Goal: Transaction & Acquisition: Download file/media

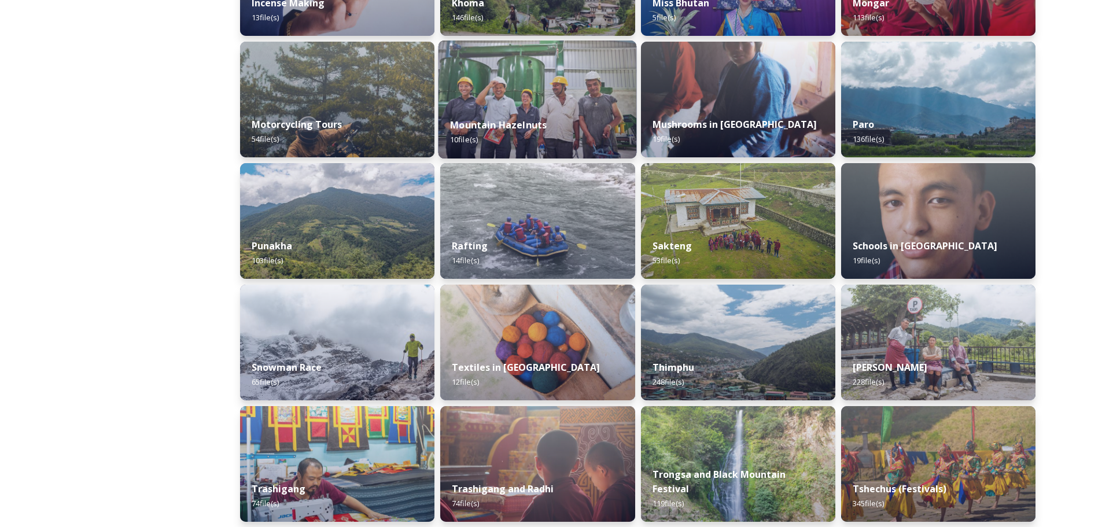
scroll to position [752, 0]
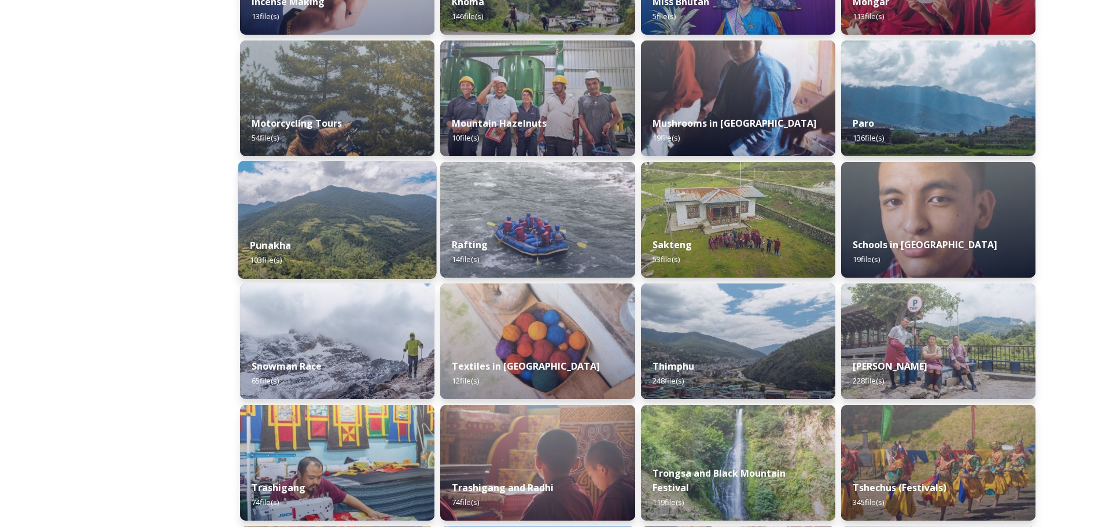
click at [377, 221] on img at bounding box center [337, 220] width 198 height 118
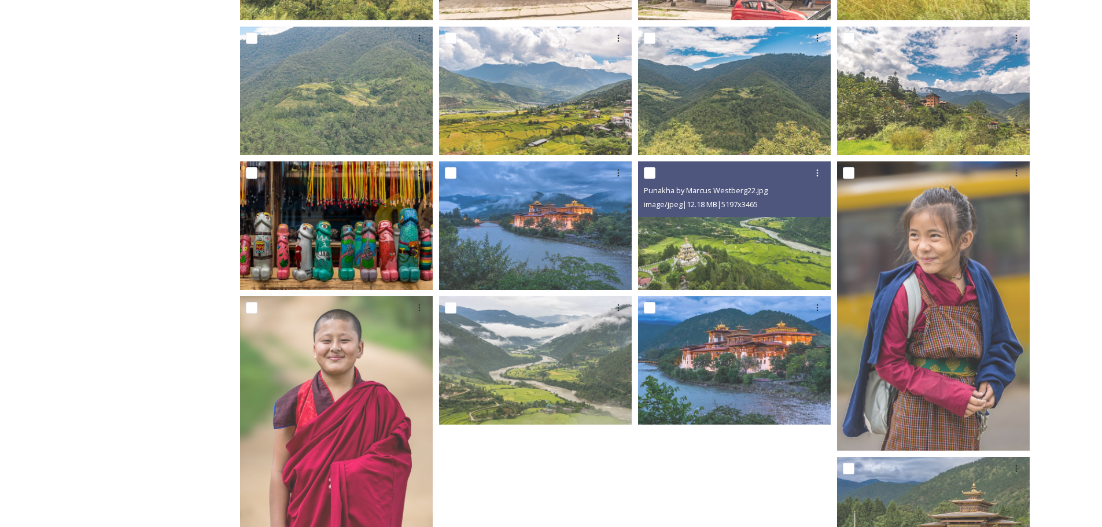
scroll to position [405, 0]
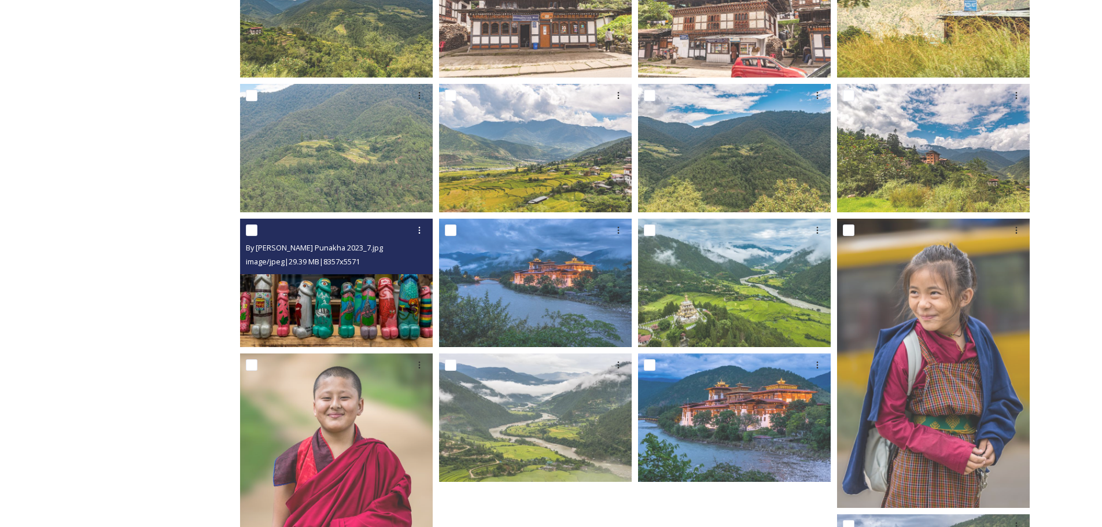
click at [356, 318] on img at bounding box center [336, 283] width 193 height 128
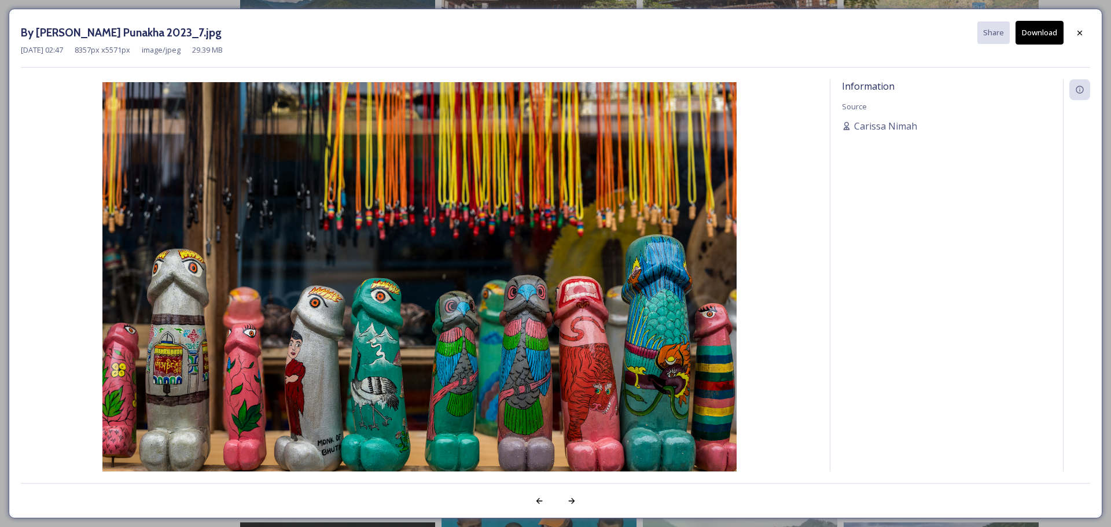
click at [1030, 34] on button "Download" at bounding box center [1040, 33] width 48 height 24
click at [1079, 32] on icon at bounding box center [1080, 32] width 5 height 5
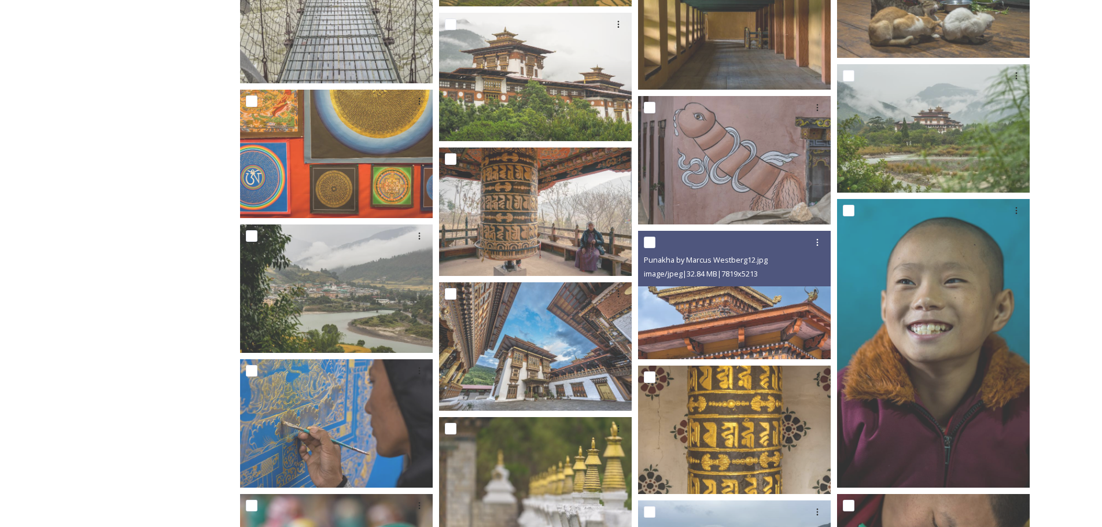
scroll to position [2315, 0]
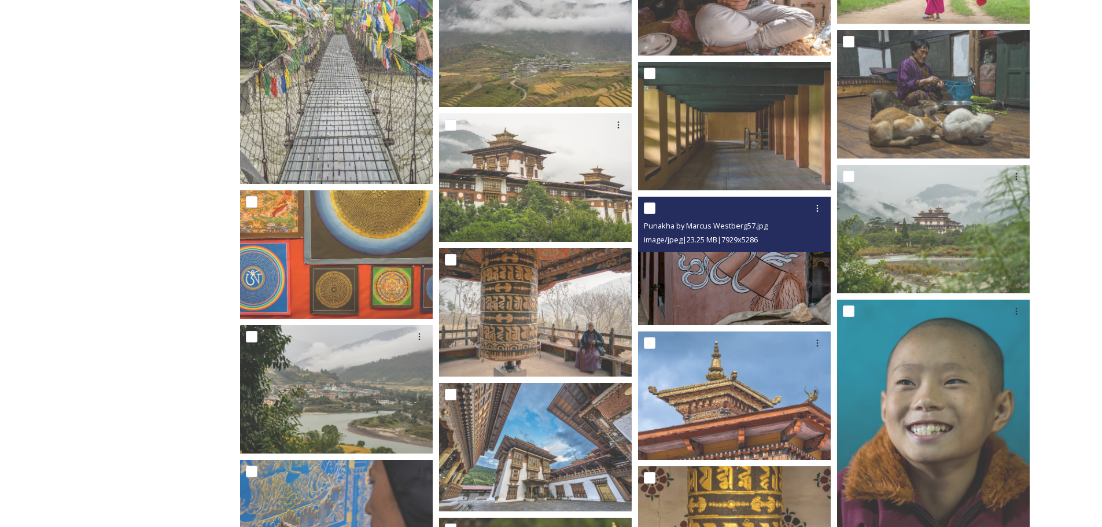
click at [765, 277] on img at bounding box center [734, 261] width 193 height 128
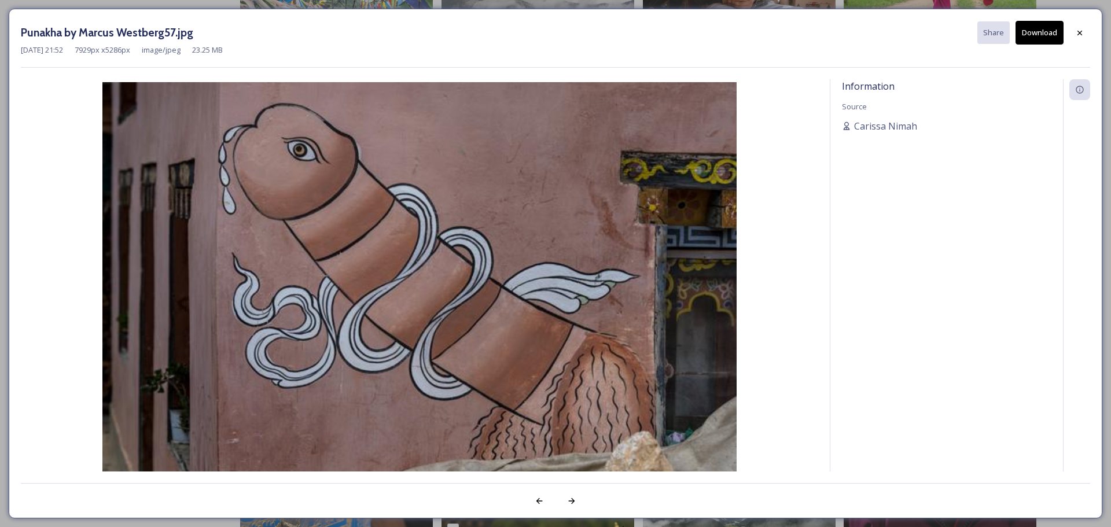
click at [1047, 28] on button "Download" at bounding box center [1040, 33] width 48 height 24
click at [1078, 31] on icon at bounding box center [1079, 32] width 9 height 9
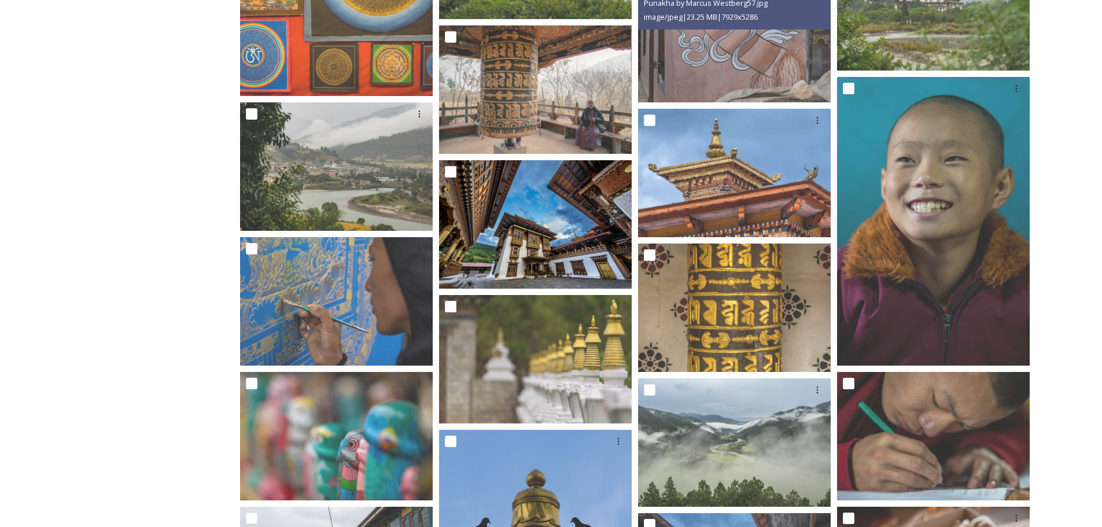
scroll to position [2546, 0]
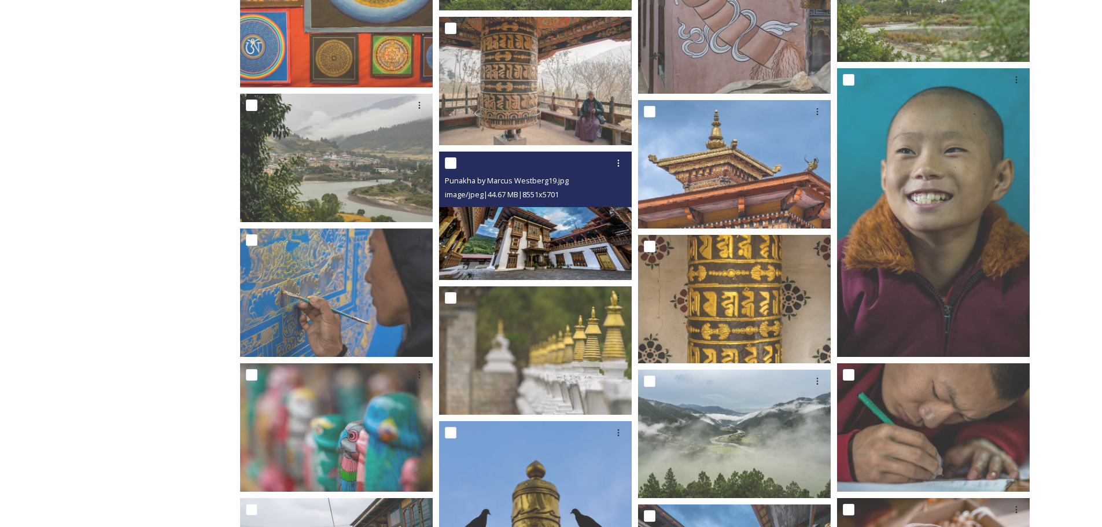
click at [554, 224] on img at bounding box center [535, 216] width 193 height 128
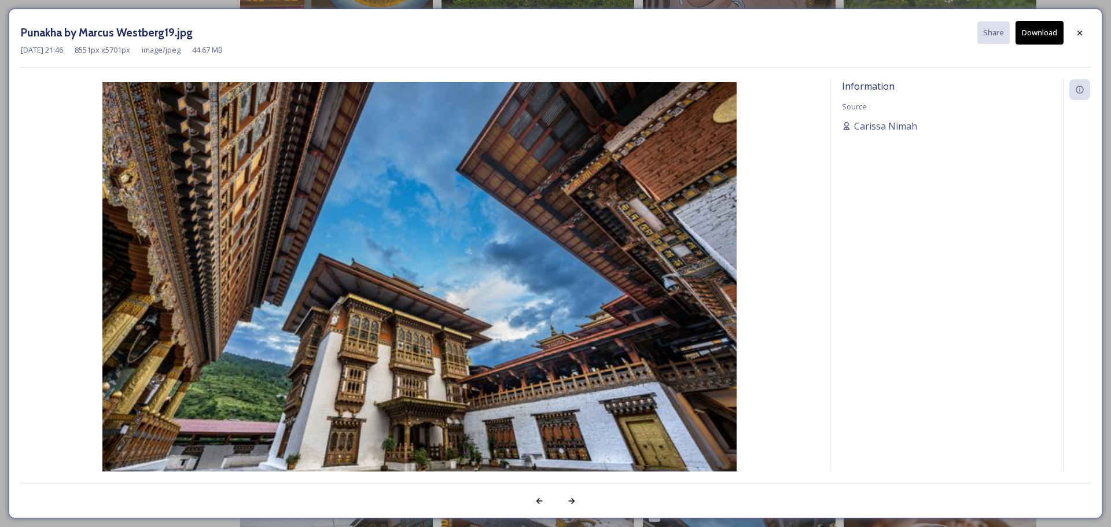
click at [1045, 28] on button "Download" at bounding box center [1040, 33] width 48 height 24
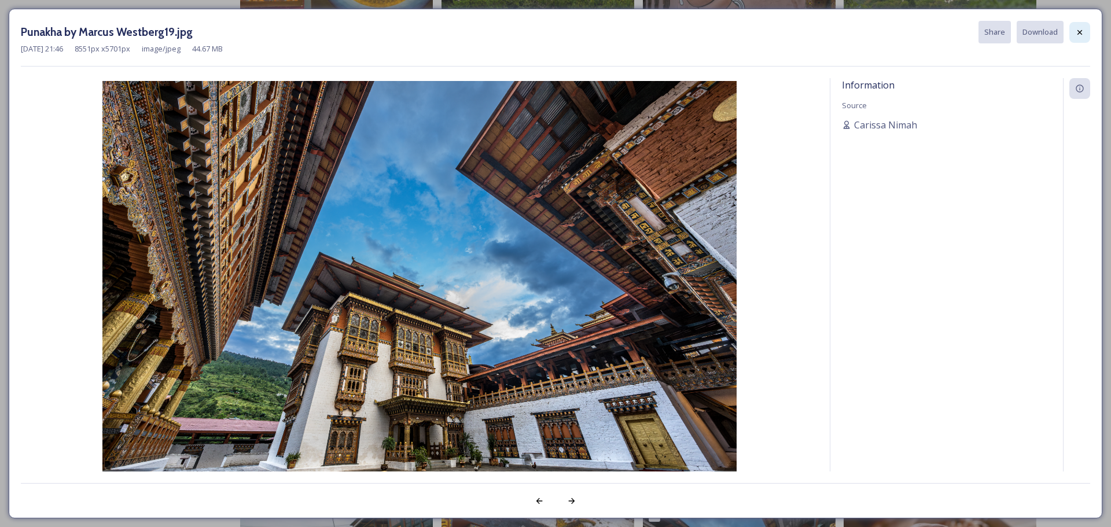
click at [1081, 33] on icon at bounding box center [1080, 32] width 5 height 5
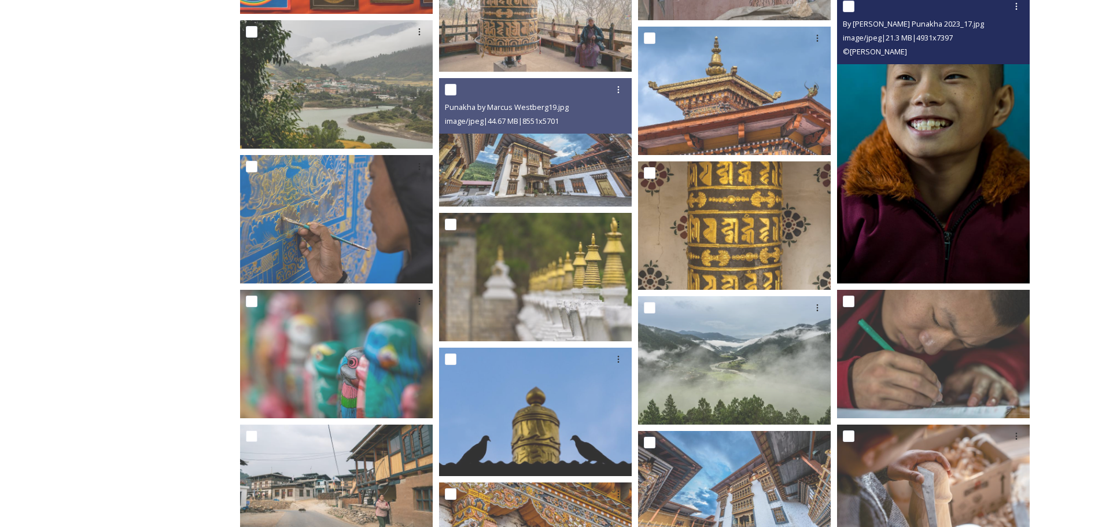
scroll to position [2778, 0]
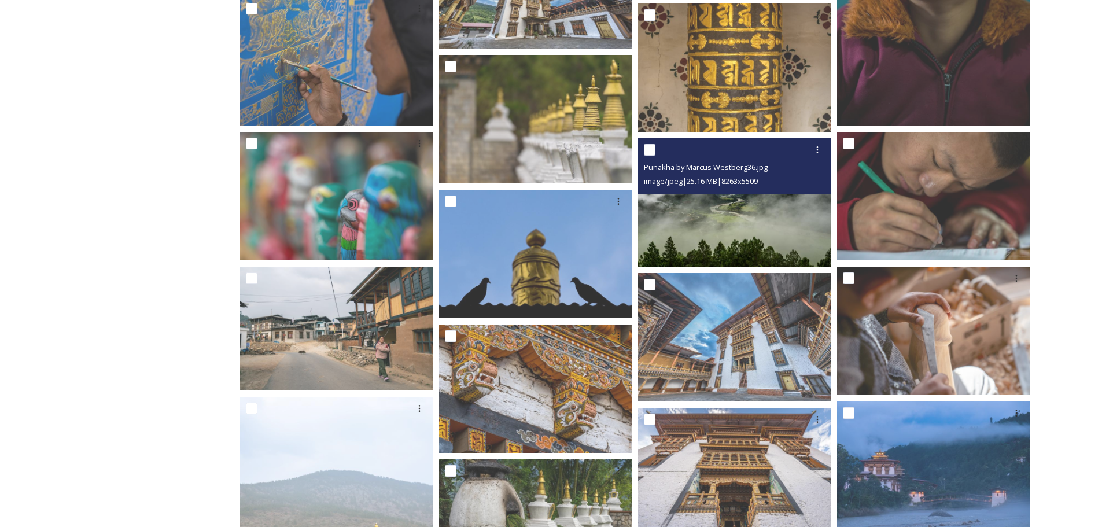
click at [740, 220] on img at bounding box center [734, 202] width 193 height 128
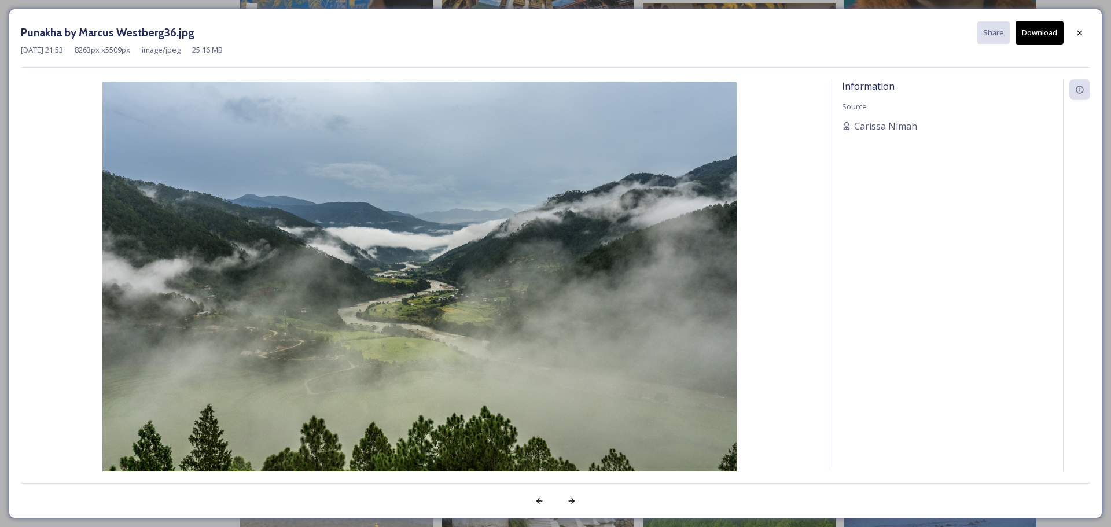
click at [1037, 32] on button "Download" at bounding box center [1040, 33] width 48 height 24
click at [1079, 32] on icon at bounding box center [1080, 32] width 5 height 5
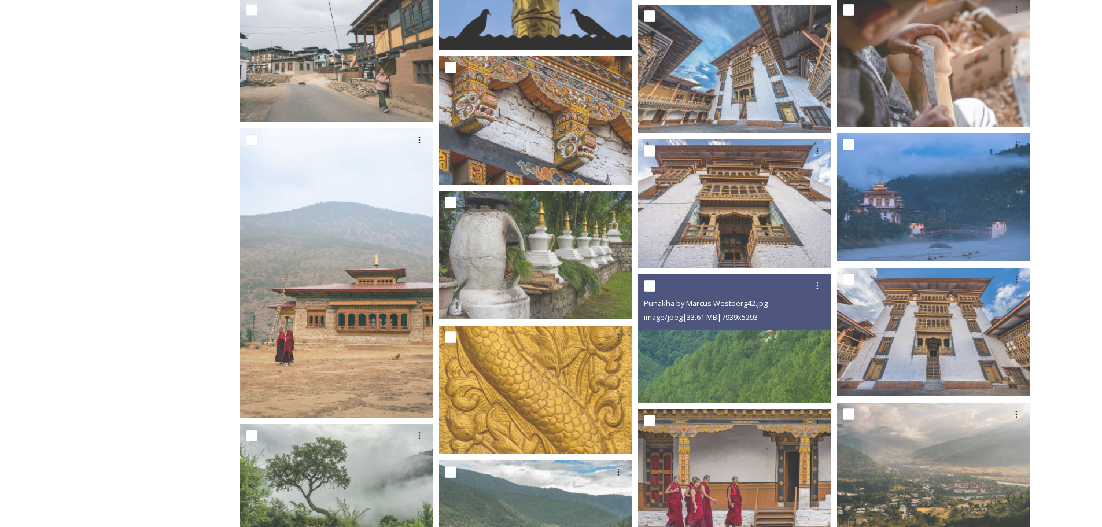
scroll to position [3067, 0]
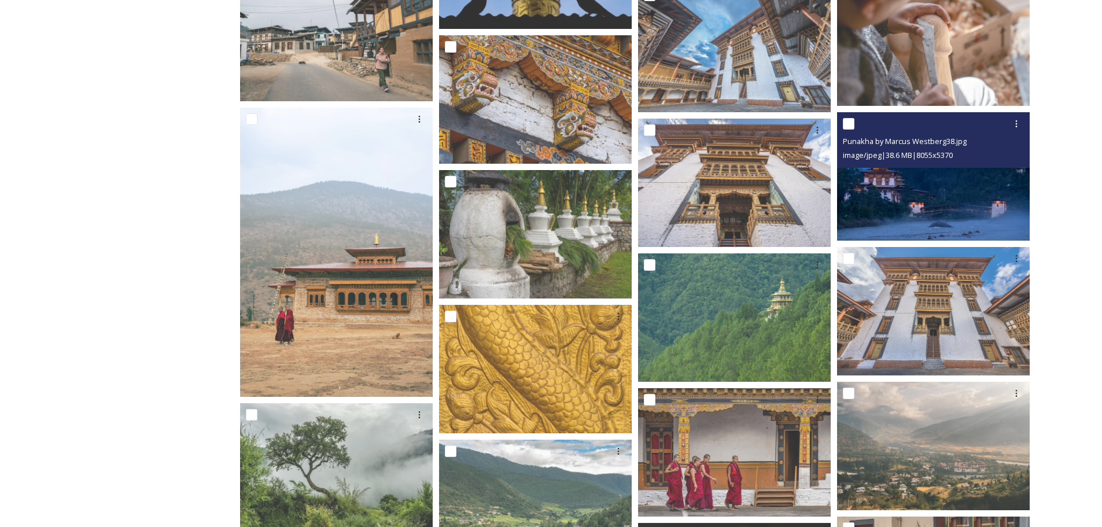
click at [896, 196] on img at bounding box center [933, 176] width 193 height 128
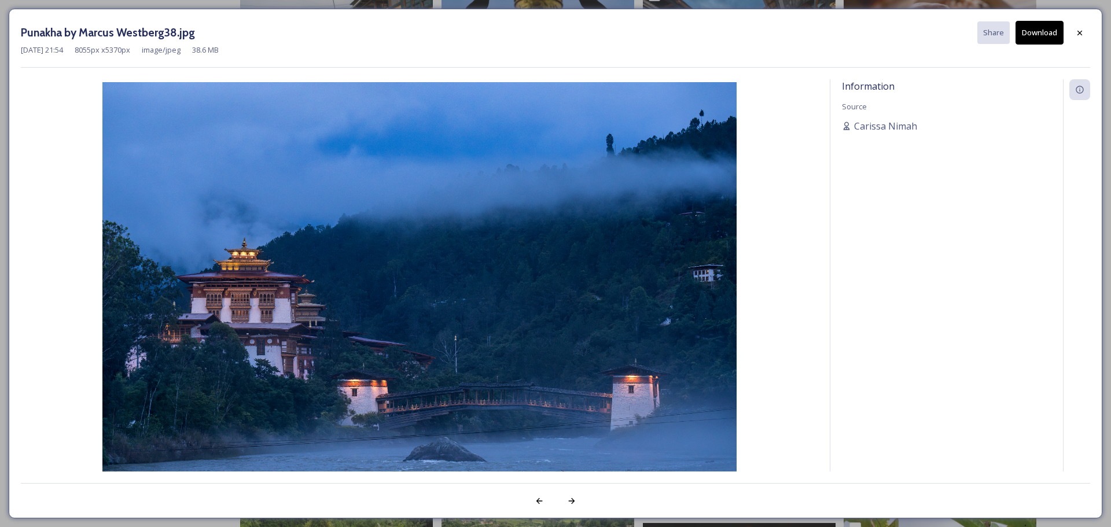
click at [1028, 31] on button "Download" at bounding box center [1040, 33] width 48 height 24
click at [1079, 31] on icon at bounding box center [1079, 32] width 9 height 9
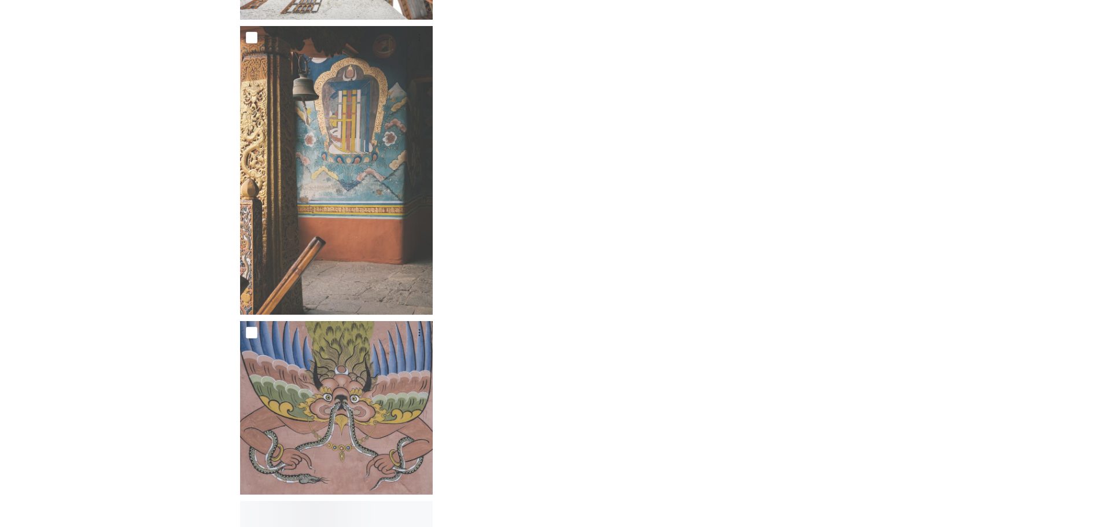
scroll to position [4702, 0]
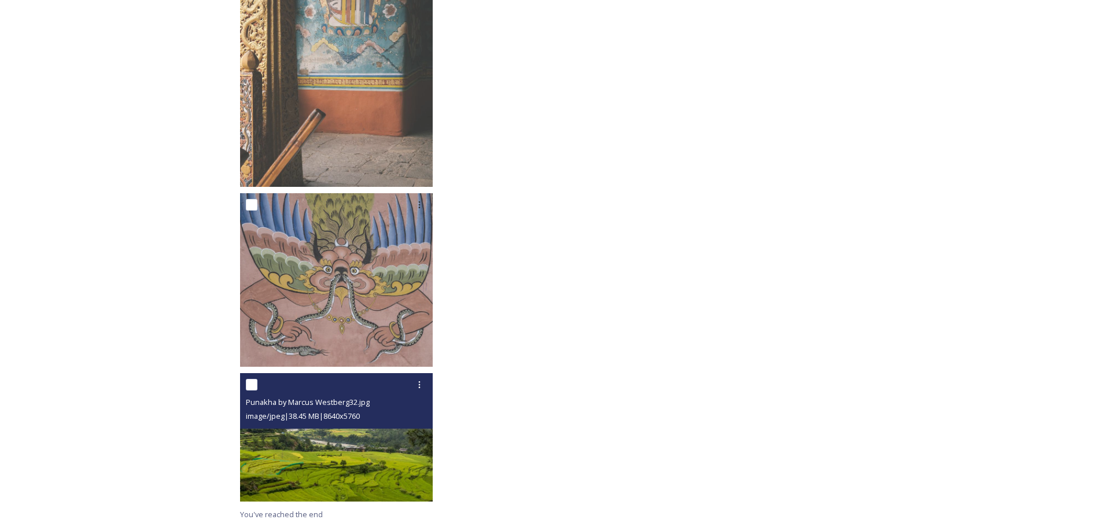
click at [347, 446] on img at bounding box center [336, 437] width 193 height 128
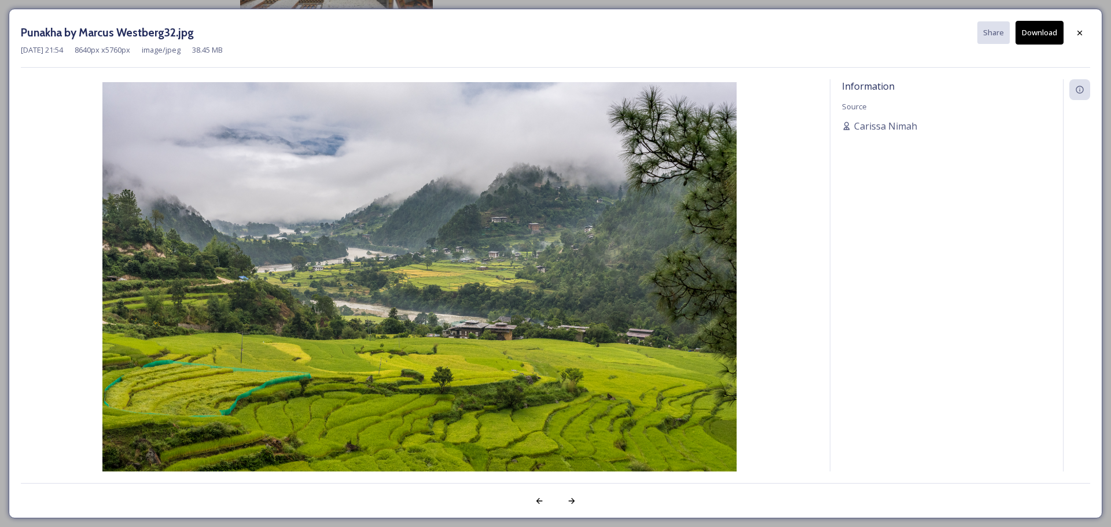
click at [1033, 39] on button "Download" at bounding box center [1040, 33] width 48 height 24
click at [1083, 35] on icon at bounding box center [1079, 32] width 9 height 9
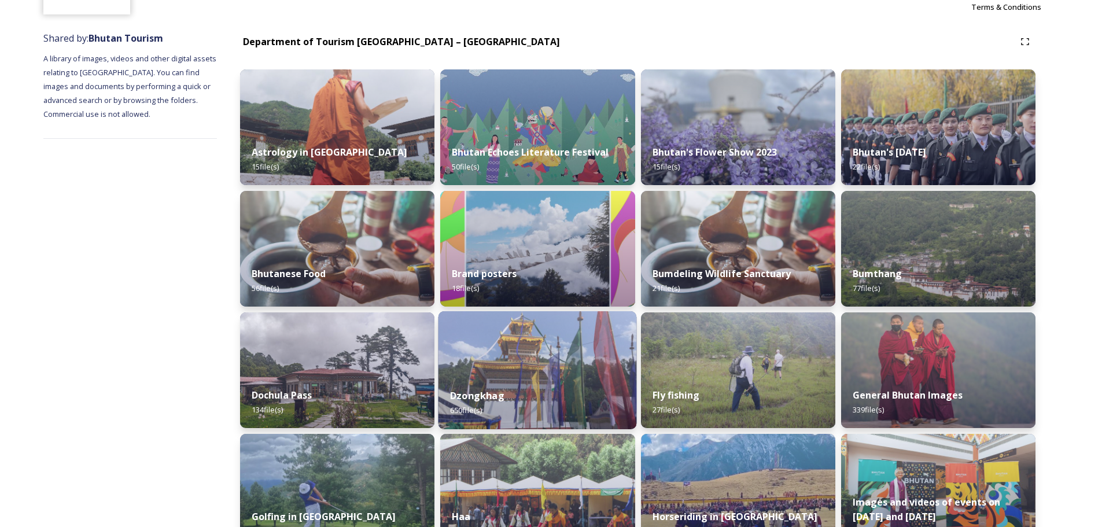
scroll to position [231, 0]
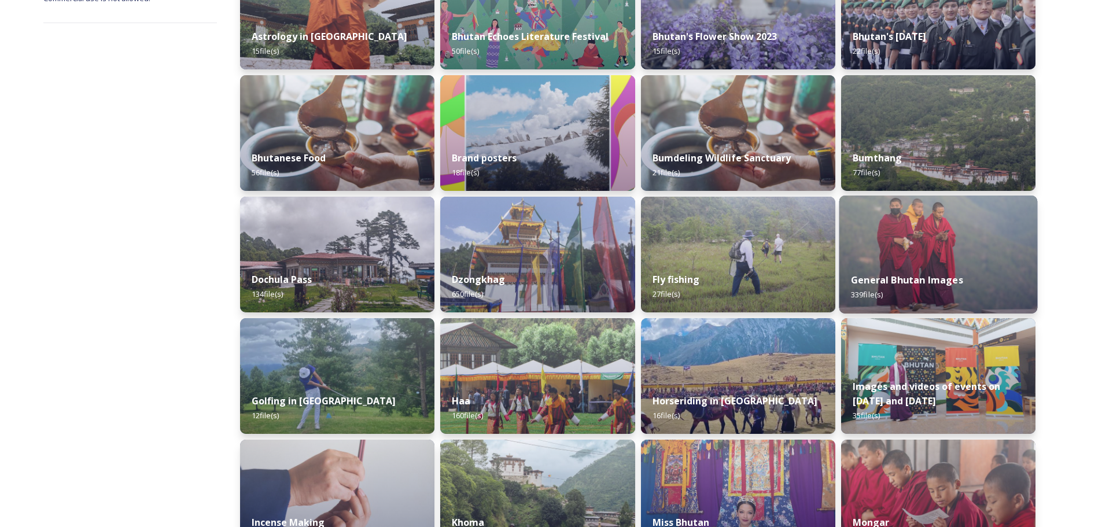
click at [917, 251] on img at bounding box center [938, 255] width 198 height 118
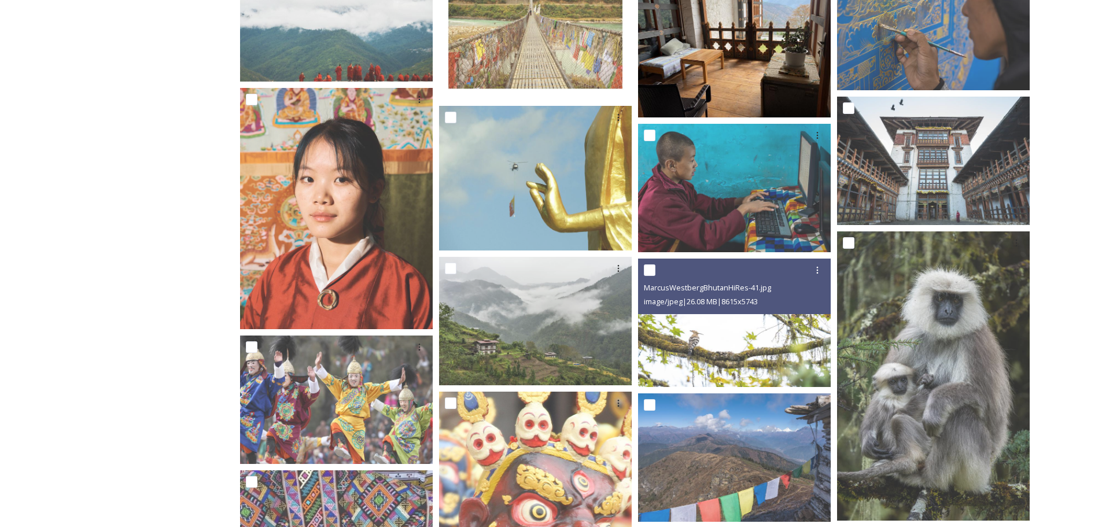
scroll to position [694, 0]
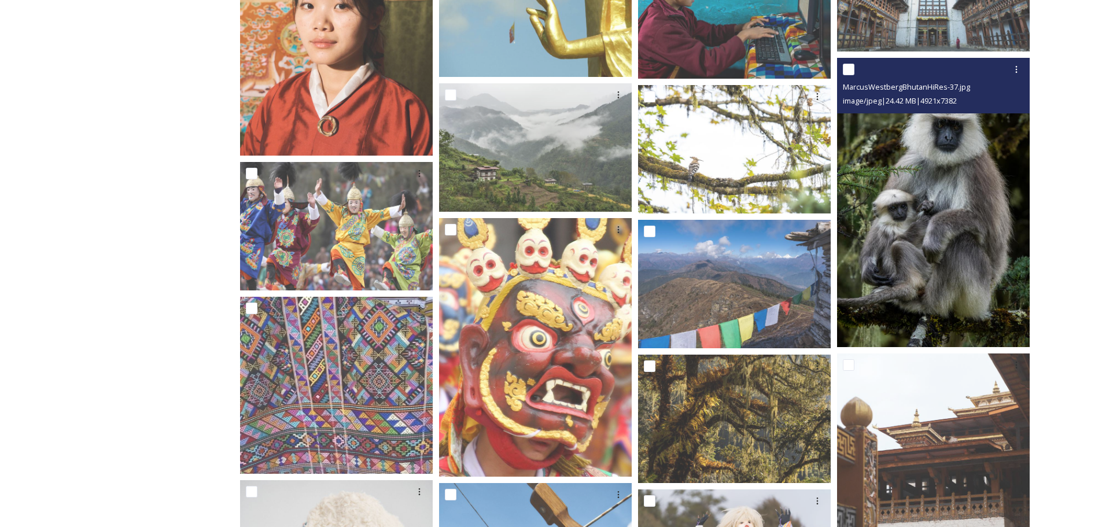
click at [937, 209] on img at bounding box center [933, 202] width 193 height 289
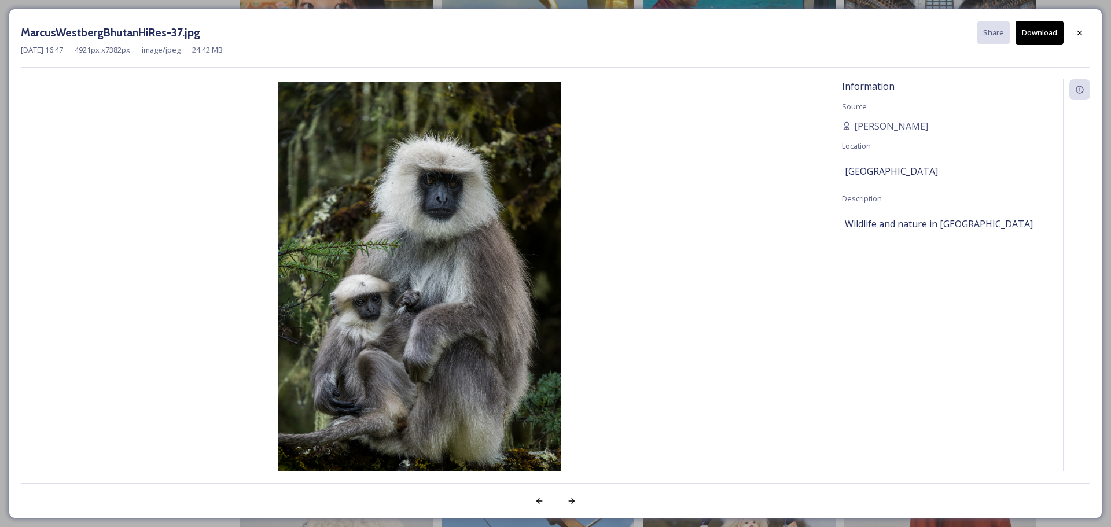
click at [1038, 31] on button "Download" at bounding box center [1040, 33] width 48 height 24
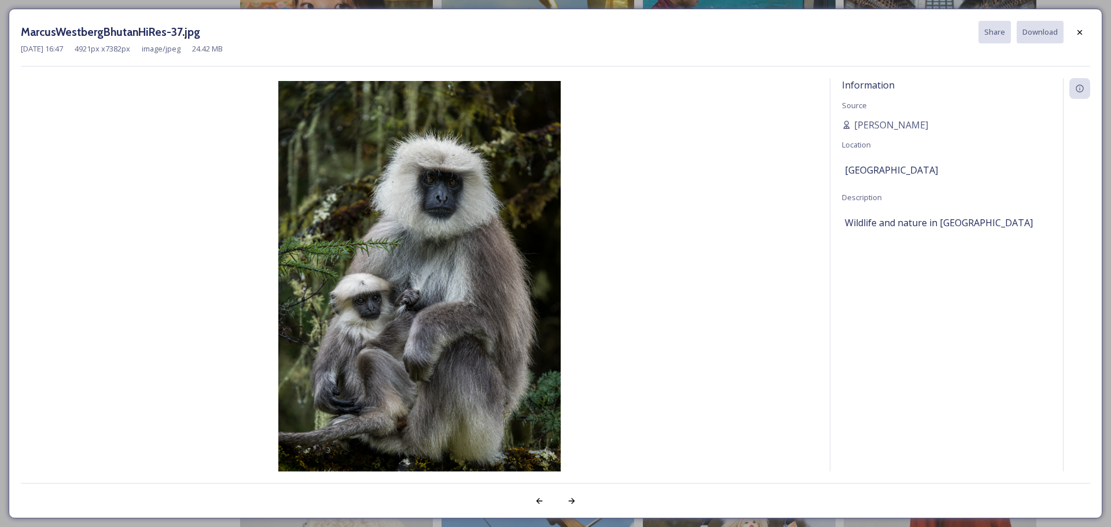
click at [1079, 32] on icon at bounding box center [1080, 32] width 5 height 5
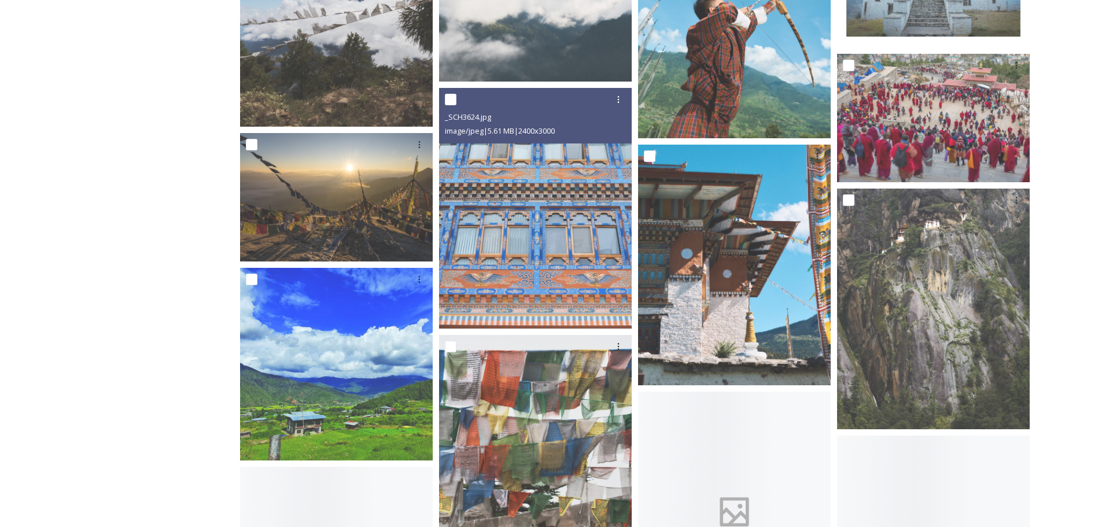
scroll to position [2083, 0]
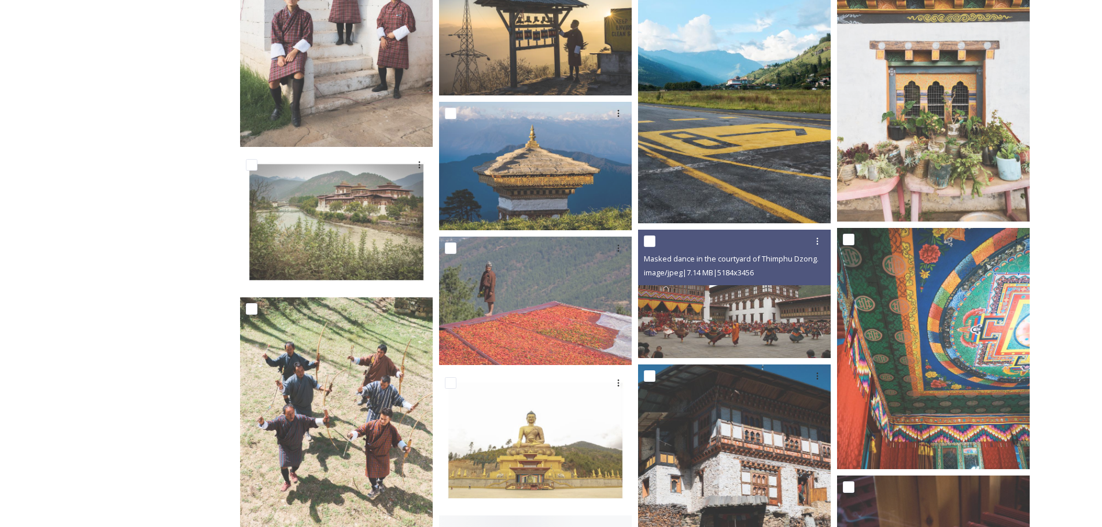
scroll to position [5555, 0]
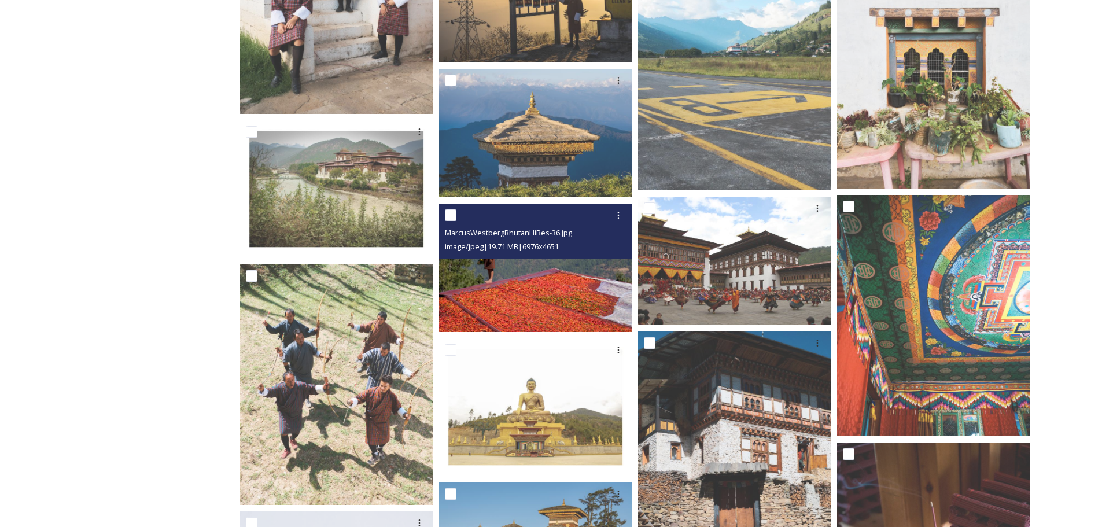
click at [520, 269] on img at bounding box center [535, 268] width 193 height 128
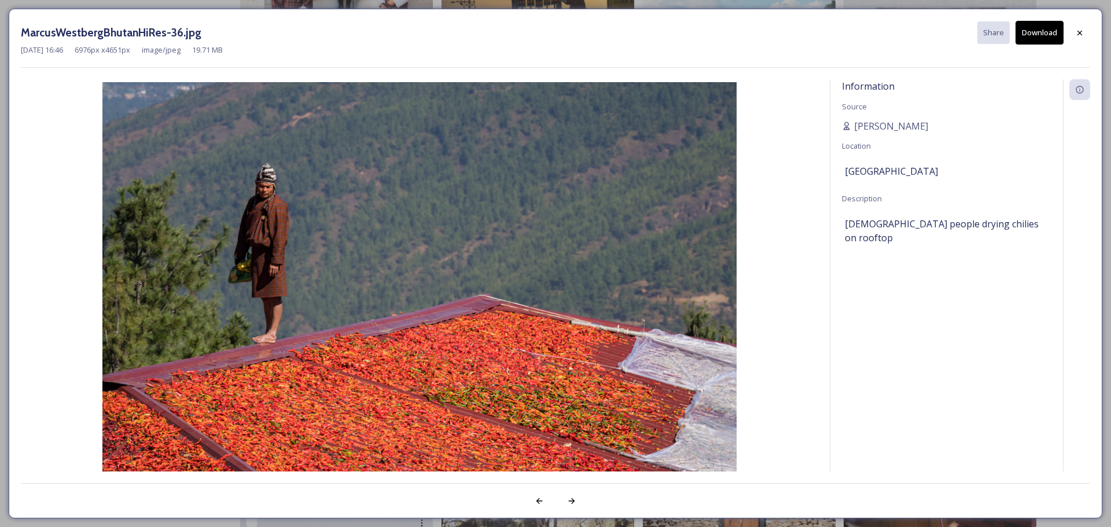
click at [1036, 27] on button "Download" at bounding box center [1040, 33] width 48 height 24
click at [1080, 36] on icon at bounding box center [1079, 32] width 9 height 9
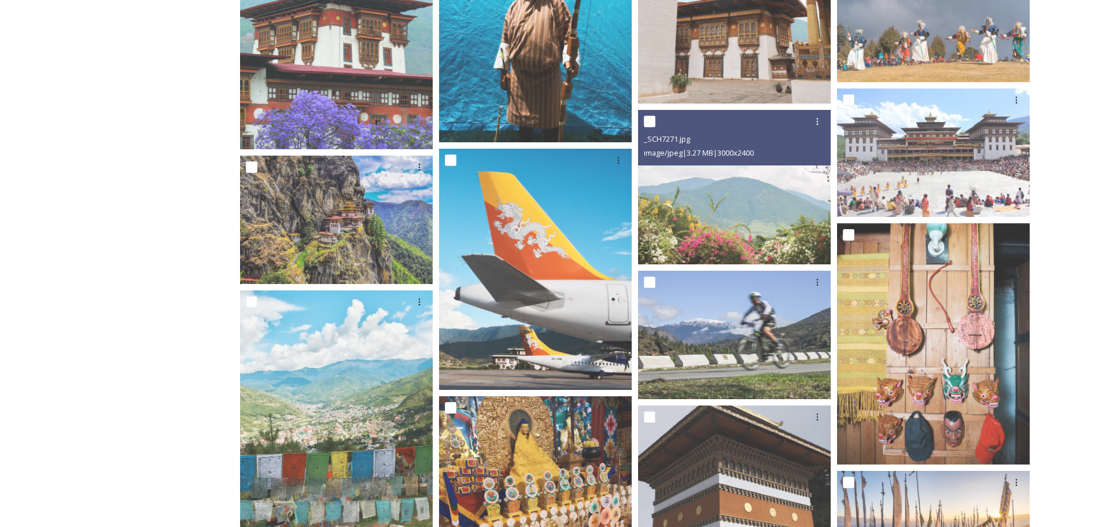
scroll to position [6539, 0]
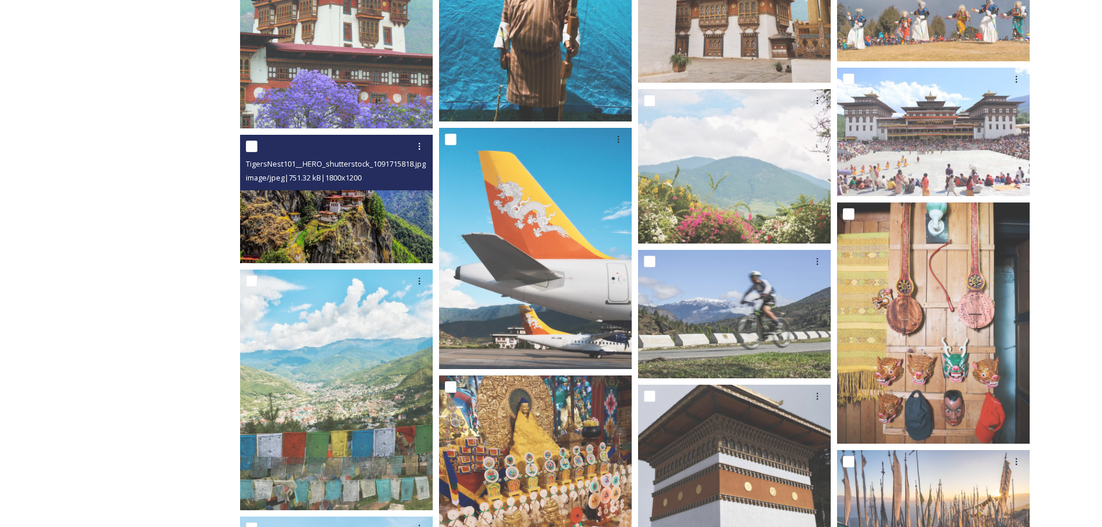
click at [364, 207] on img at bounding box center [336, 199] width 193 height 128
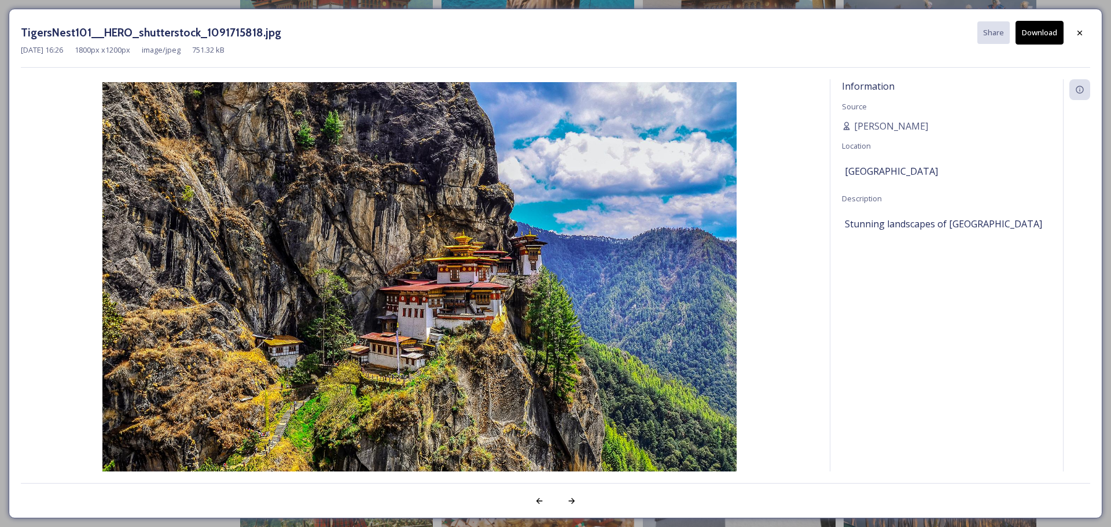
click at [1082, 32] on icon at bounding box center [1079, 32] width 9 height 9
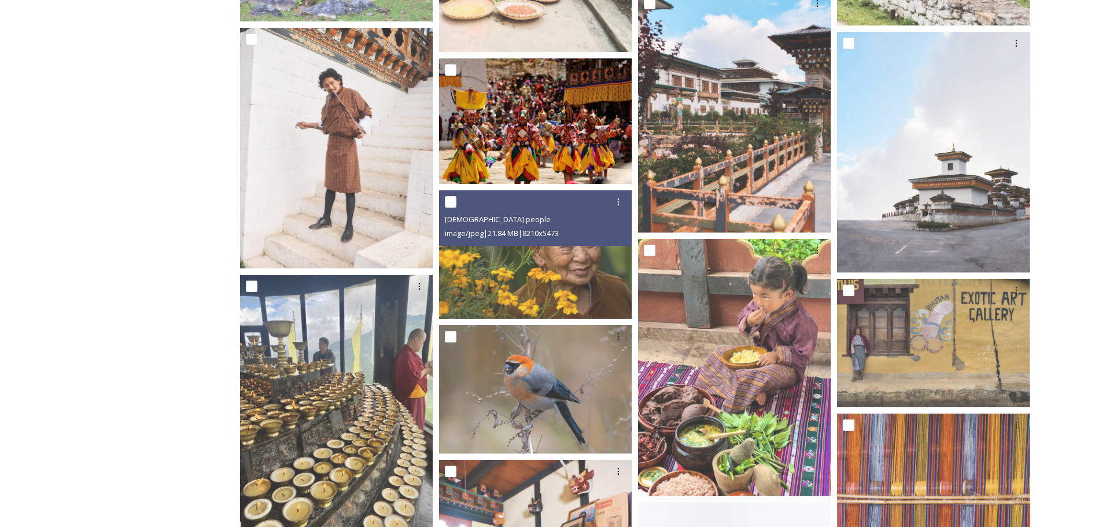
scroll to position [8217, 0]
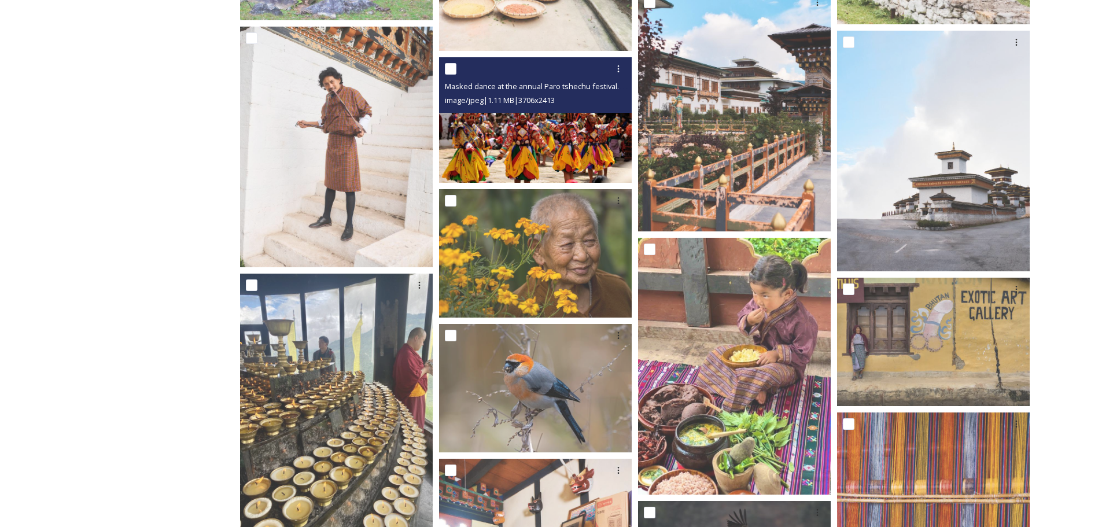
click at [542, 137] on img at bounding box center [535, 120] width 193 height 126
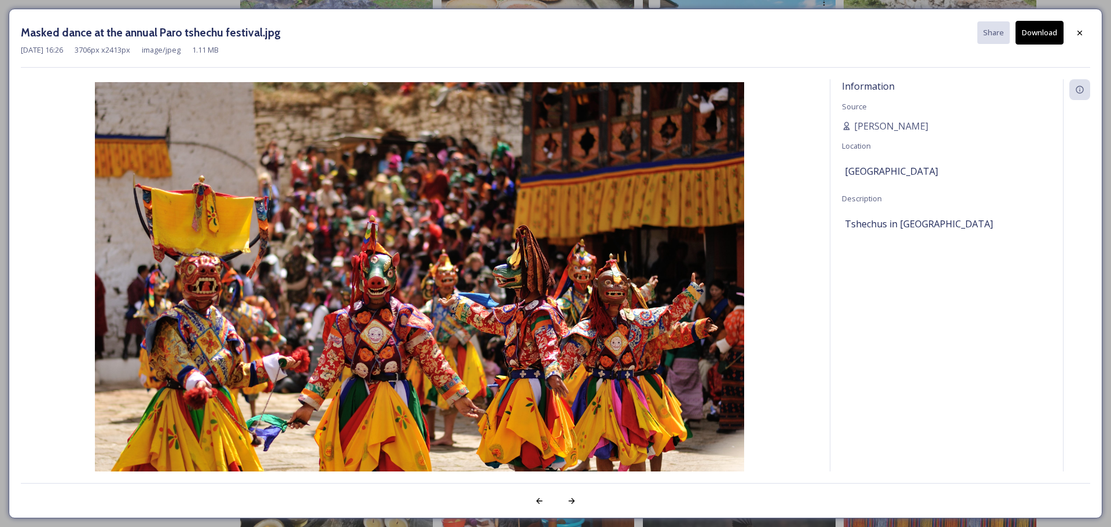
click at [1047, 30] on button "Download" at bounding box center [1040, 33] width 48 height 24
click at [1076, 33] on icon at bounding box center [1079, 32] width 9 height 9
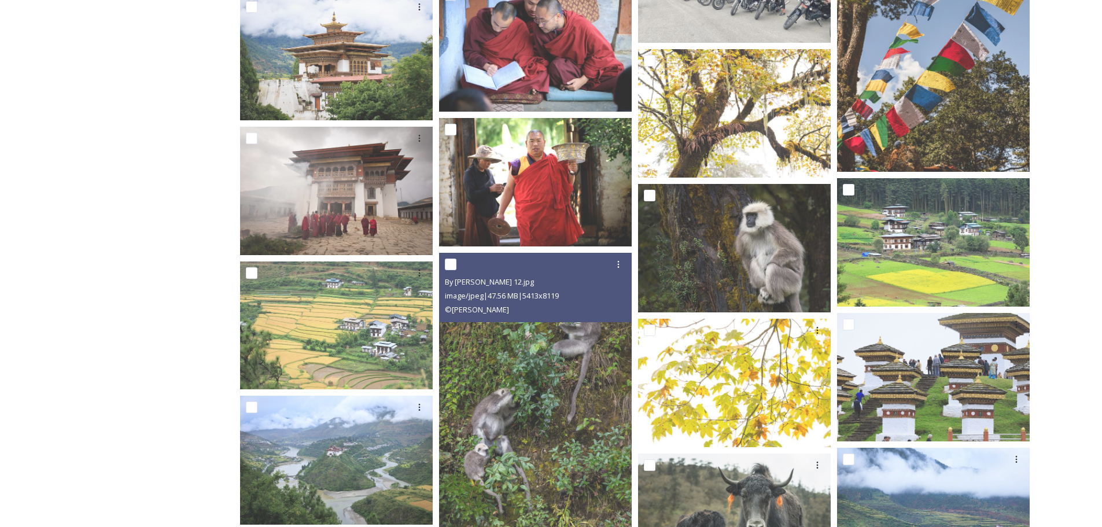
scroll to position [10011, 0]
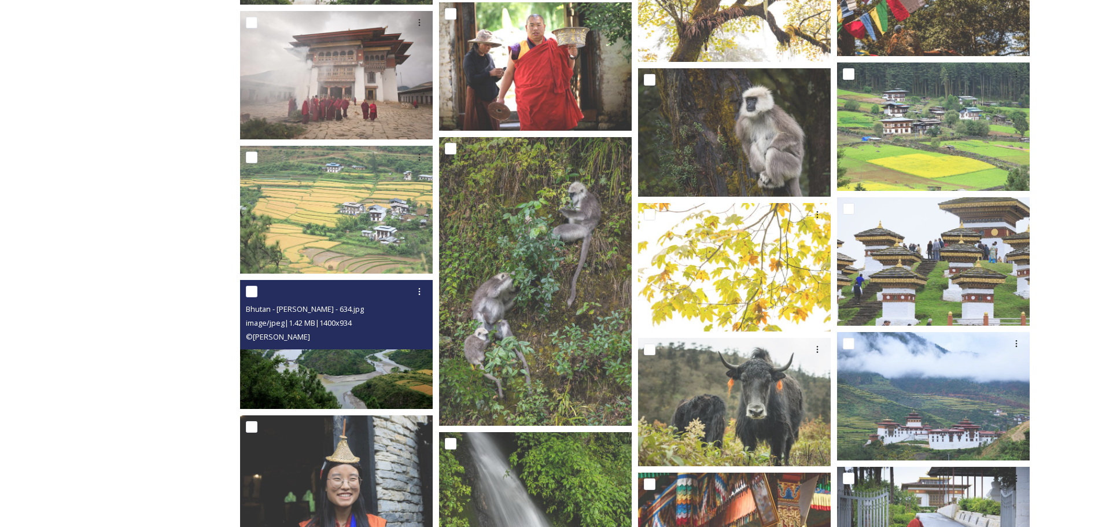
click at [332, 354] on img at bounding box center [336, 344] width 193 height 128
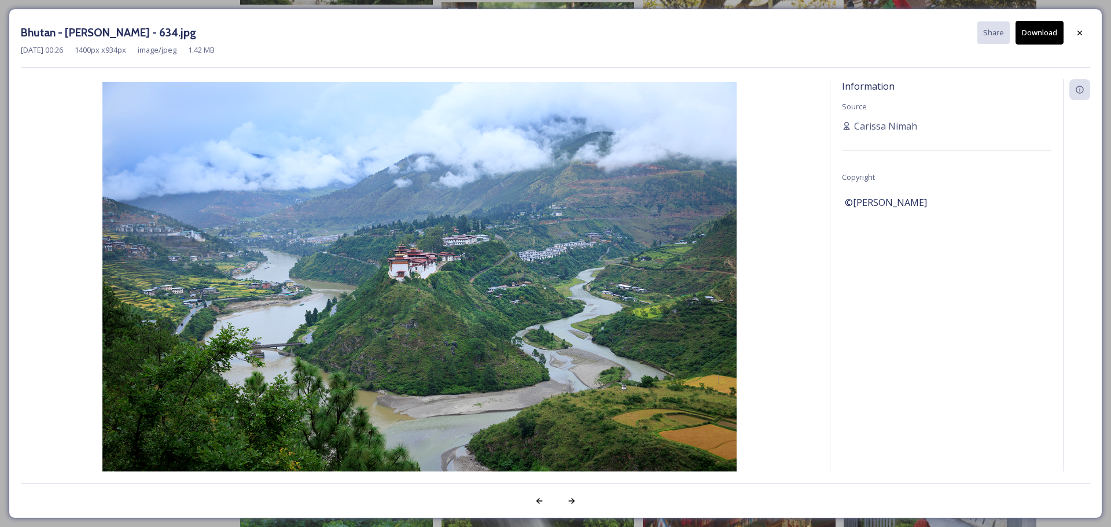
click at [1037, 30] on button "Download" at bounding box center [1040, 33] width 48 height 24
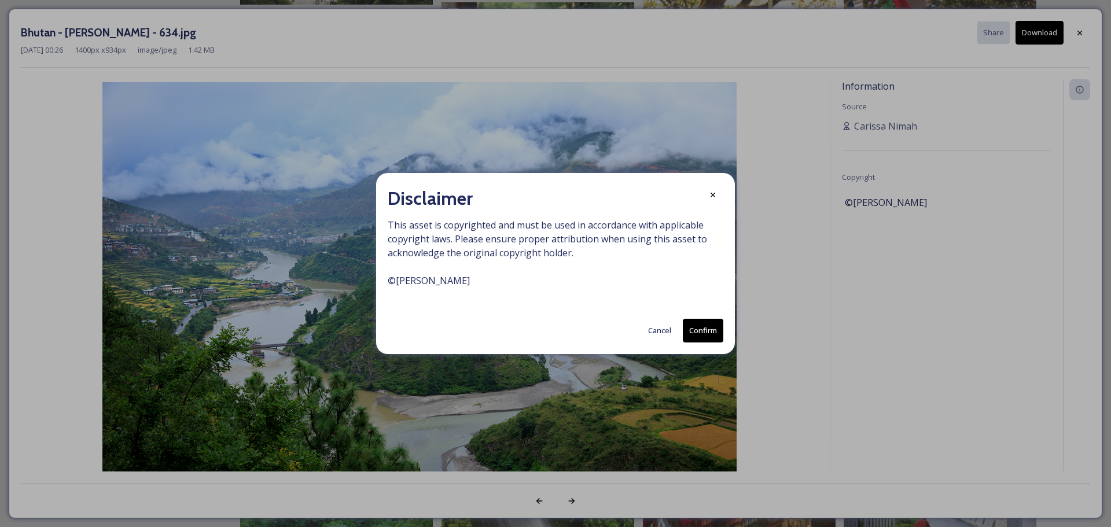
click at [703, 331] on button "Confirm" at bounding box center [703, 331] width 41 height 24
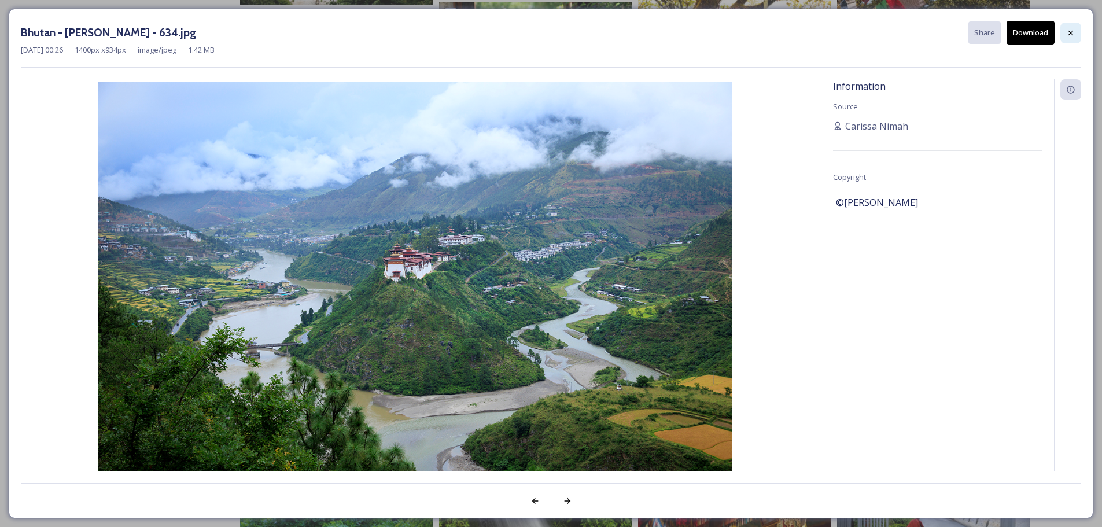
click at [1073, 33] on icon at bounding box center [1071, 32] width 9 height 9
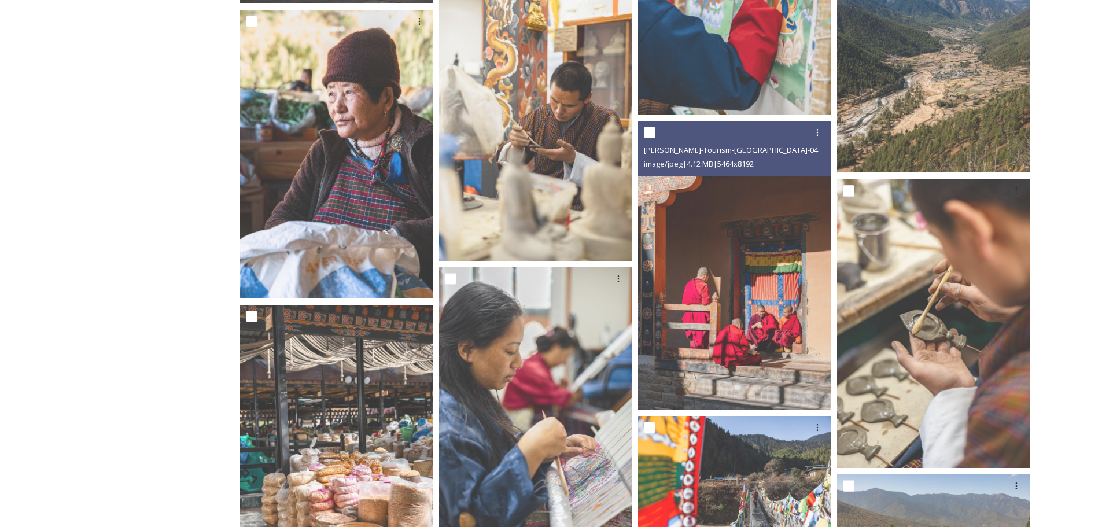
scroll to position [12905, 0]
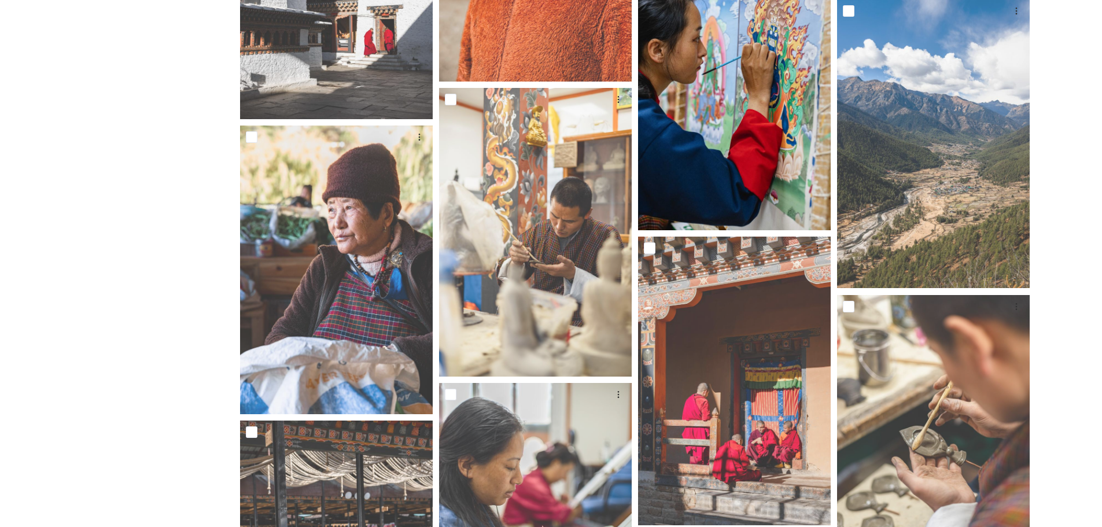
click at [730, 95] on img at bounding box center [734, 86] width 193 height 289
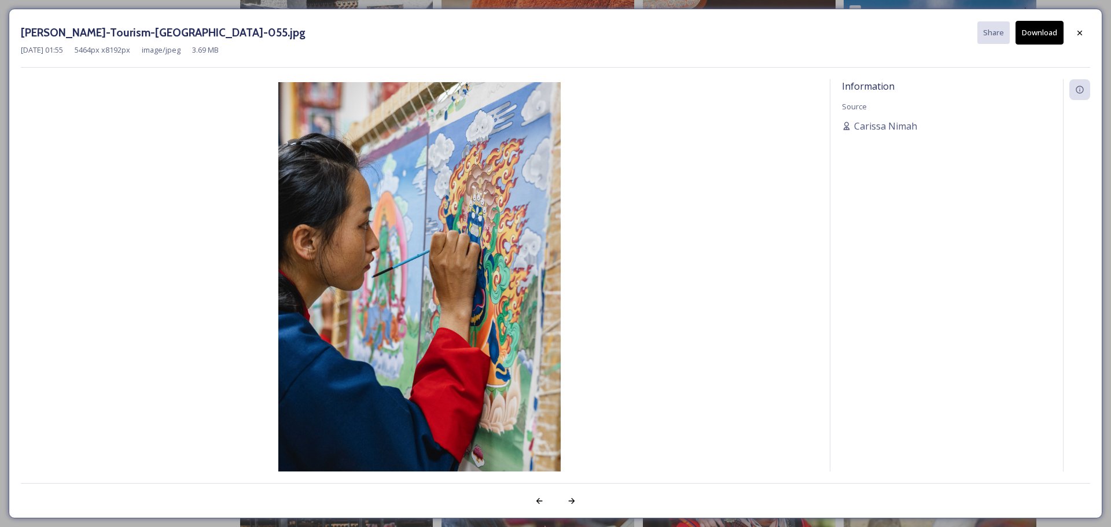
click at [1025, 30] on button "Download" at bounding box center [1040, 33] width 48 height 24
click at [1078, 35] on icon at bounding box center [1079, 32] width 9 height 9
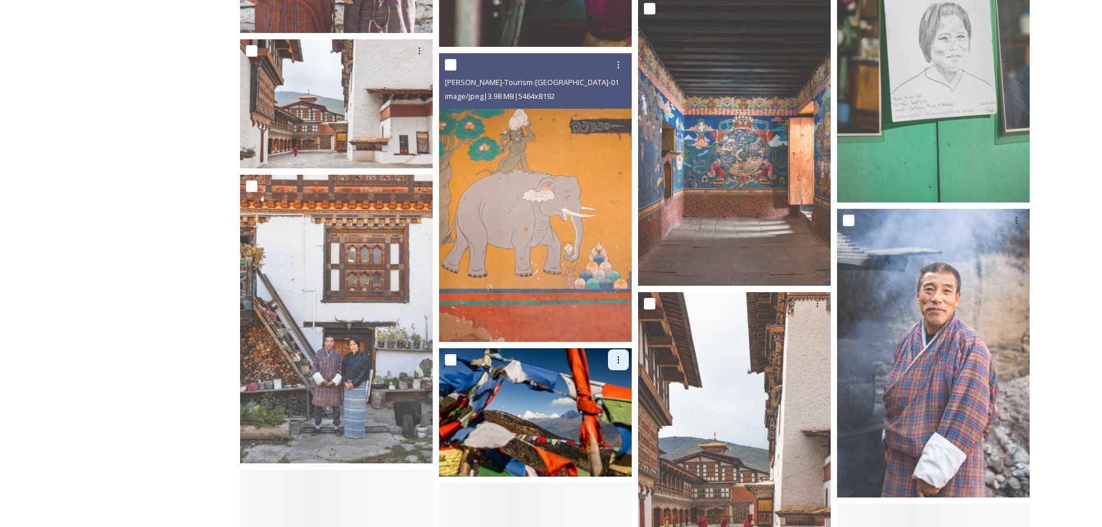
scroll to position [15162, 0]
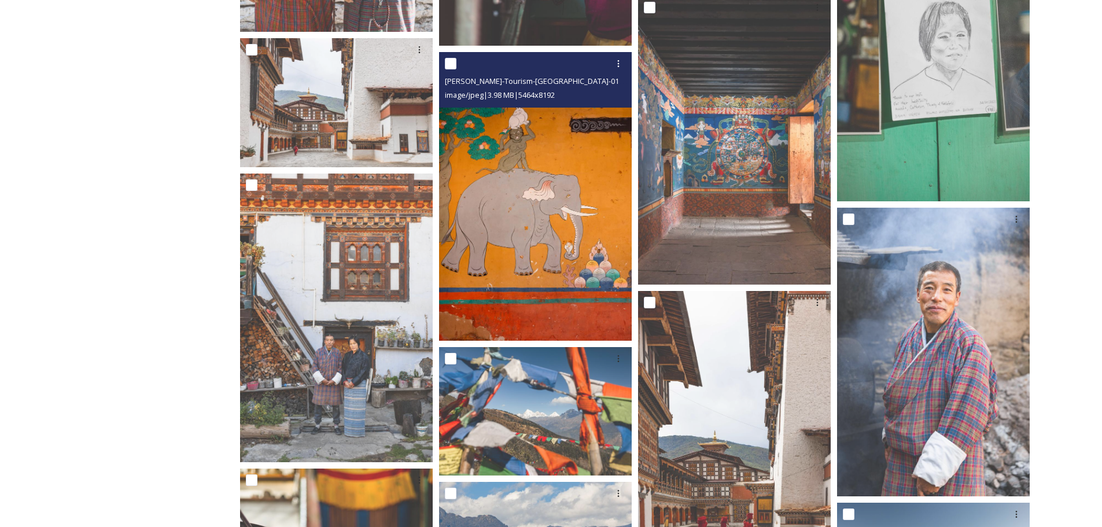
click at [530, 293] on img at bounding box center [535, 196] width 193 height 289
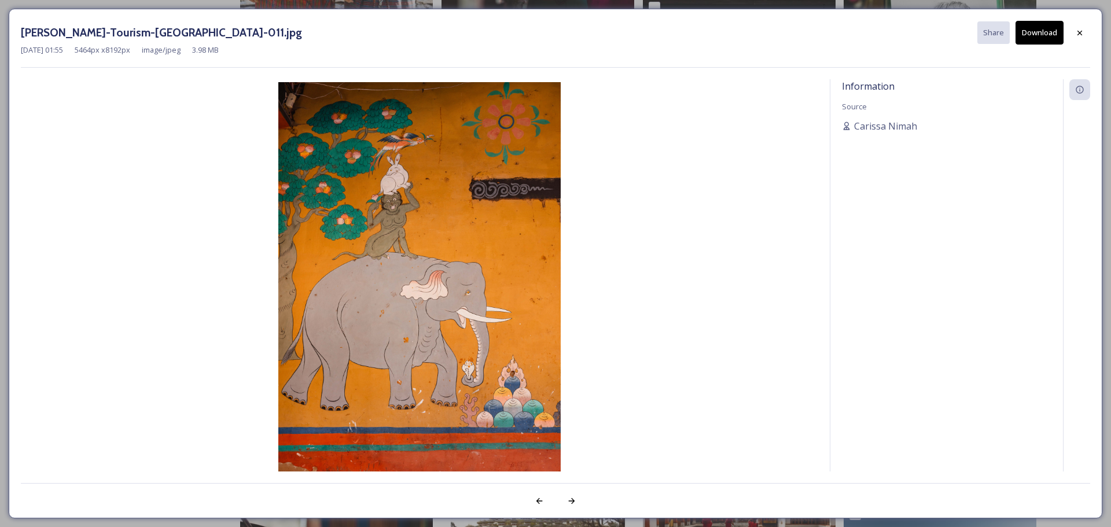
drag, startPoint x: 1036, startPoint y: 32, endPoint x: 1058, endPoint y: 30, distance: 21.5
click at [1036, 32] on button "Download" at bounding box center [1040, 33] width 48 height 24
drag, startPoint x: 1076, startPoint y: 32, endPoint x: 1071, endPoint y: 35, distance: 6.0
click at [1076, 32] on icon at bounding box center [1079, 32] width 9 height 9
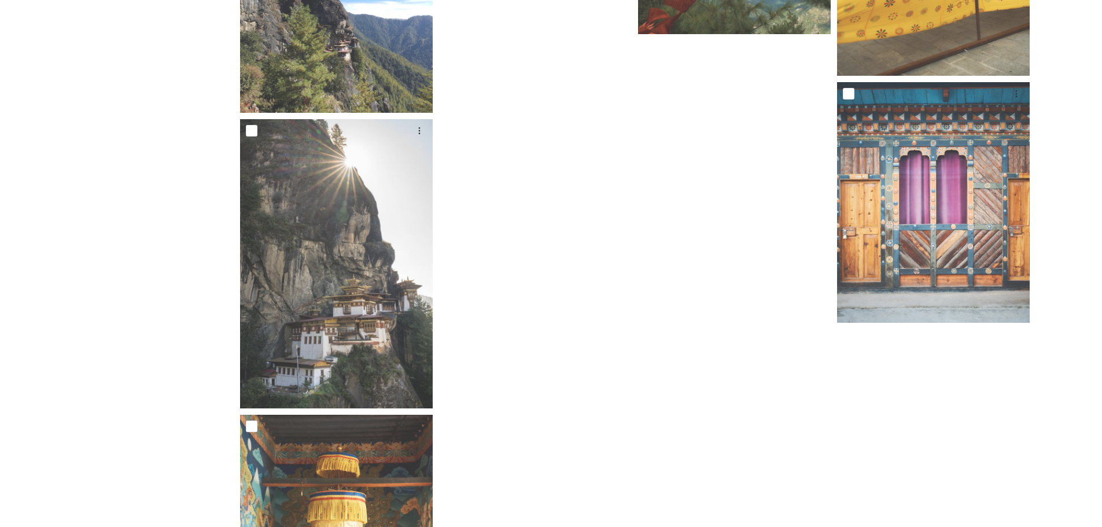
scroll to position [17743, 0]
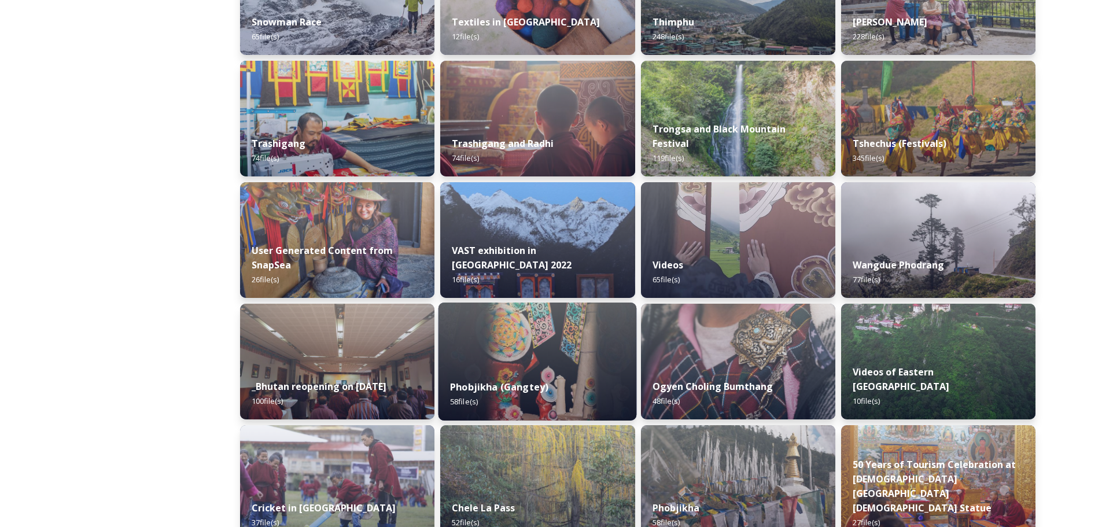
scroll to position [1100, 0]
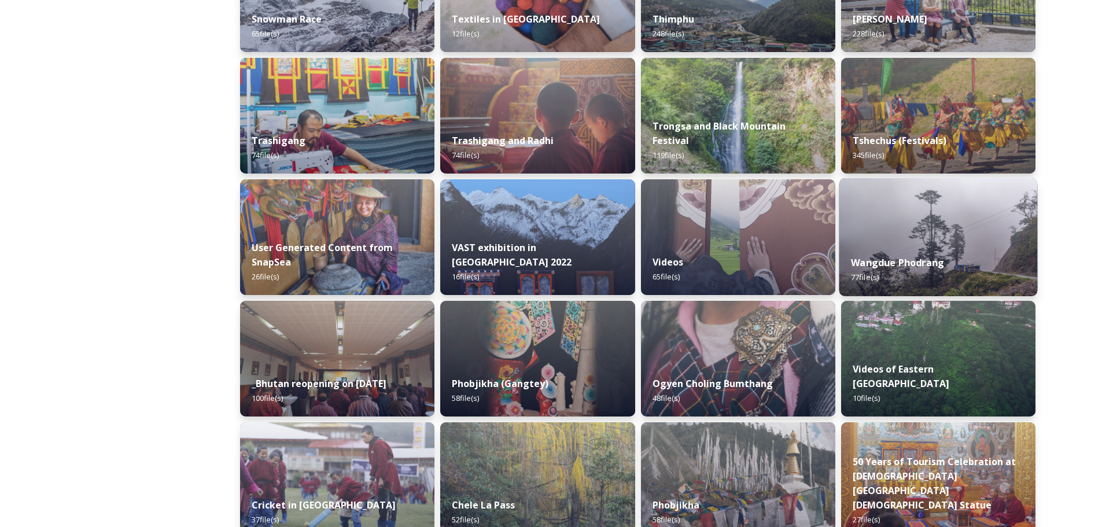
click at [891, 270] on div "Wangdue Phodrang 77 file(s)" at bounding box center [938, 270] width 198 height 53
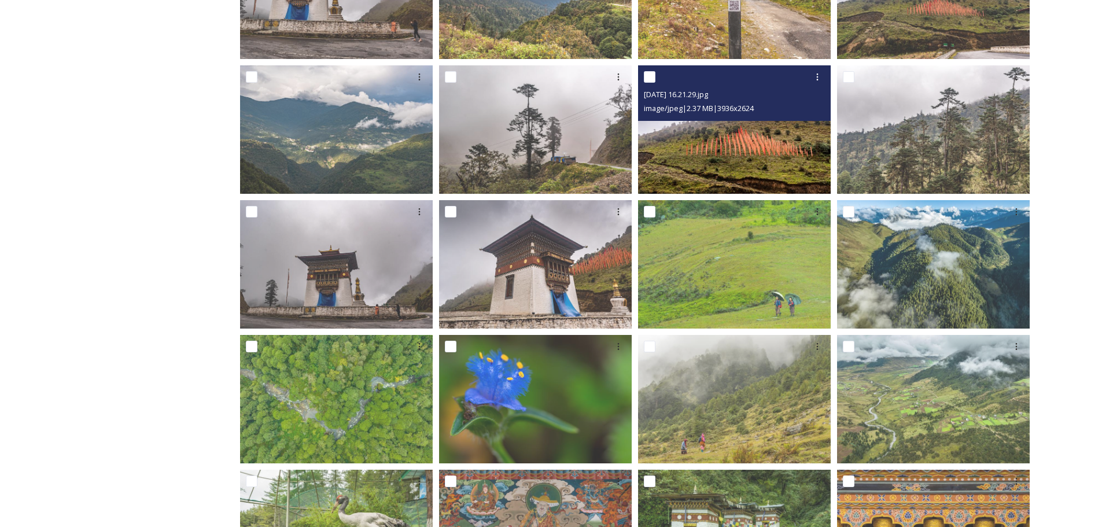
scroll to position [289, 0]
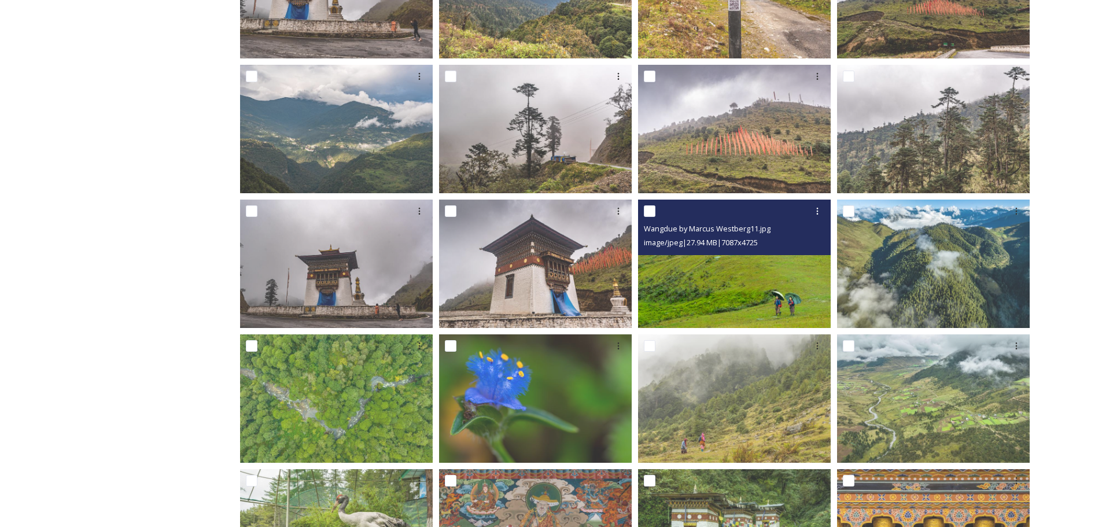
click at [742, 281] on img at bounding box center [734, 264] width 193 height 128
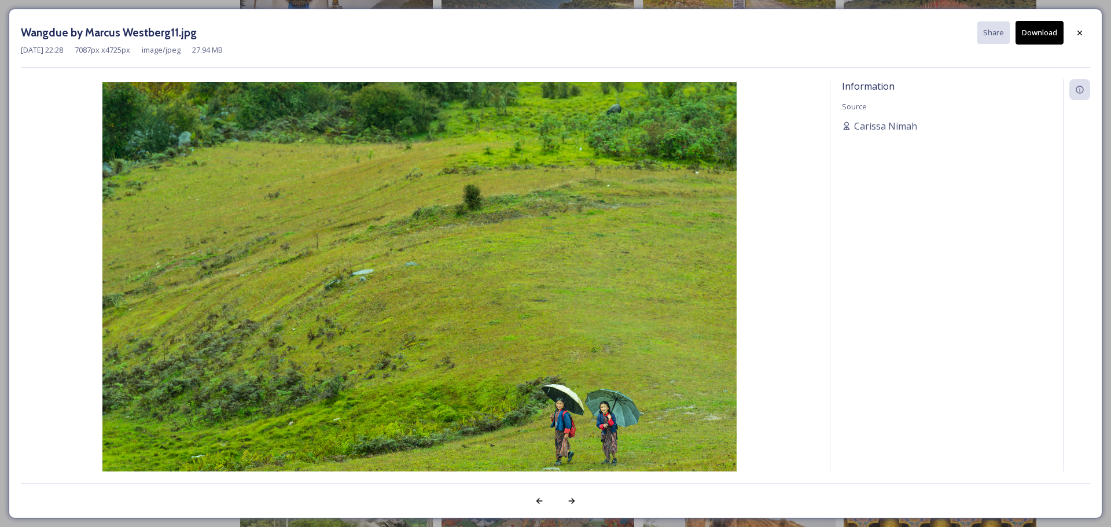
drag, startPoint x: 1032, startPoint y: 30, endPoint x: 1055, endPoint y: 32, distance: 23.3
click at [1032, 30] on button "Download" at bounding box center [1040, 33] width 48 height 24
click at [1080, 35] on icon at bounding box center [1079, 32] width 9 height 9
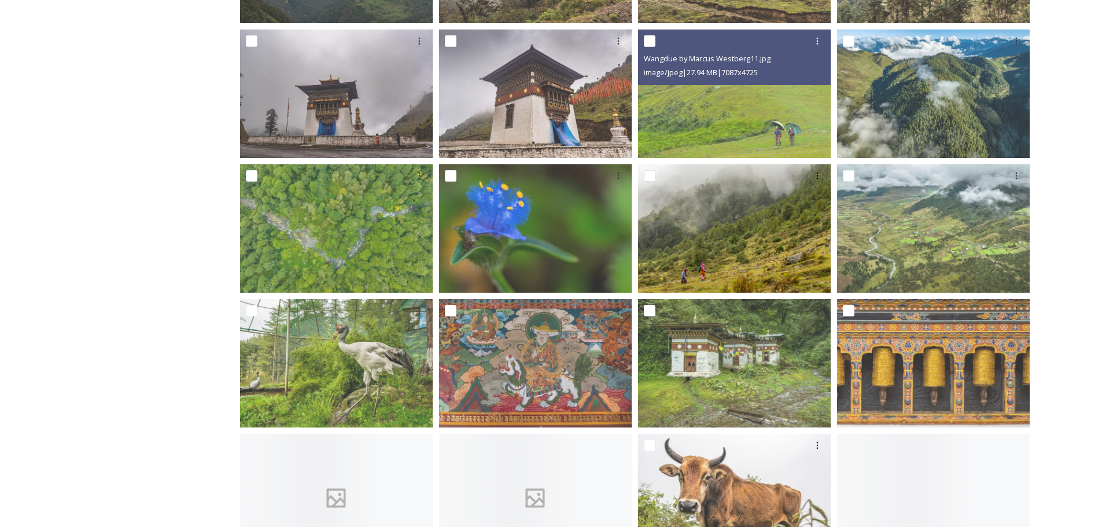
scroll to position [463, 0]
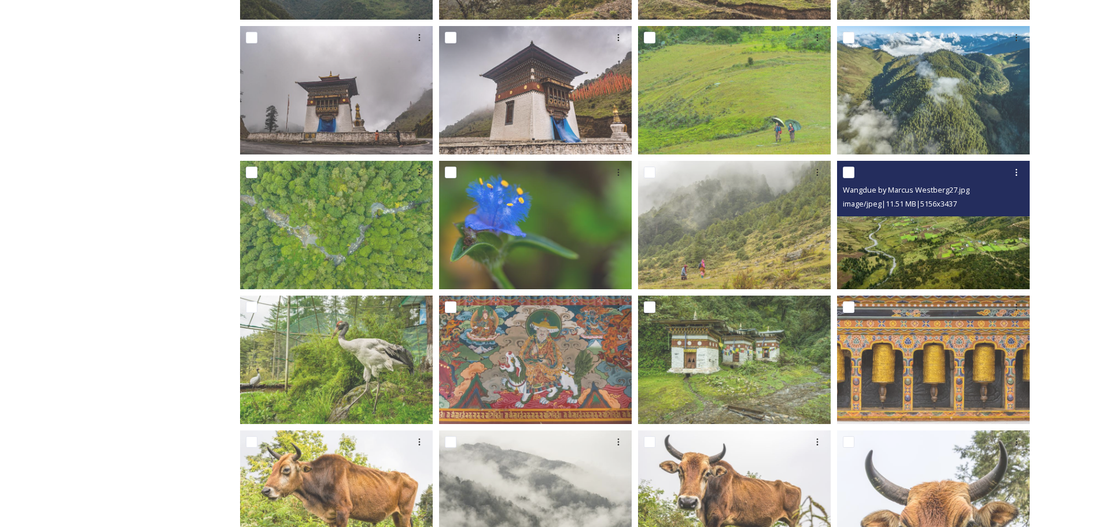
click at [922, 270] on img at bounding box center [933, 225] width 193 height 128
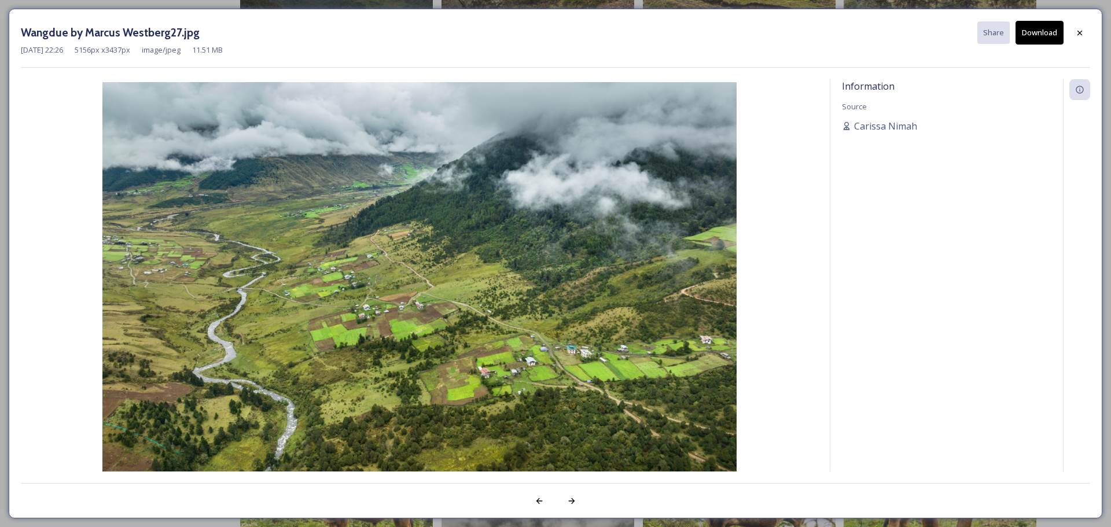
click at [1036, 30] on button "Download" at bounding box center [1040, 33] width 48 height 24
click at [1082, 34] on icon at bounding box center [1079, 32] width 9 height 9
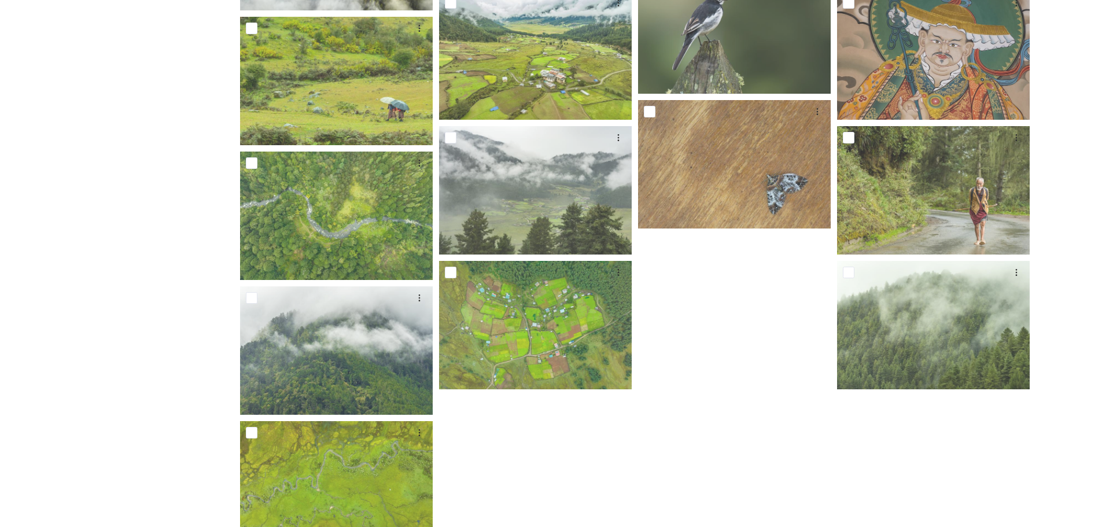
scroll to position [2720, 0]
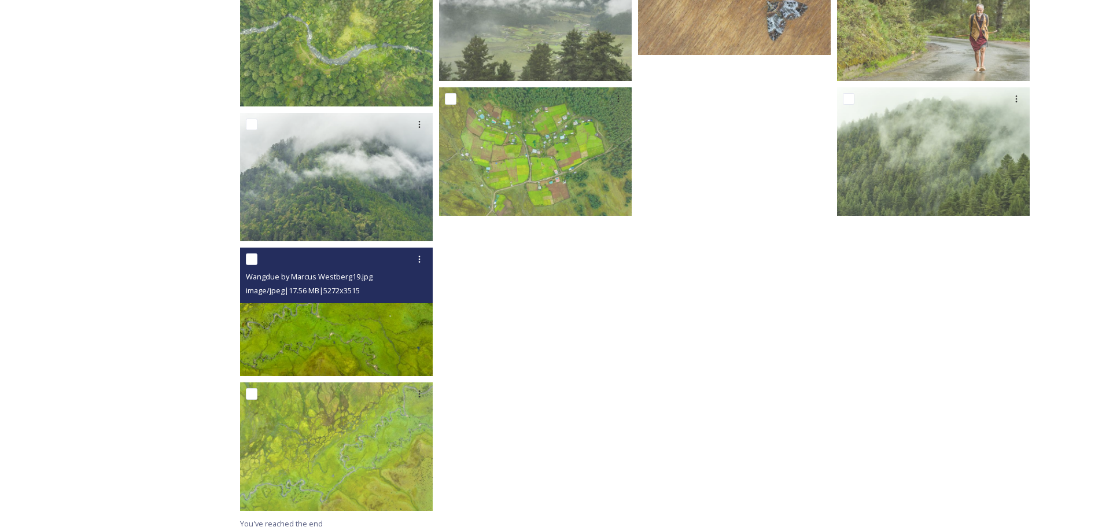
click at [369, 333] on img at bounding box center [336, 312] width 193 height 128
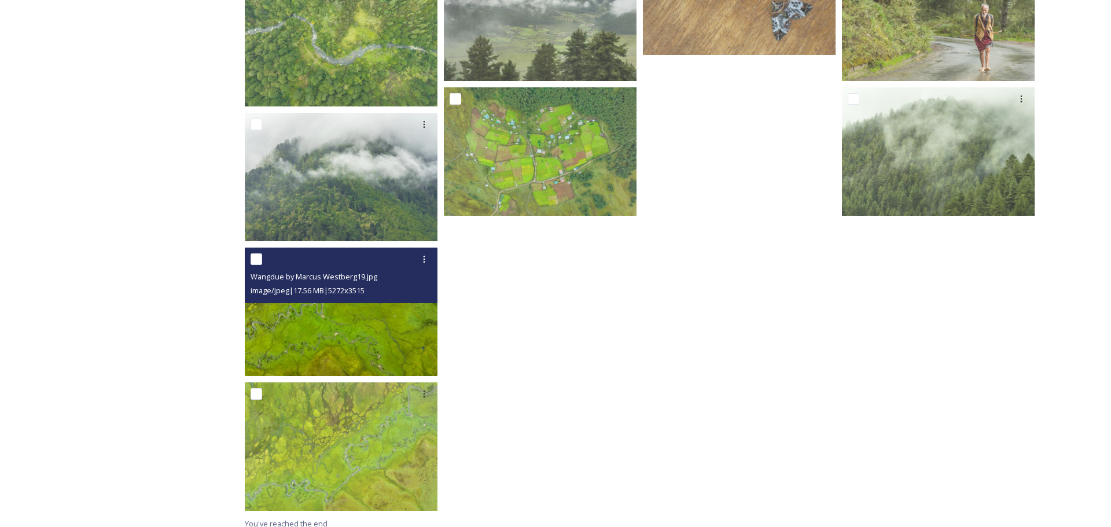
scroll to position [2594, 0]
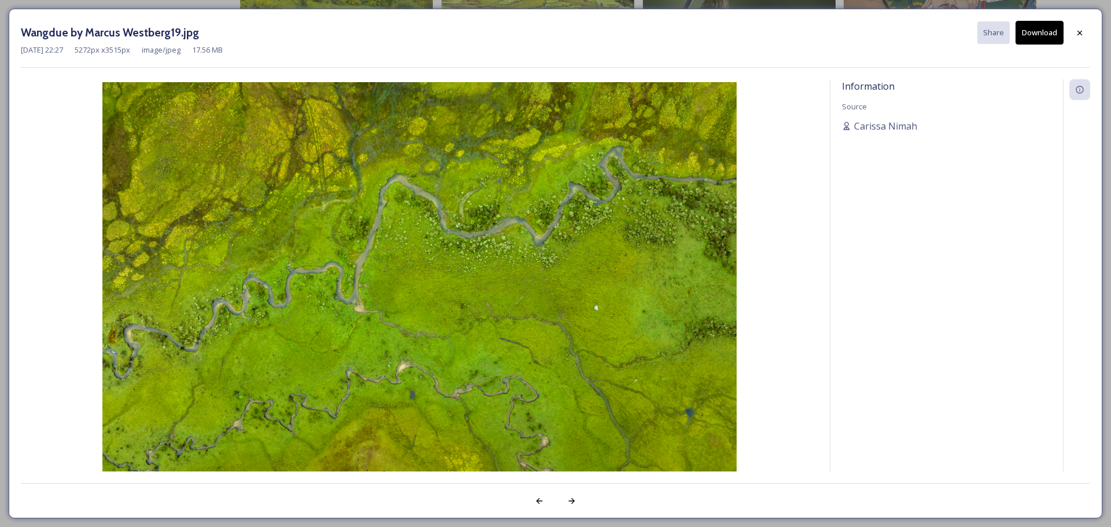
click at [1084, 34] on icon at bounding box center [1079, 32] width 9 height 9
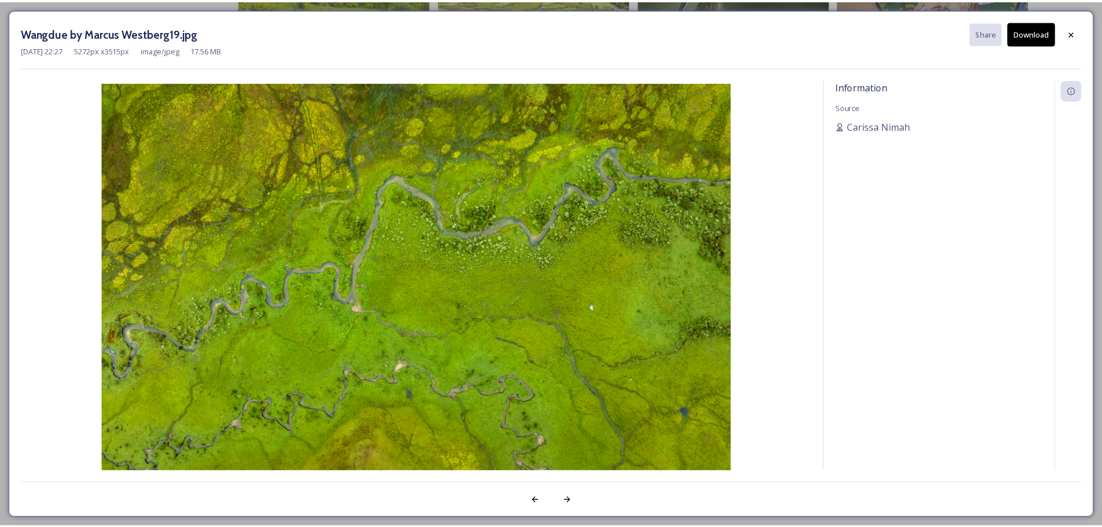
scroll to position [2720, 0]
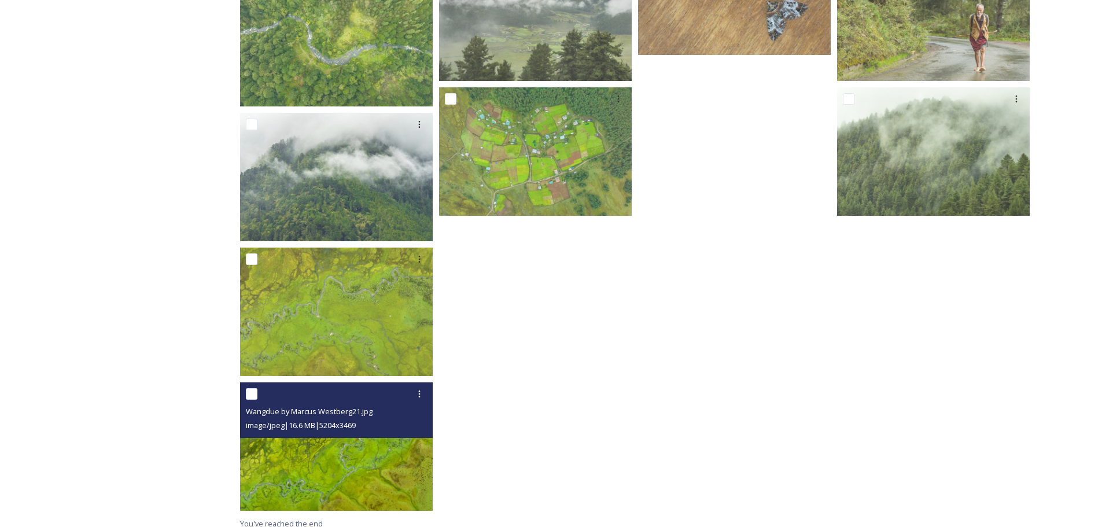
click at [359, 468] on img at bounding box center [336, 447] width 193 height 128
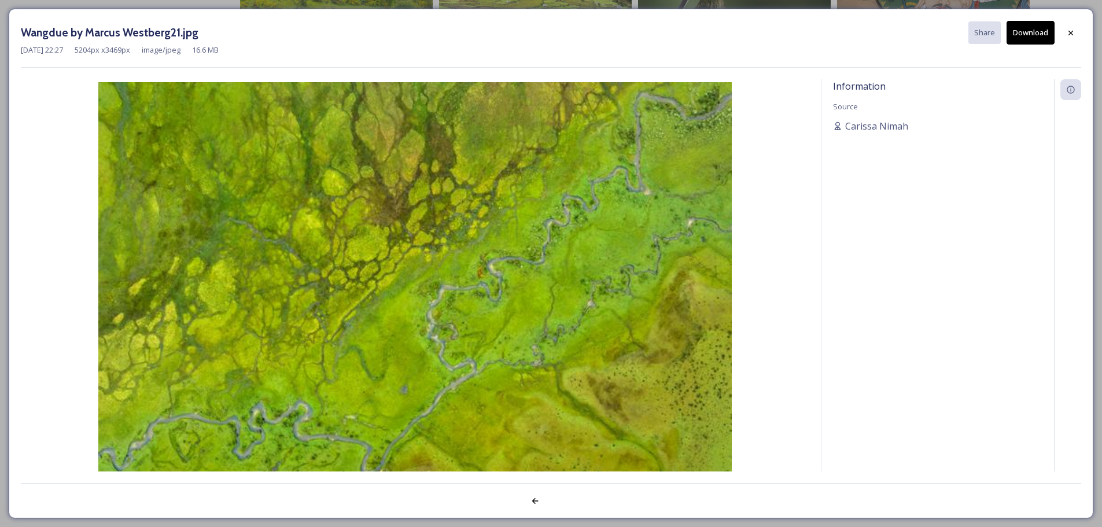
scroll to position [2594, 0]
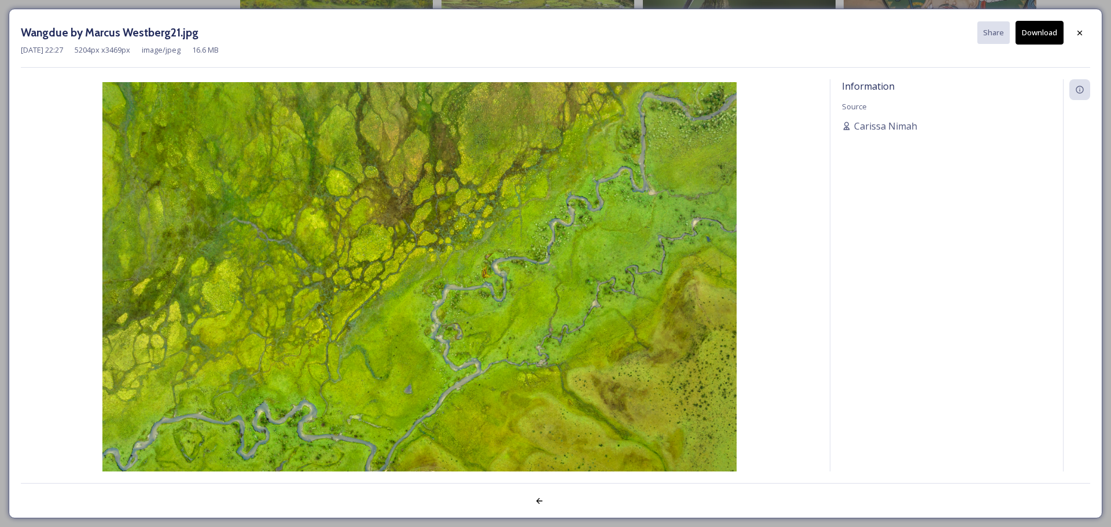
click at [1035, 32] on button "Download" at bounding box center [1040, 33] width 48 height 24
click at [1081, 36] on icon at bounding box center [1079, 32] width 9 height 9
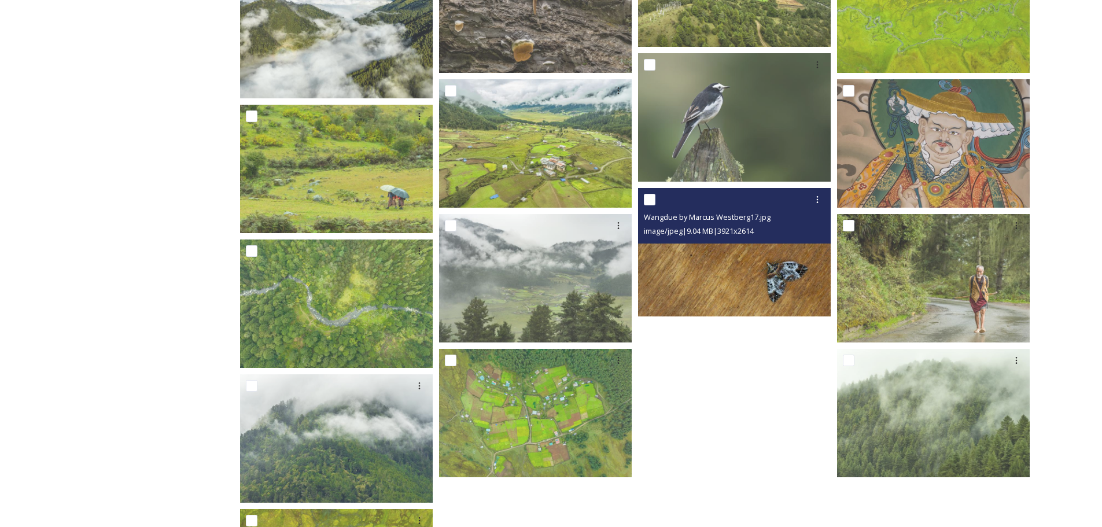
scroll to position [2479, 0]
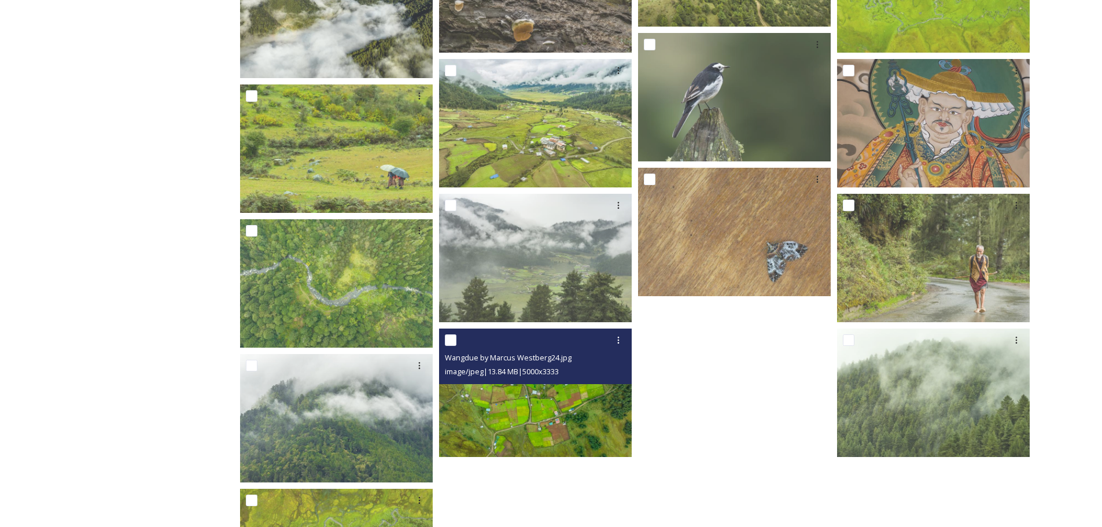
click at [532, 409] on img at bounding box center [535, 392] width 193 height 128
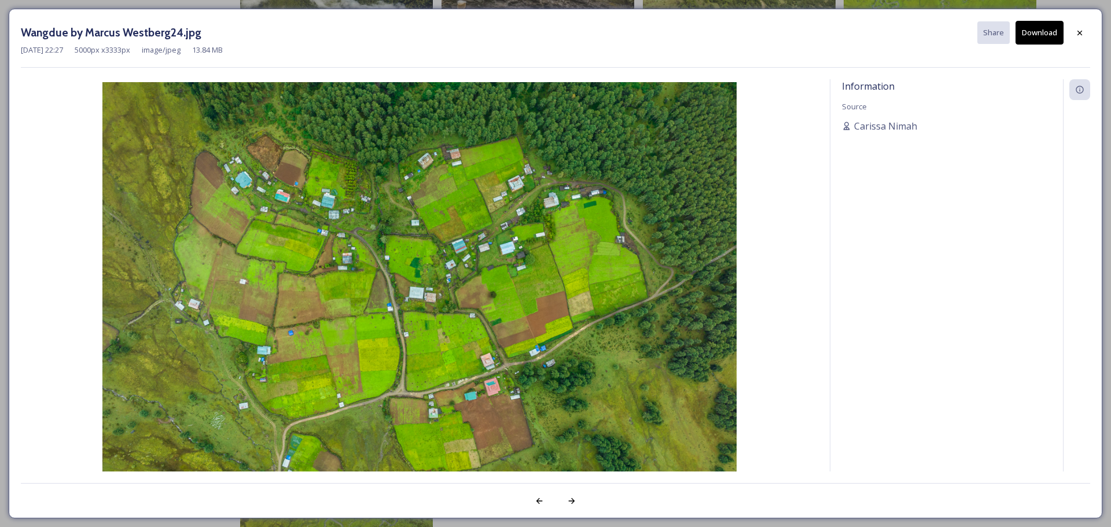
click at [1033, 34] on button "Download" at bounding box center [1040, 33] width 48 height 24
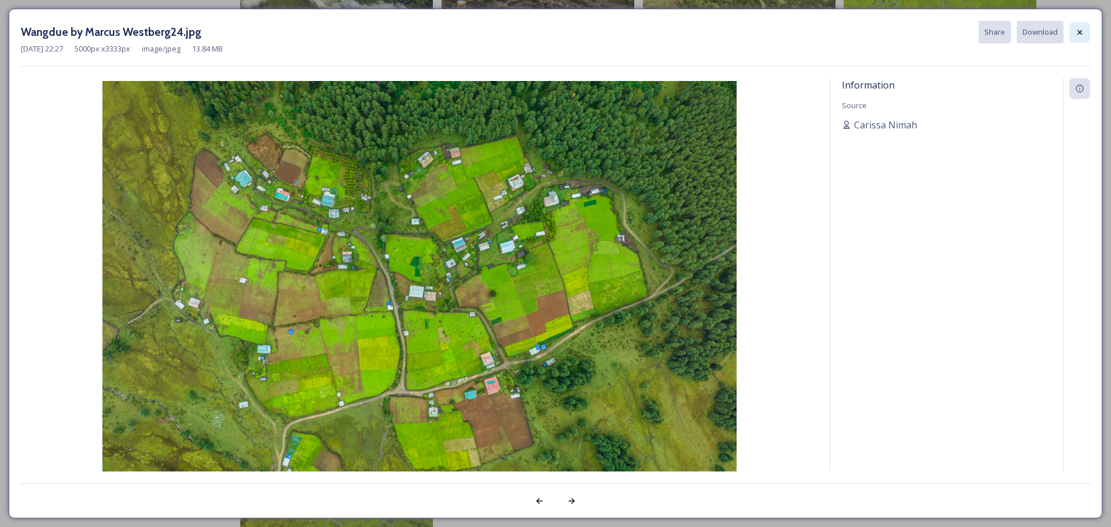
click at [1084, 31] on div at bounding box center [1079, 32] width 21 height 21
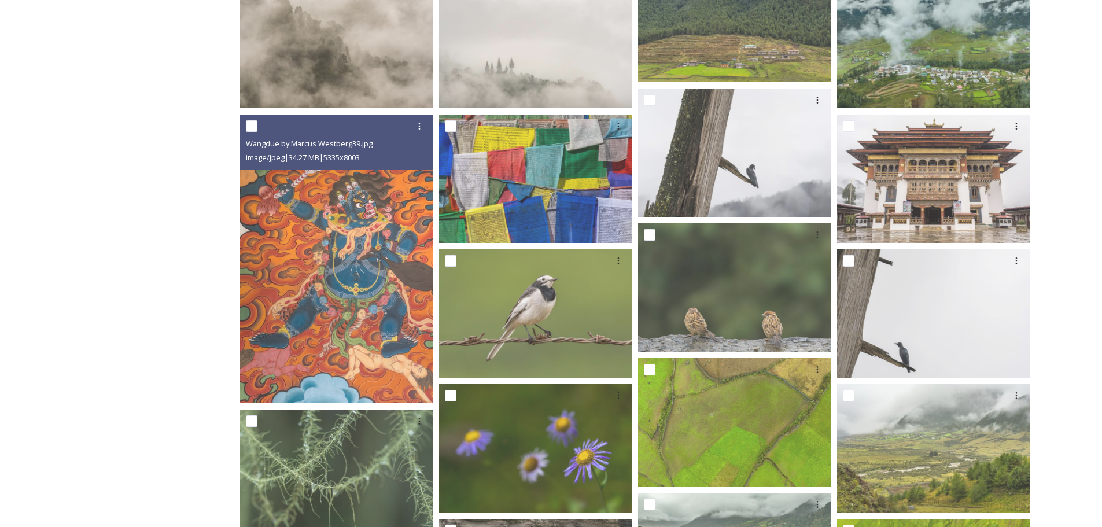
scroll to position [1784, 0]
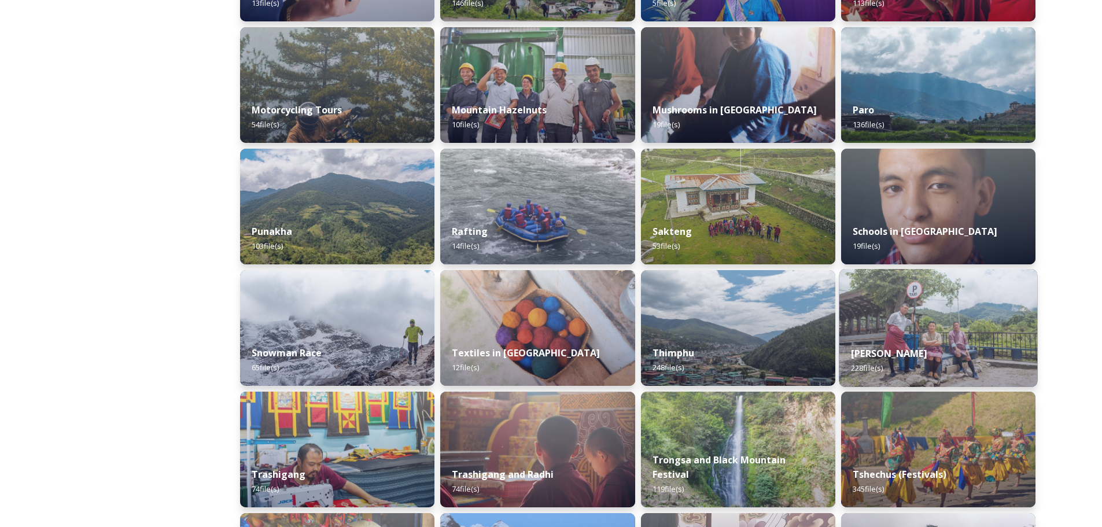
scroll to position [810, 0]
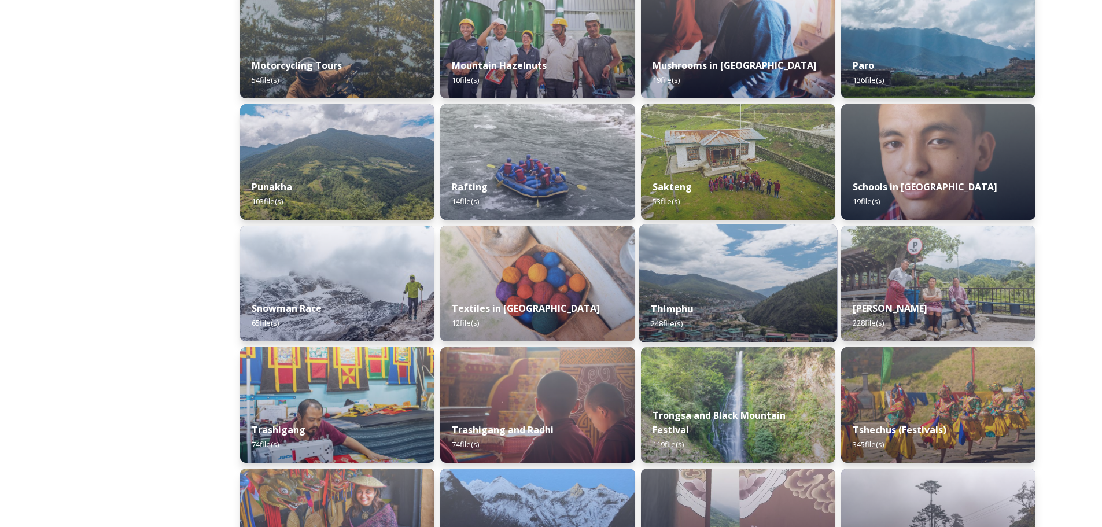
click at [725, 308] on div "Thimphu 248 file(s)" at bounding box center [738, 316] width 198 height 53
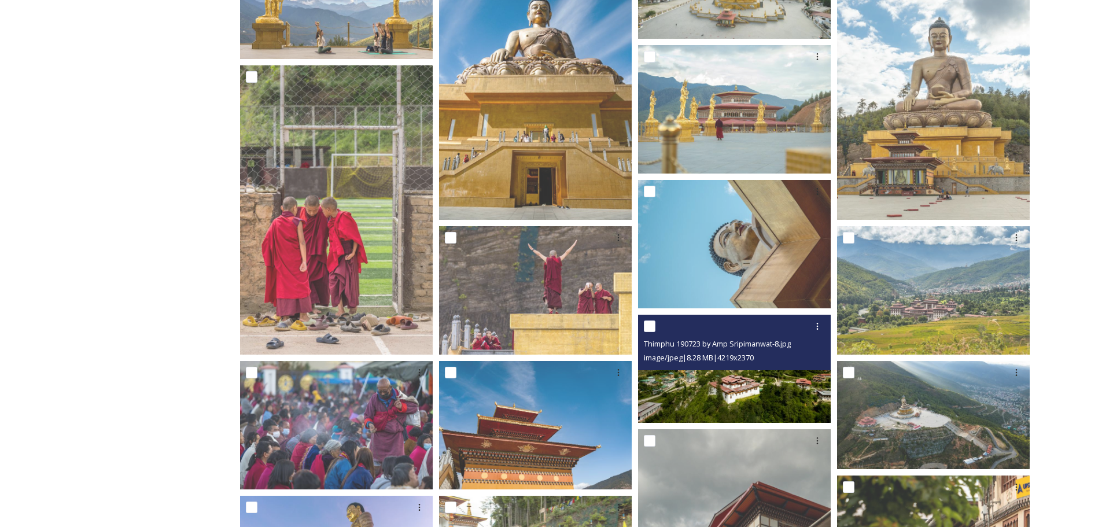
scroll to position [289, 0]
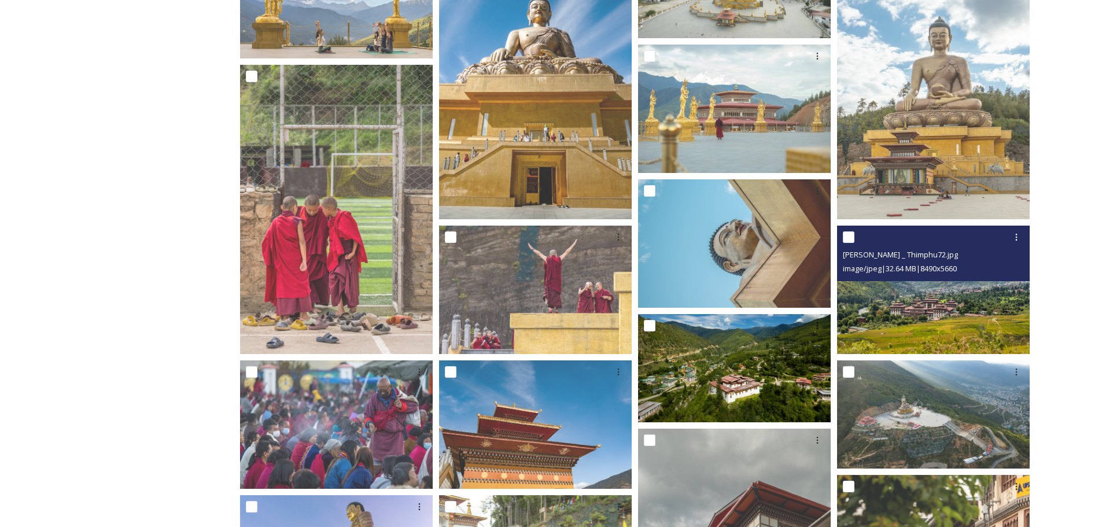
click at [971, 315] on img at bounding box center [933, 290] width 193 height 128
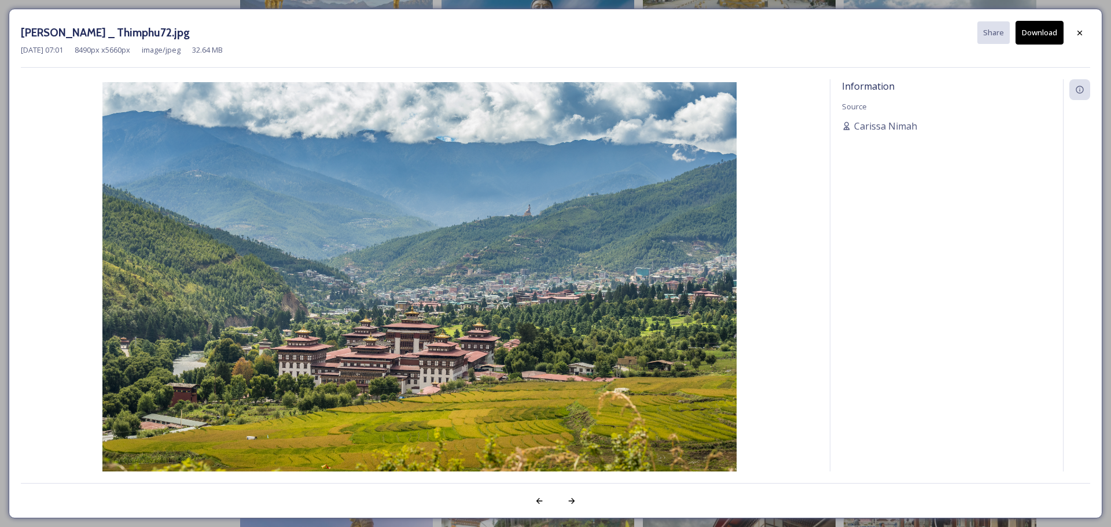
click at [1039, 30] on button "Download" at bounding box center [1040, 33] width 48 height 24
click at [1076, 31] on icon at bounding box center [1079, 32] width 9 height 9
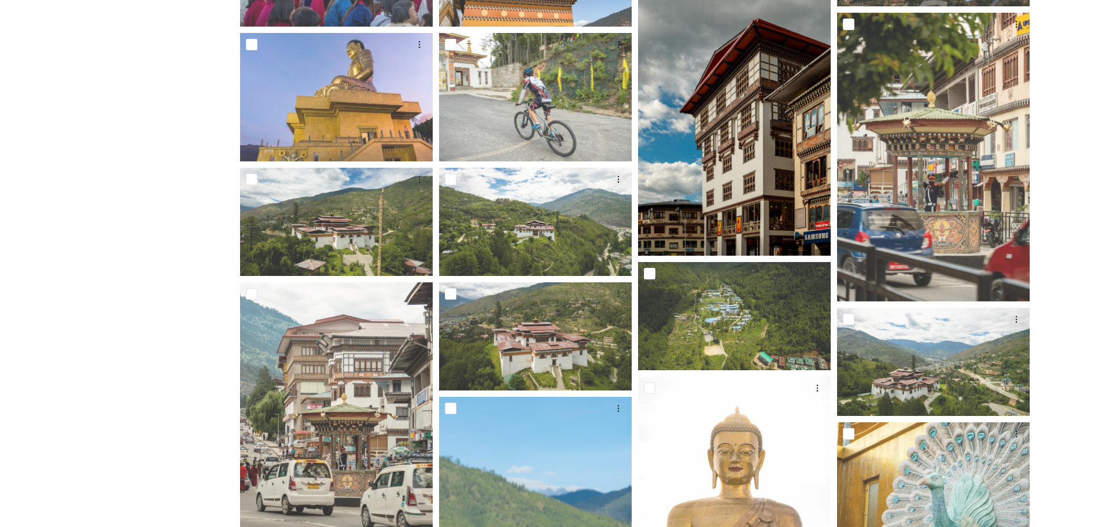
scroll to position [752, 0]
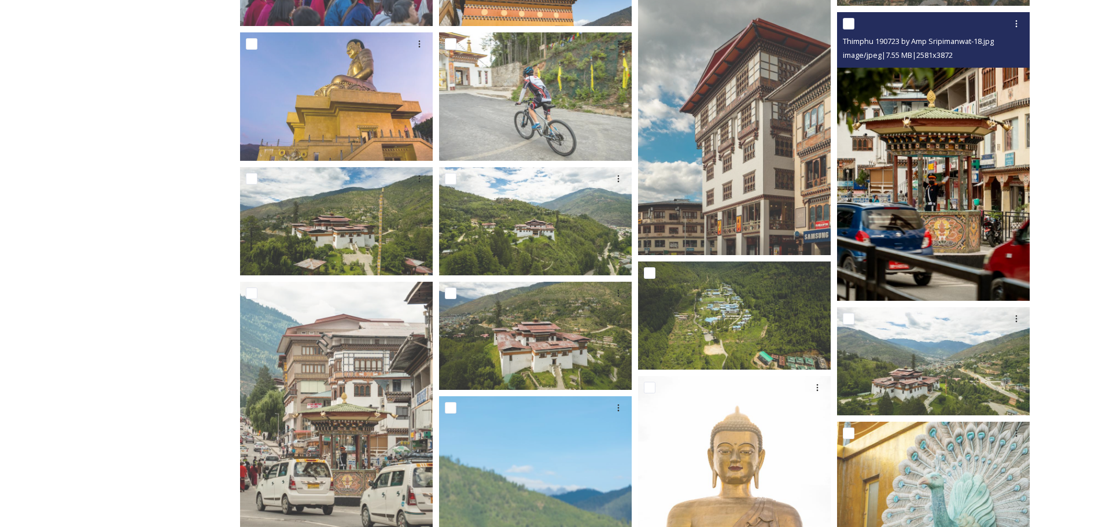
click at [939, 216] on img at bounding box center [933, 156] width 193 height 289
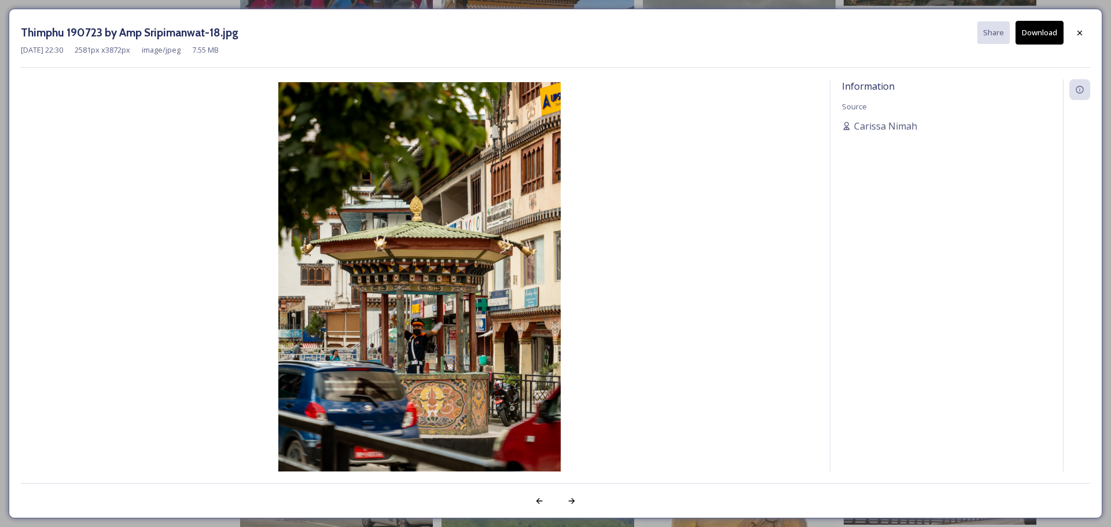
click at [1045, 36] on button "Download" at bounding box center [1040, 33] width 48 height 24
click at [1076, 33] on icon at bounding box center [1079, 32] width 9 height 9
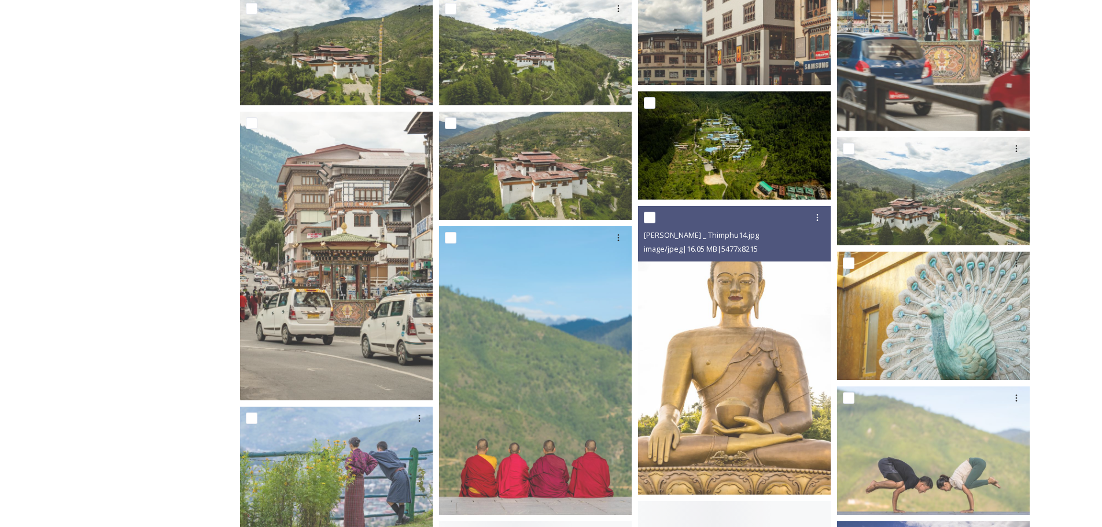
scroll to position [926, 0]
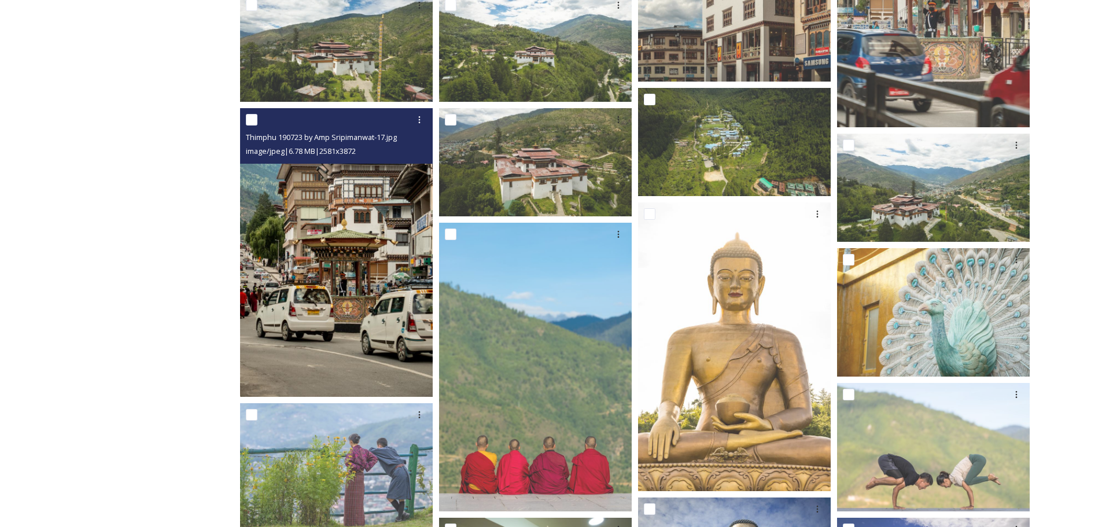
click at [326, 325] on img at bounding box center [336, 252] width 193 height 289
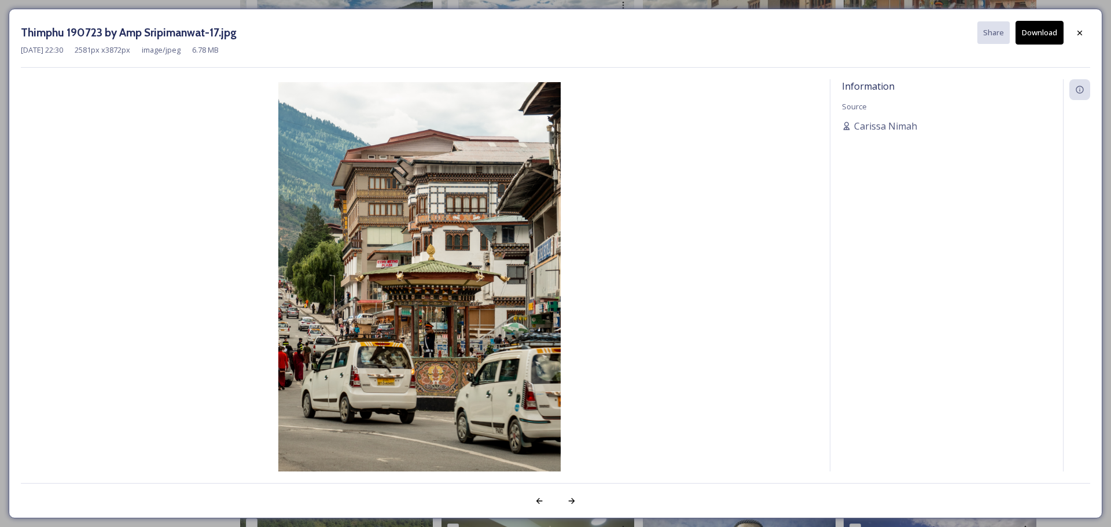
click at [1036, 29] on button "Download" at bounding box center [1040, 33] width 48 height 24
click at [1077, 32] on icon at bounding box center [1079, 32] width 9 height 9
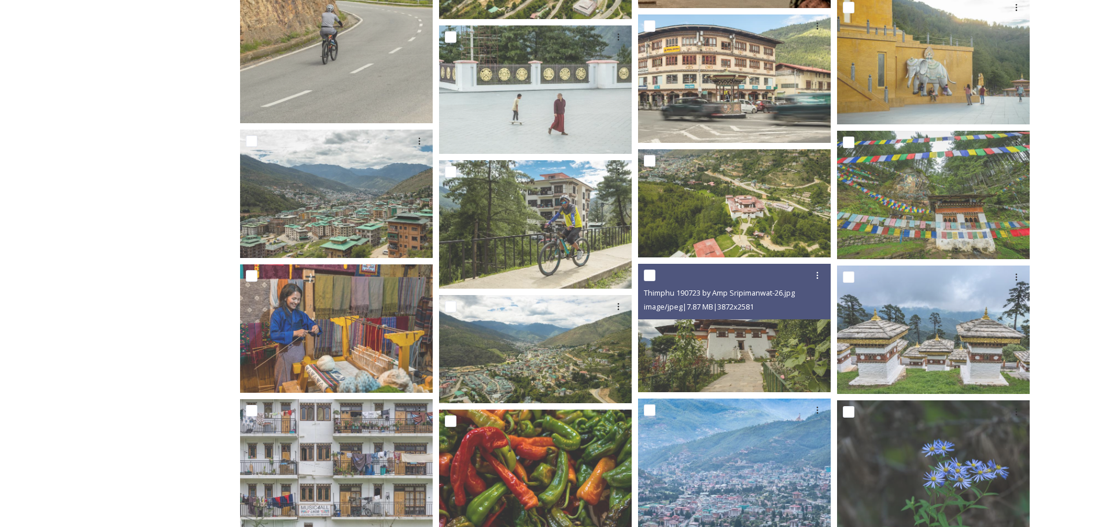
scroll to position [5093, 0]
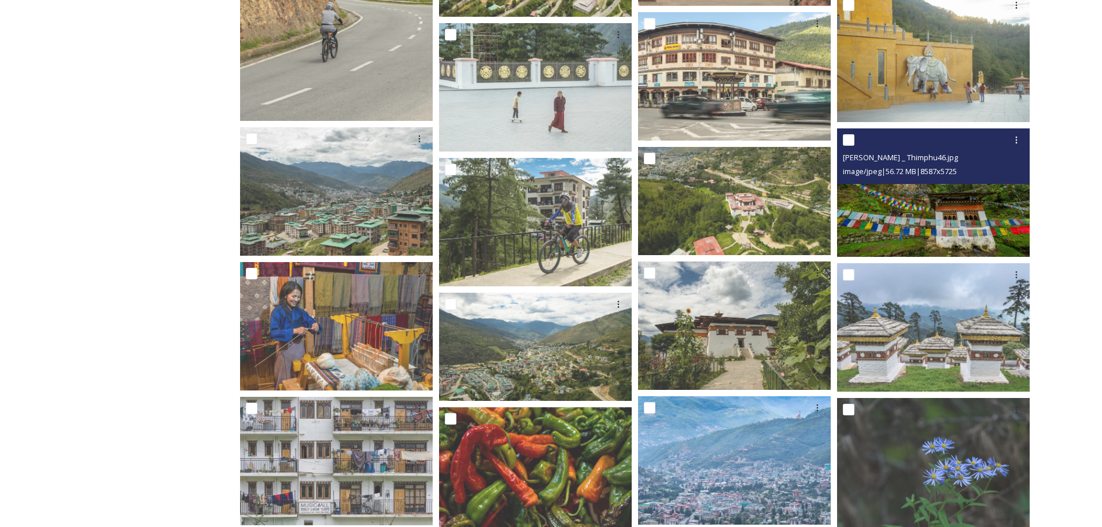
click at [925, 222] on img at bounding box center [933, 192] width 193 height 128
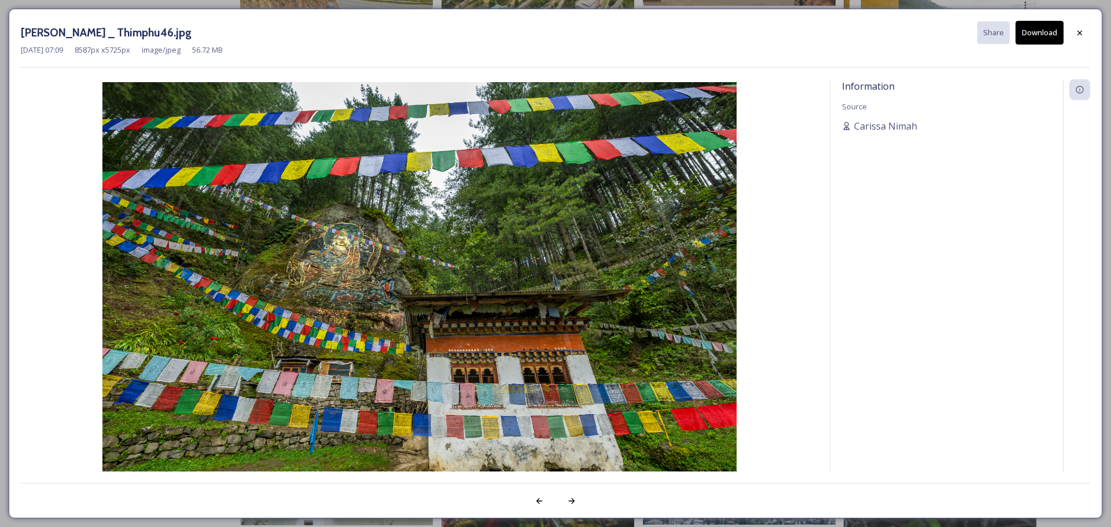
click at [1042, 32] on button "Download" at bounding box center [1040, 33] width 48 height 24
click at [1076, 36] on icon at bounding box center [1079, 32] width 9 height 9
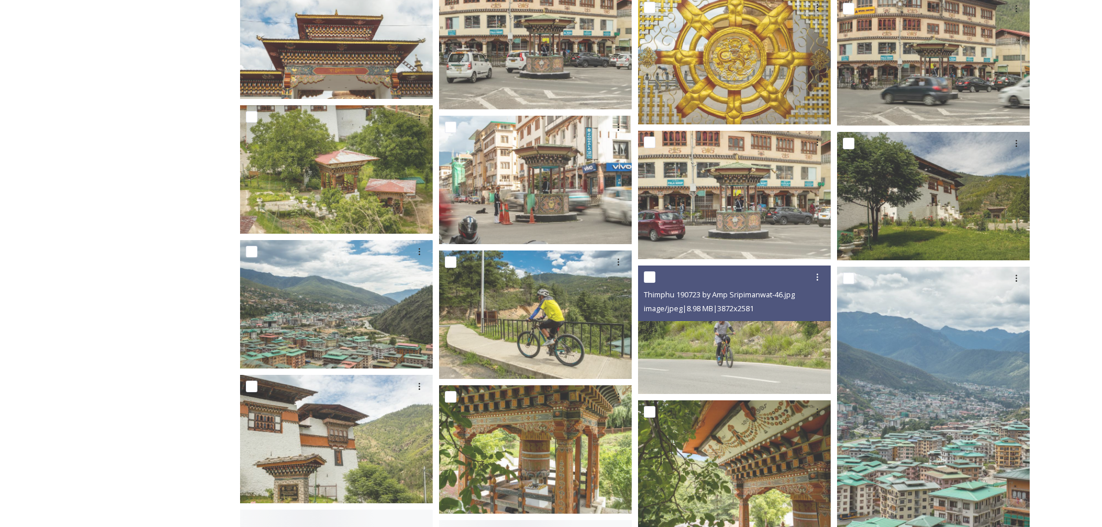
scroll to position [6366, 0]
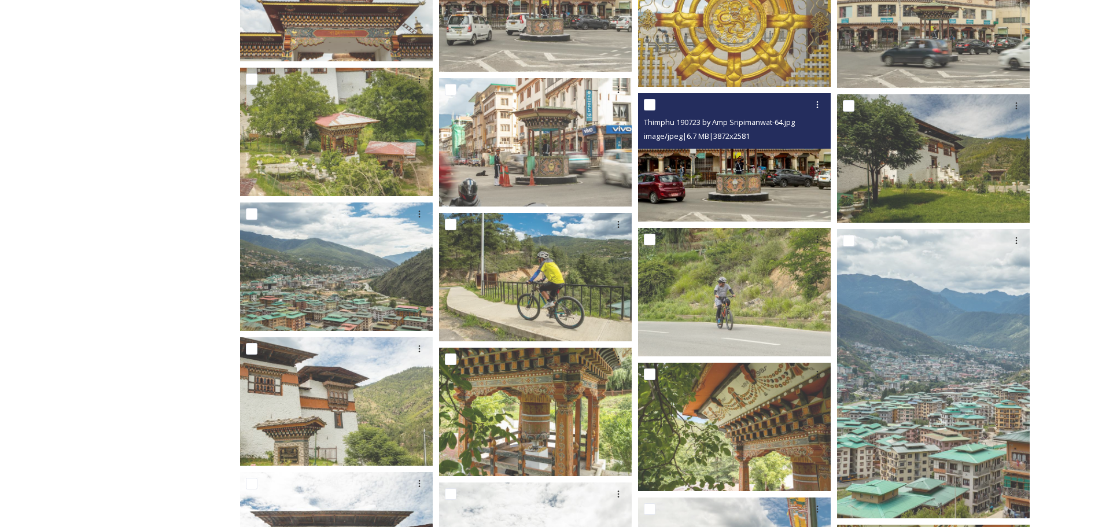
click at [749, 170] on img at bounding box center [734, 157] width 193 height 128
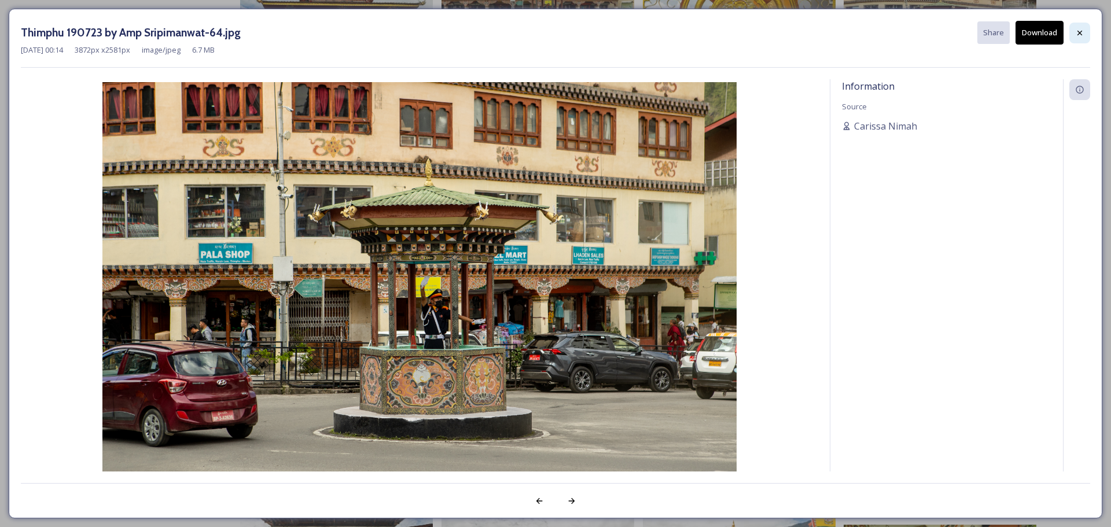
click at [1083, 31] on icon at bounding box center [1079, 32] width 9 height 9
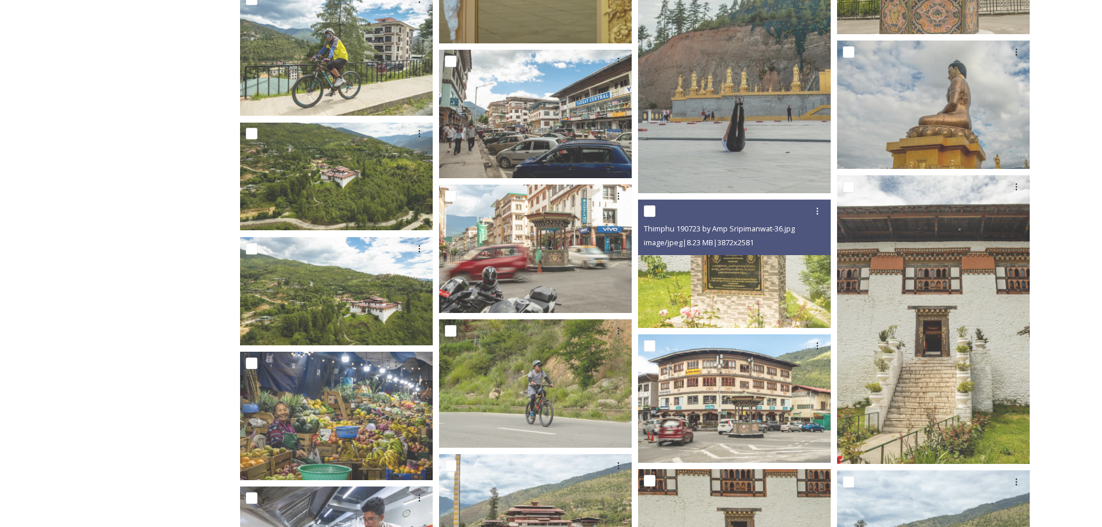
scroll to position [8507, 0]
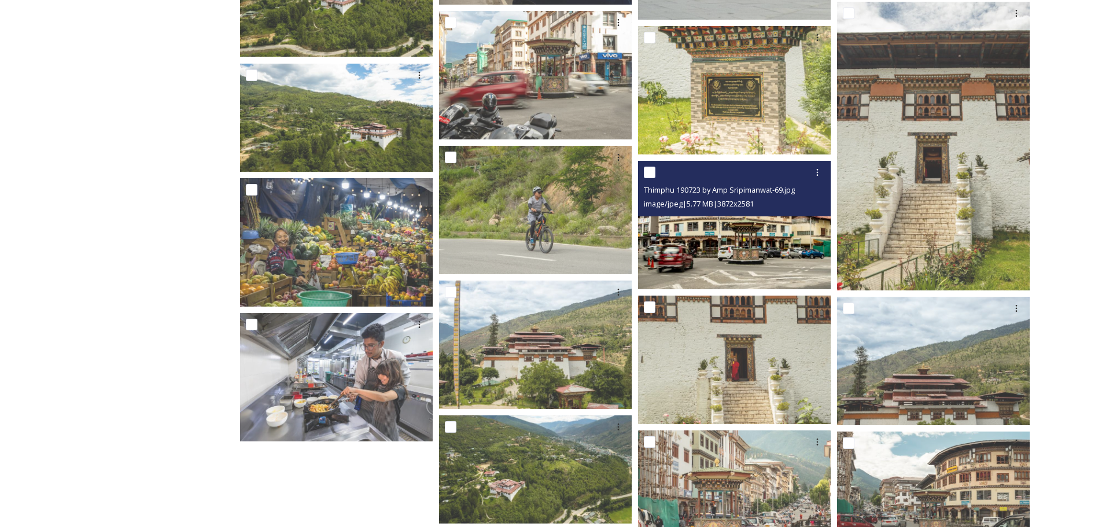
click at [763, 259] on img at bounding box center [734, 225] width 193 height 128
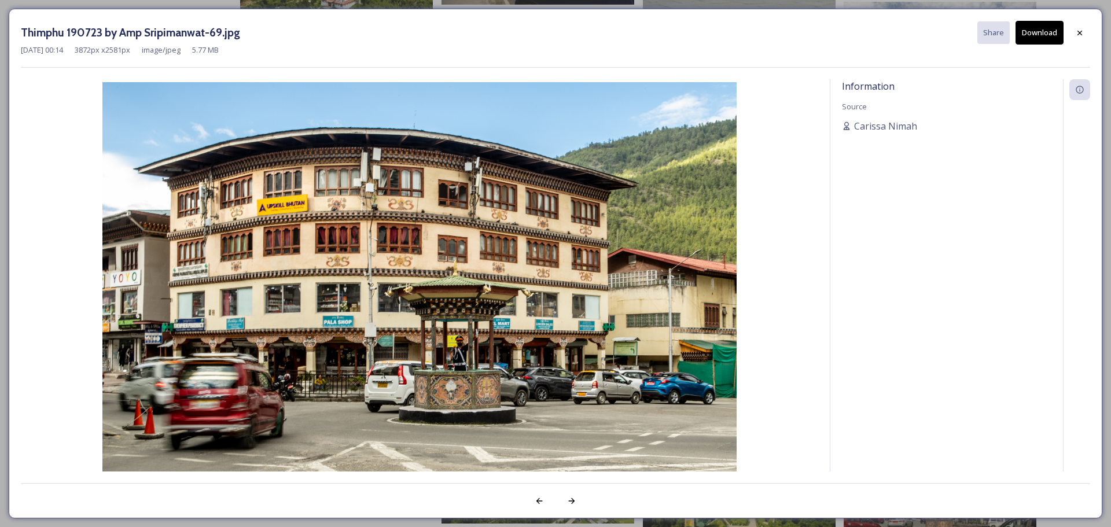
click at [1078, 32] on icon at bounding box center [1079, 32] width 9 height 9
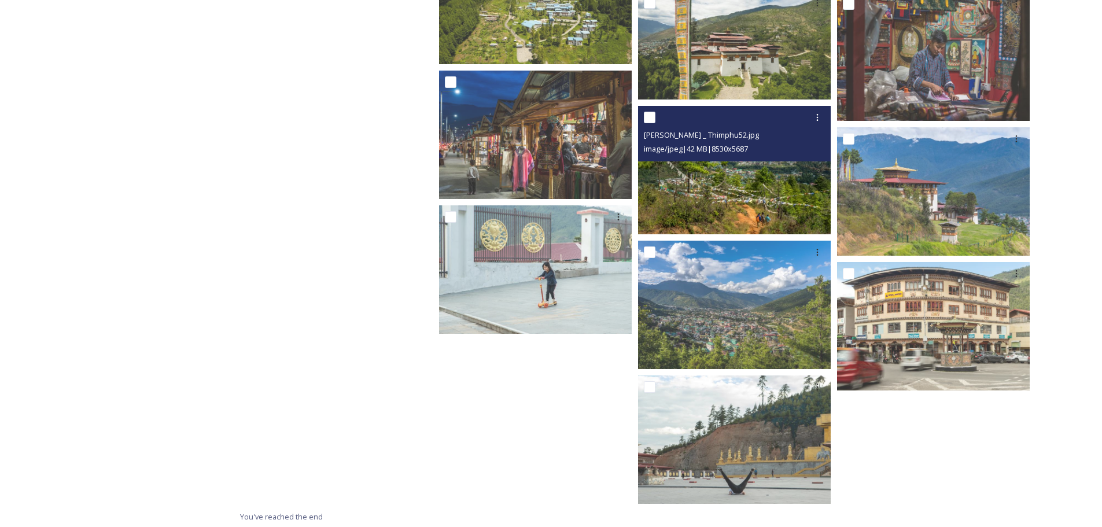
scroll to position [9083, 0]
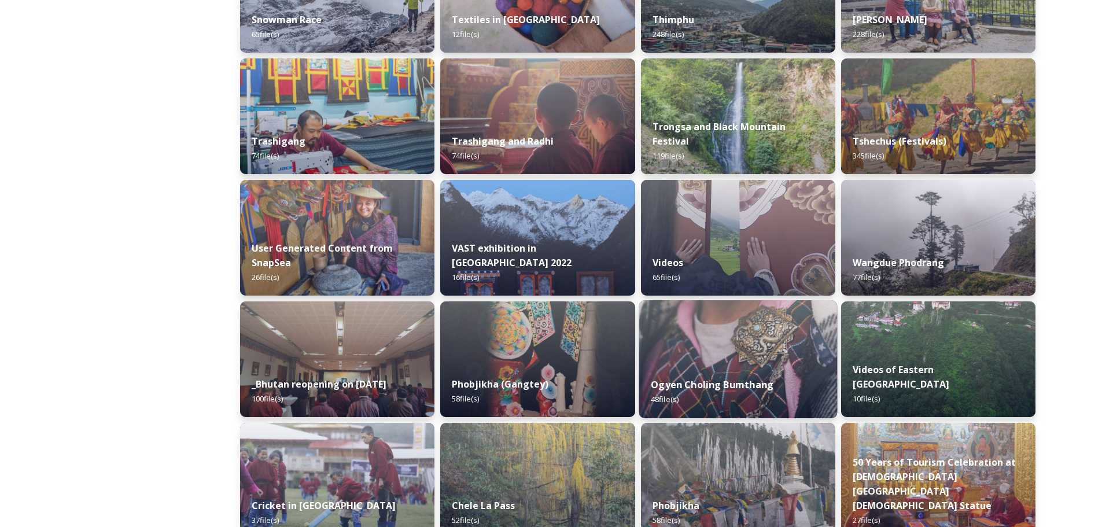
scroll to position [1100, 0]
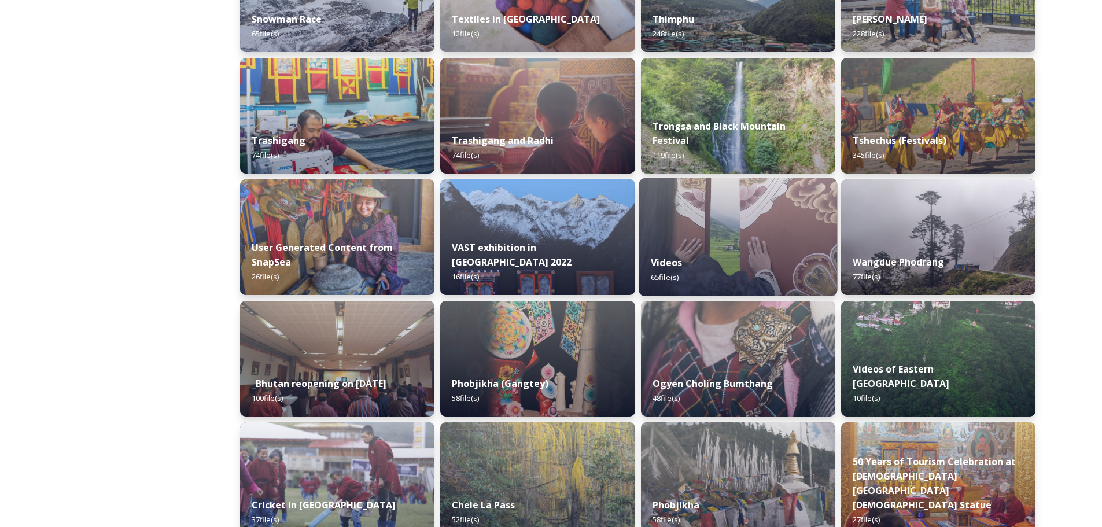
click at [741, 268] on div "Videos 65 file(s)" at bounding box center [738, 270] width 198 height 53
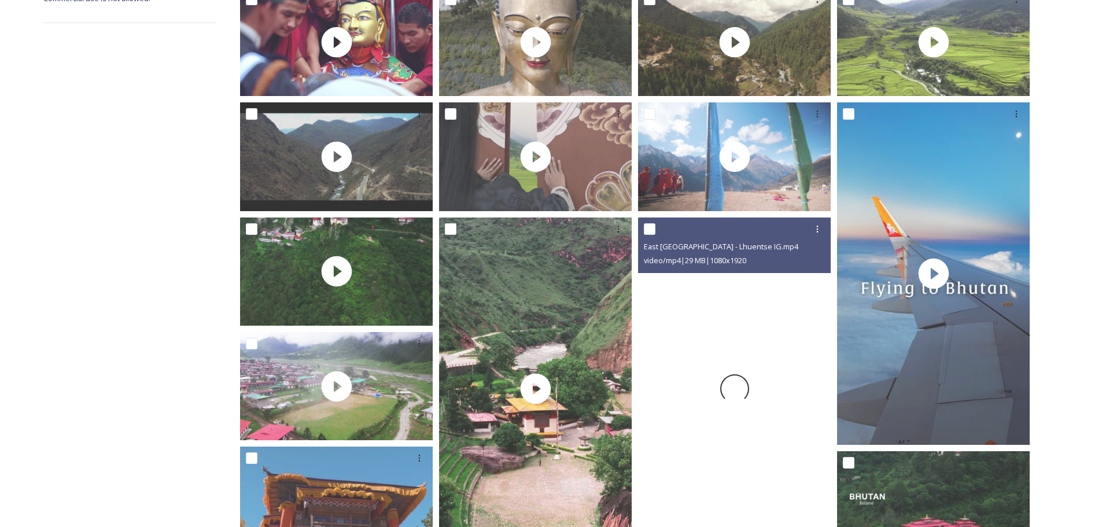
scroll to position [174, 0]
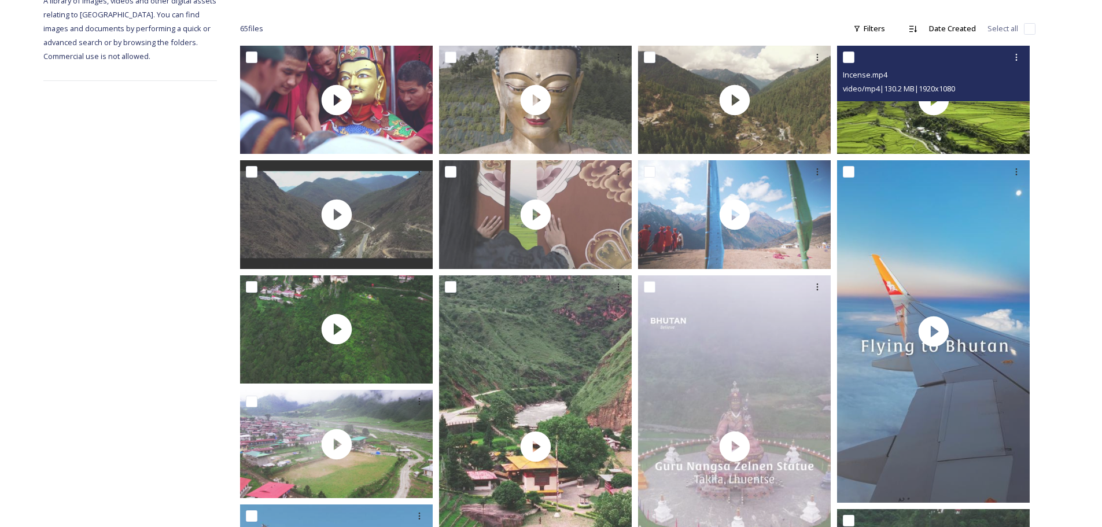
click at [938, 100] on div "Incense.mp4 video/mp4 | 130.2 MB | 1920 x 1080" at bounding box center [933, 74] width 193 height 56
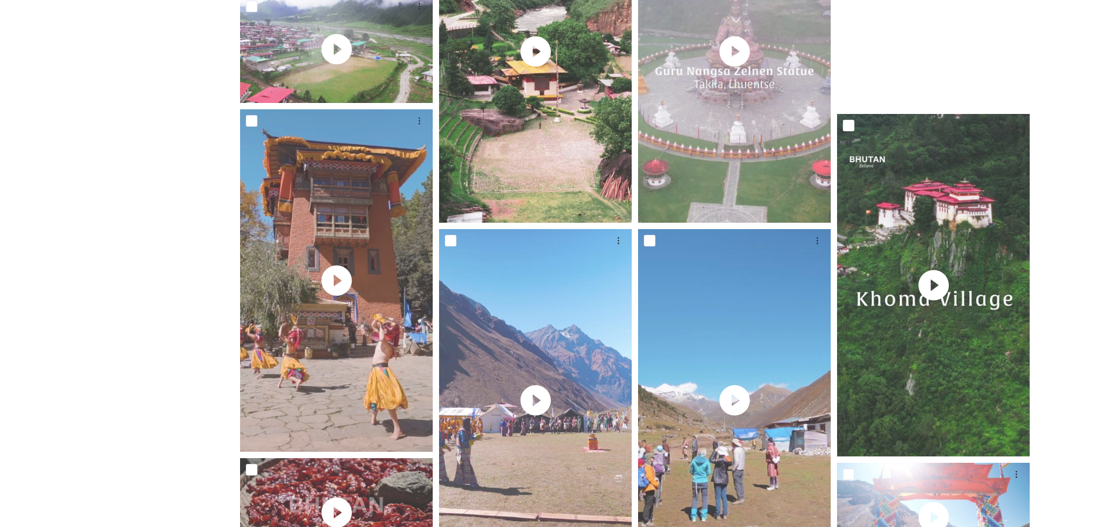
scroll to position [579, 0]
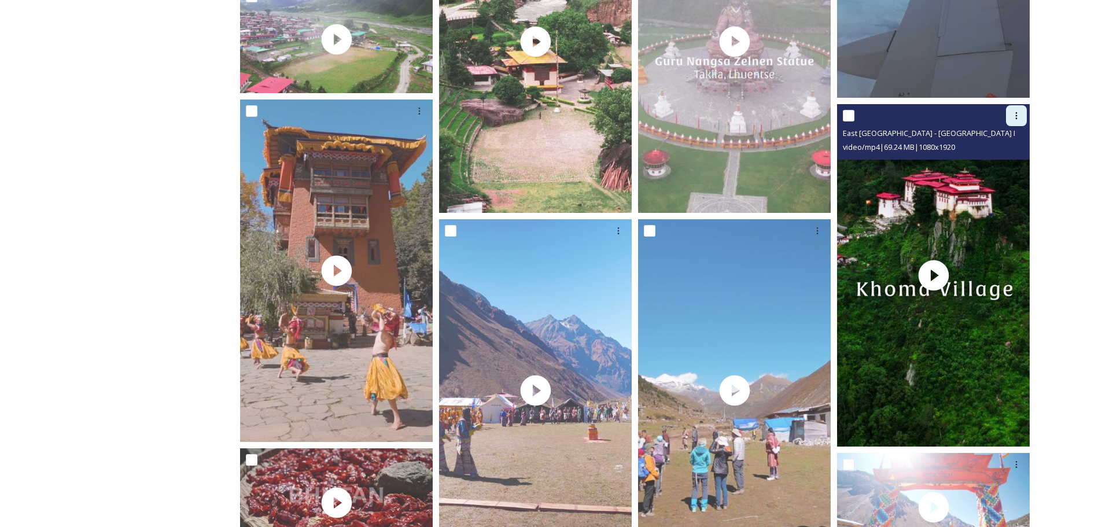
click at [1014, 115] on icon at bounding box center [1016, 115] width 9 height 9
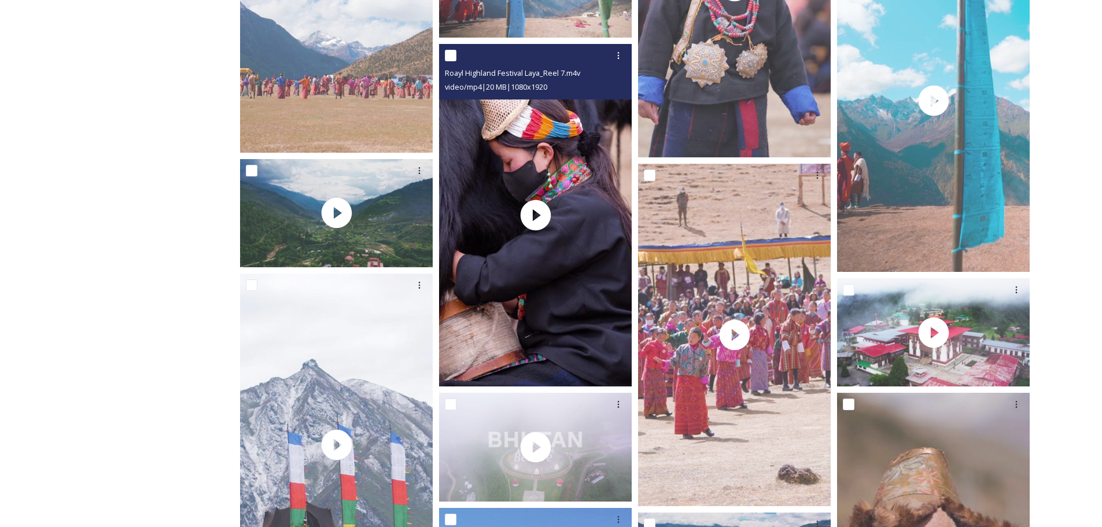
scroll to position [2778, 0]
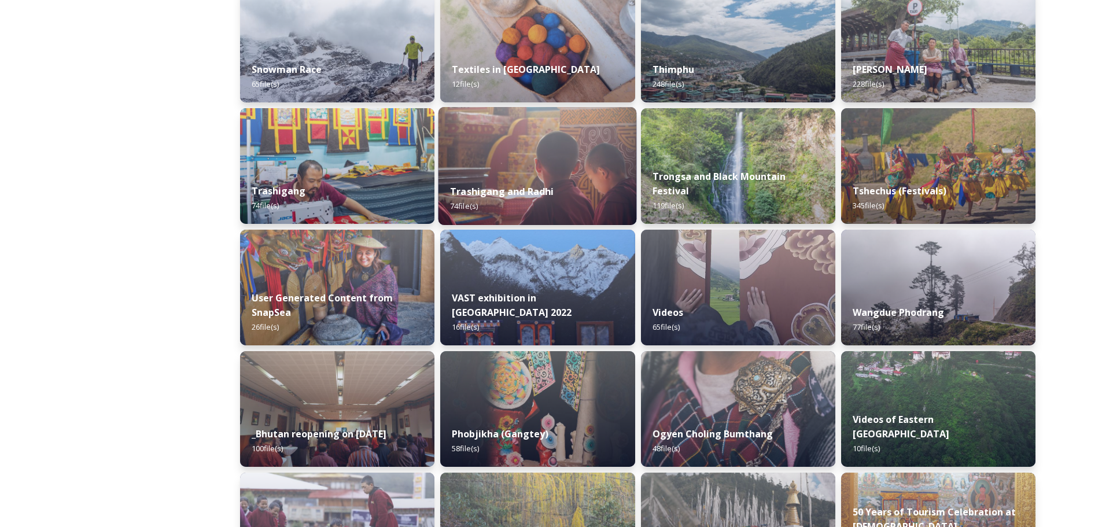
scroll to position [1042, 0]
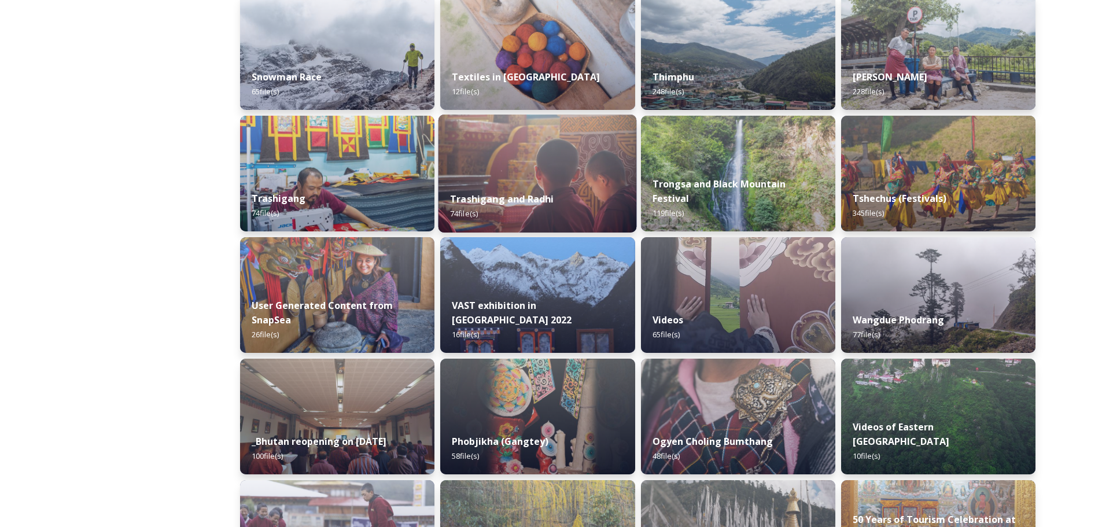
click at [556, 172] on img at bounding box center [538, 174] width 198 height 118
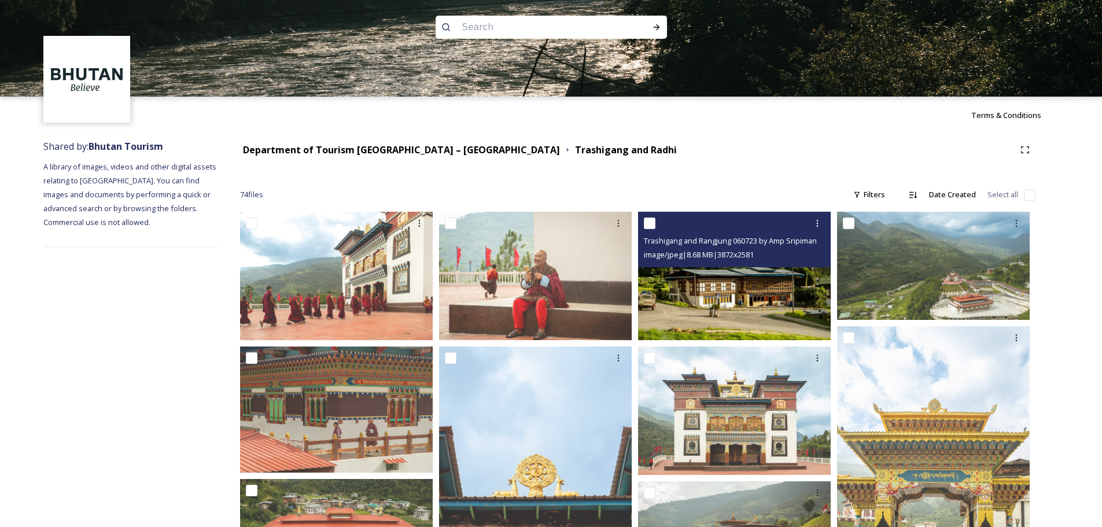
scroll to position [116, 0]
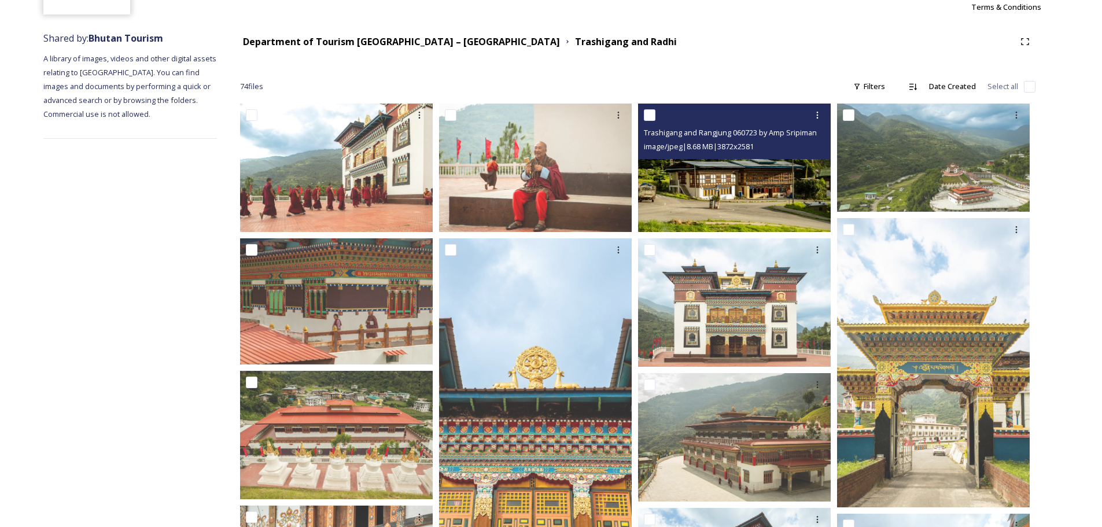
click at [753, 200] on img at bounding box center [734, 168] width 193 height 128
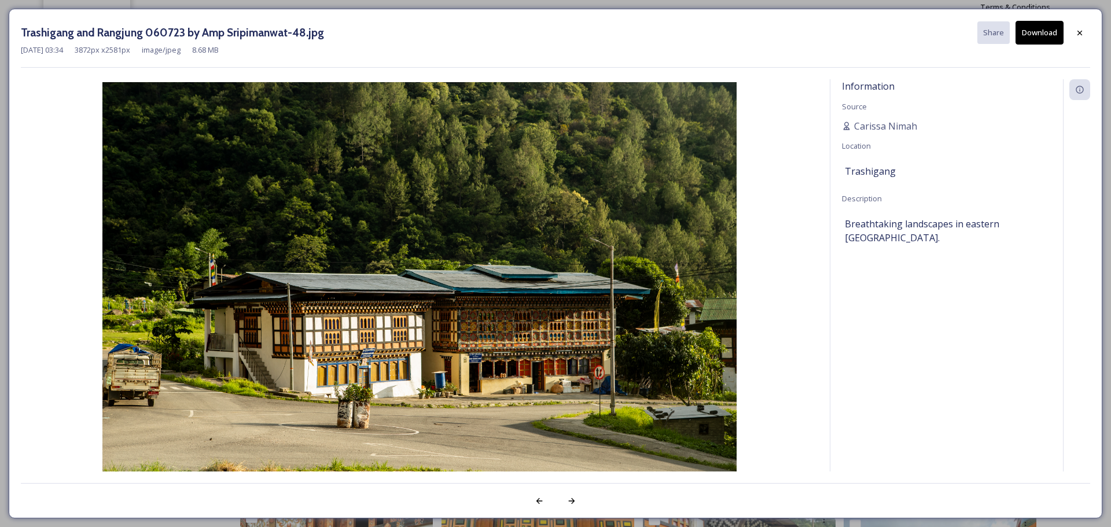
click at [1039, 32] on button "Download" at bounding box center [1040, 33] width 48 height 24
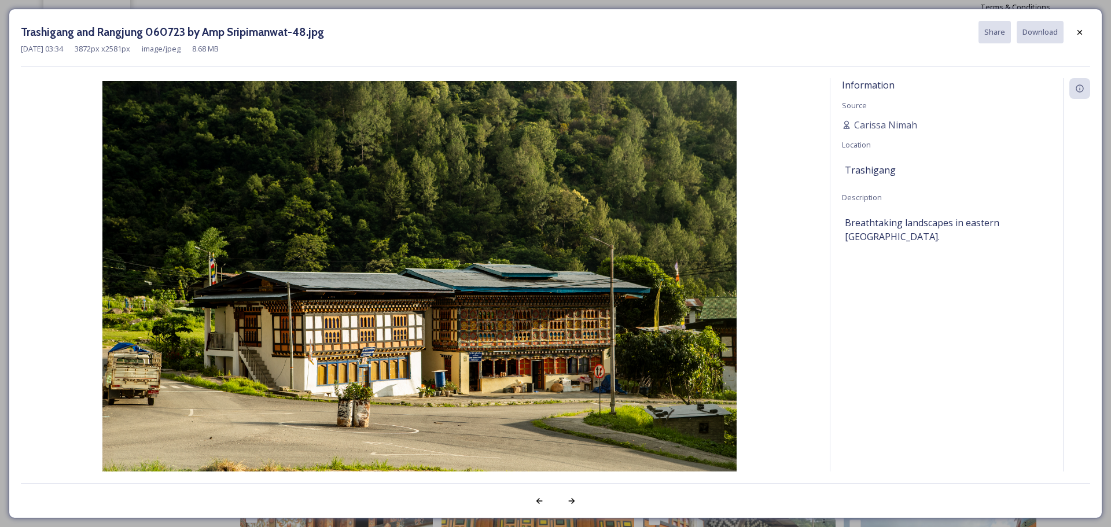
click at [1078, 30] on icon at bounding box center [1079, 32] width 9 height 9
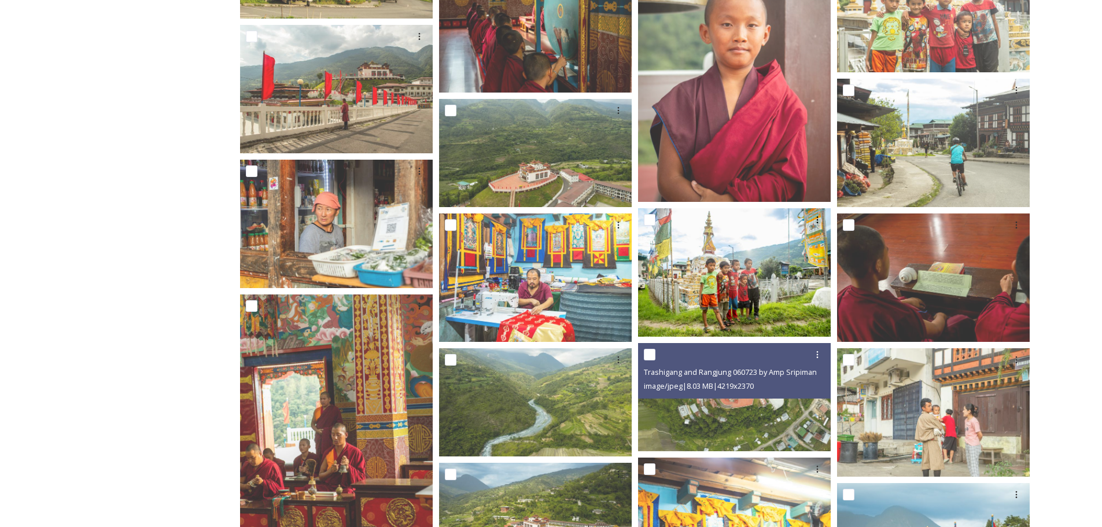
scroll to position [1215, 0]
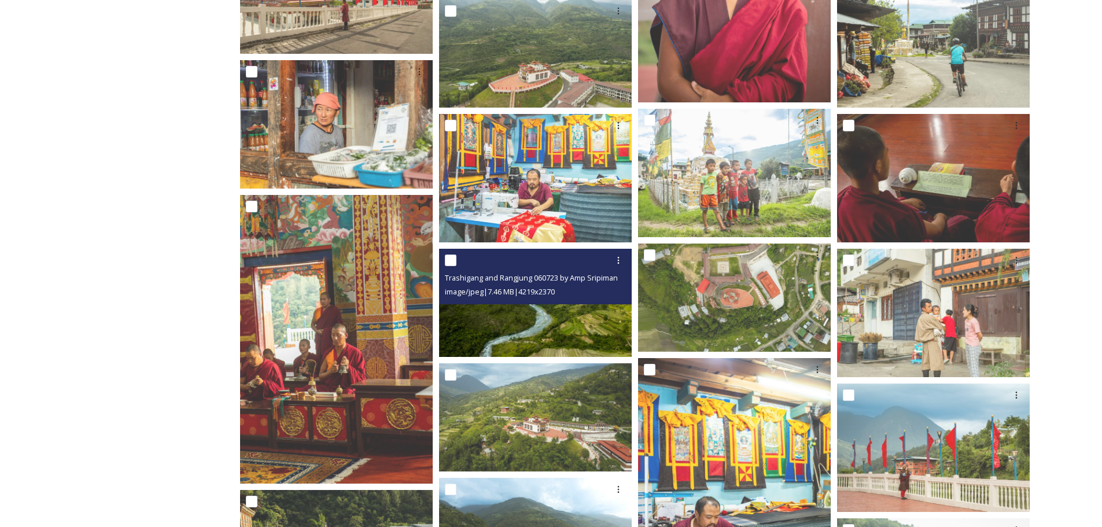
click at [581, 319] on img at bounding box center [535, 303] width 193 height 108
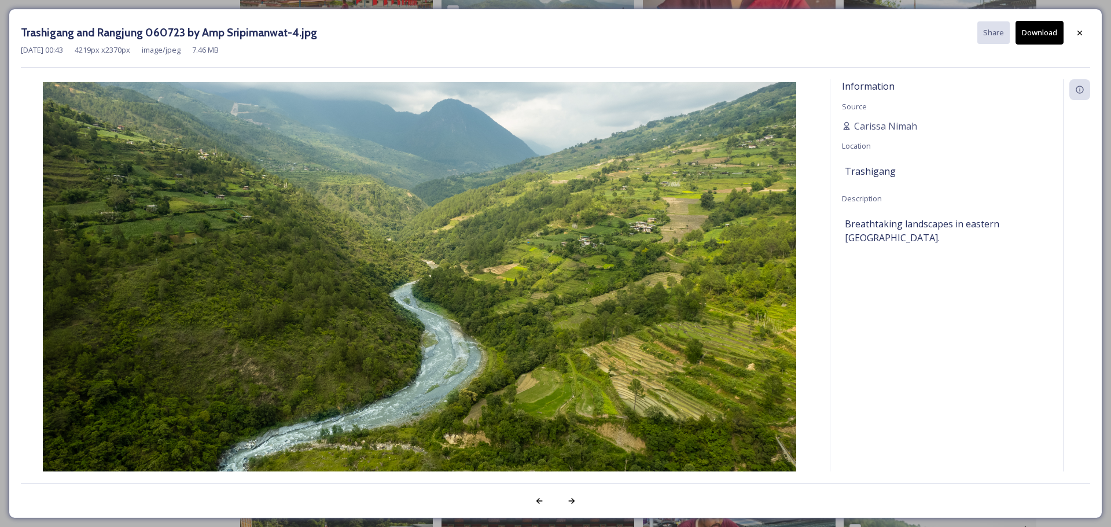
click at [1034, 37] on button "Download" at bounding box center [1040, 33] width 48 height 24
click at [1073, 32] on div at bounding box center [1079, 33] width 21 height 21
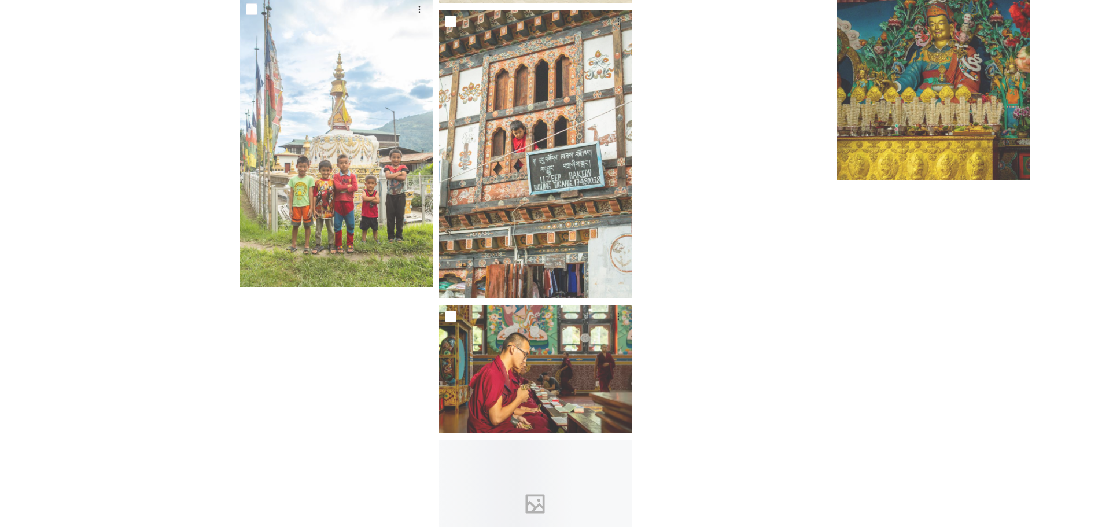
scroll to position [3495, 0]
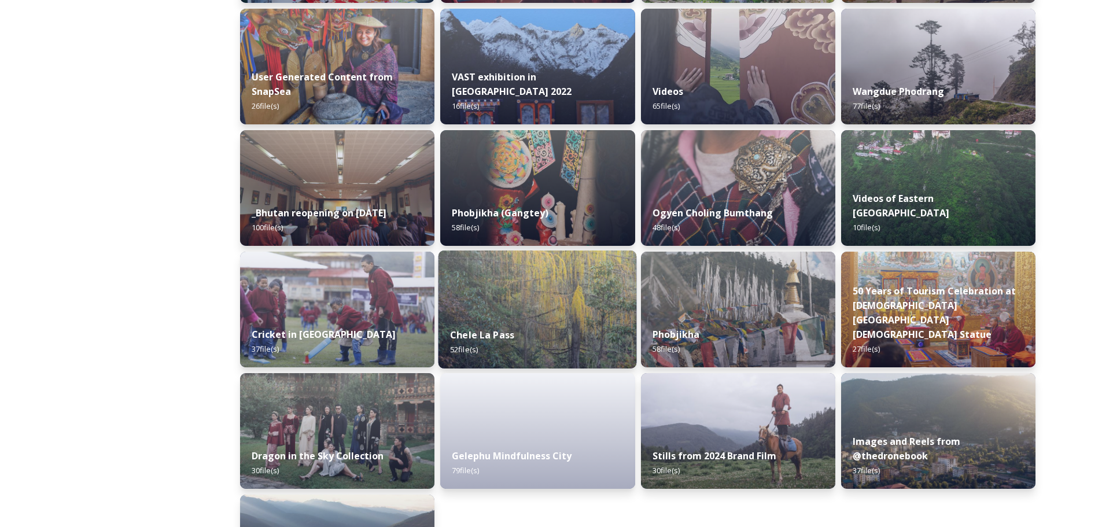
scroll to position [1273, 0]
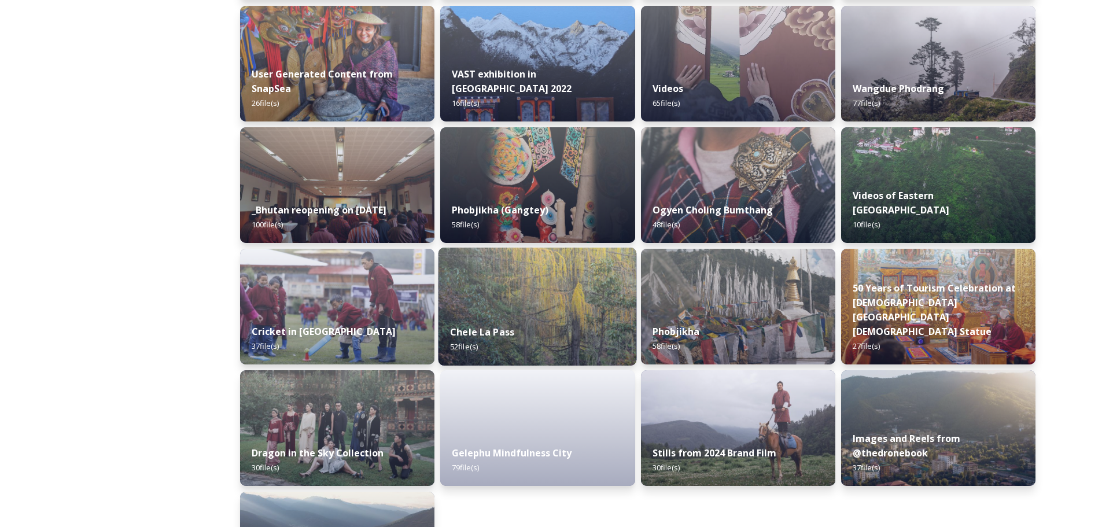
click at [530, 334] on div "Chele La Pass 52 file(s)" at bounding box center [538, 339] width 198 height 53
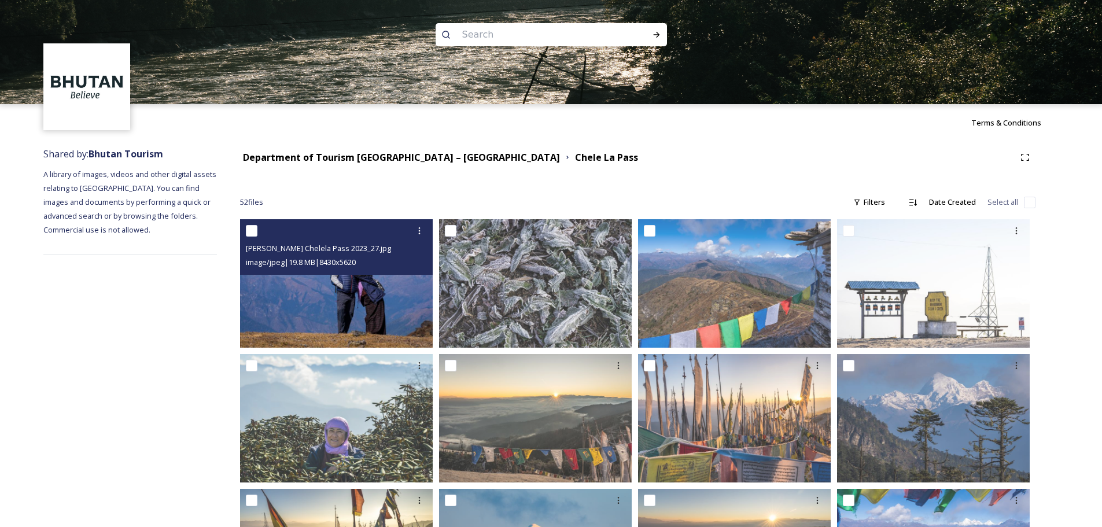
click at [387, 301] on img at bounding box center [336, 283] width 193 height 128
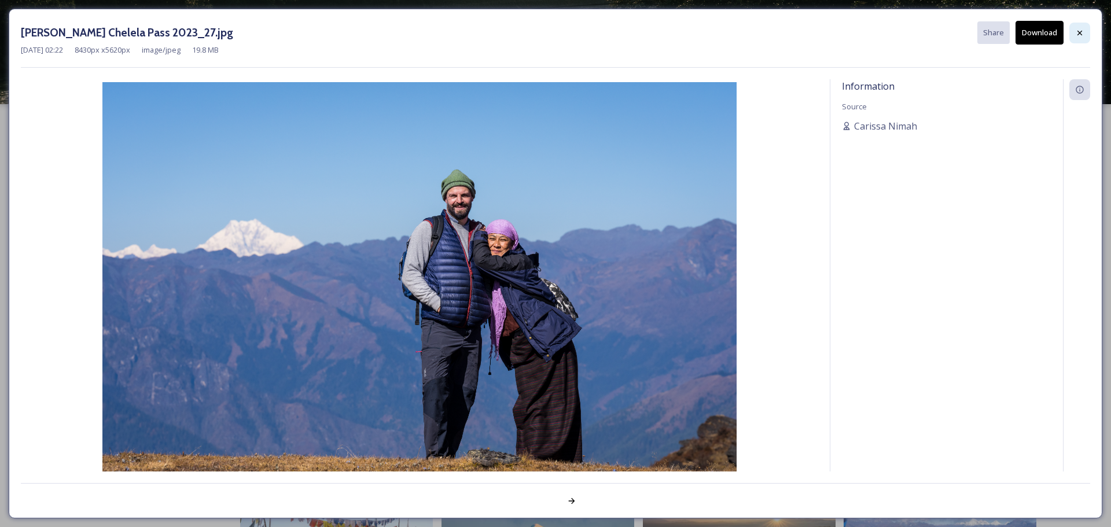
click at [1076, 37] on icon at bounding box center [1079, 32] width 9 height 9
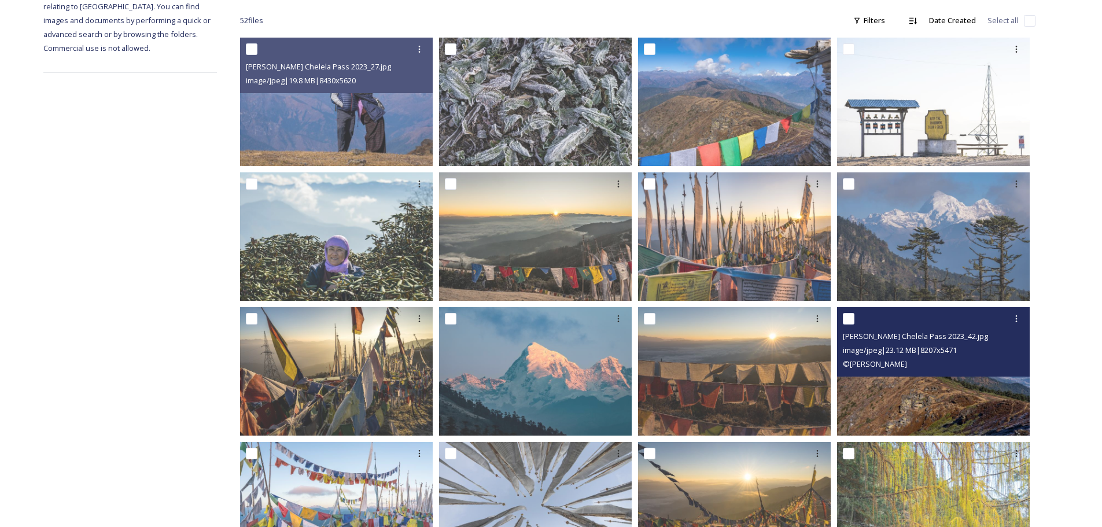
scroll to position [231, 0]
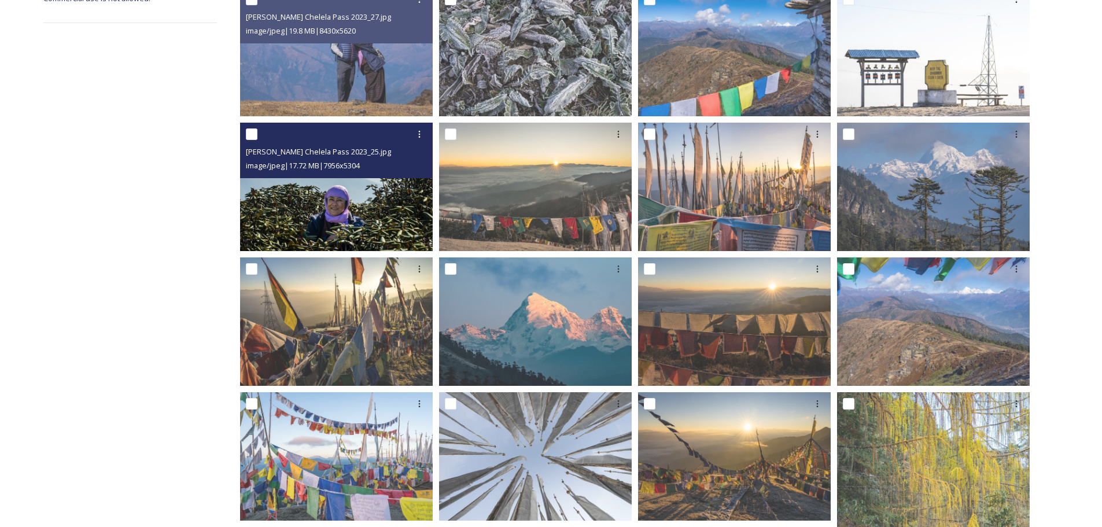
click at [339, 202] on img at bounding box center [336, 187] width 193 height 128
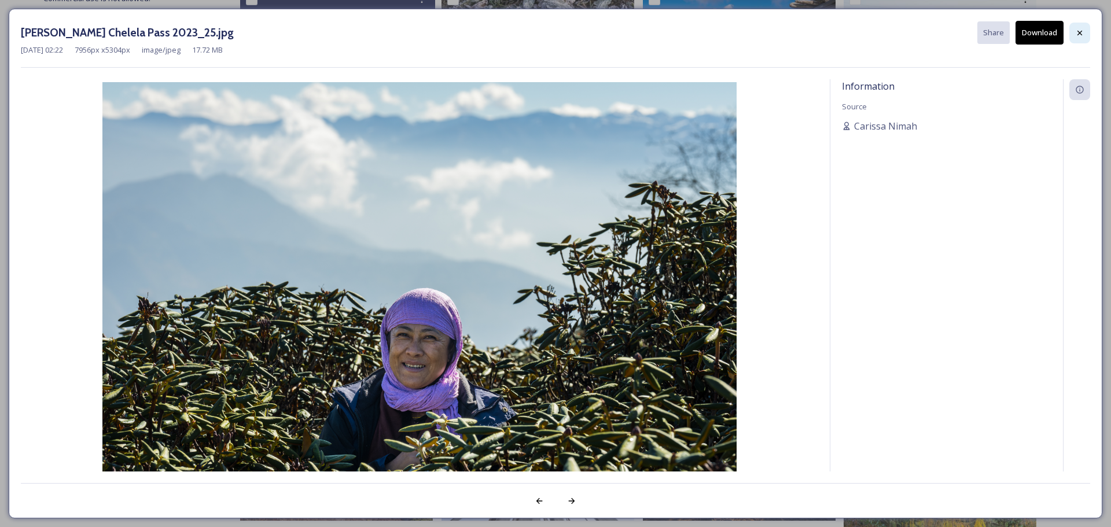
click at [1077, 30] on icon at bounding box center [1079, 32] width 9 height 9
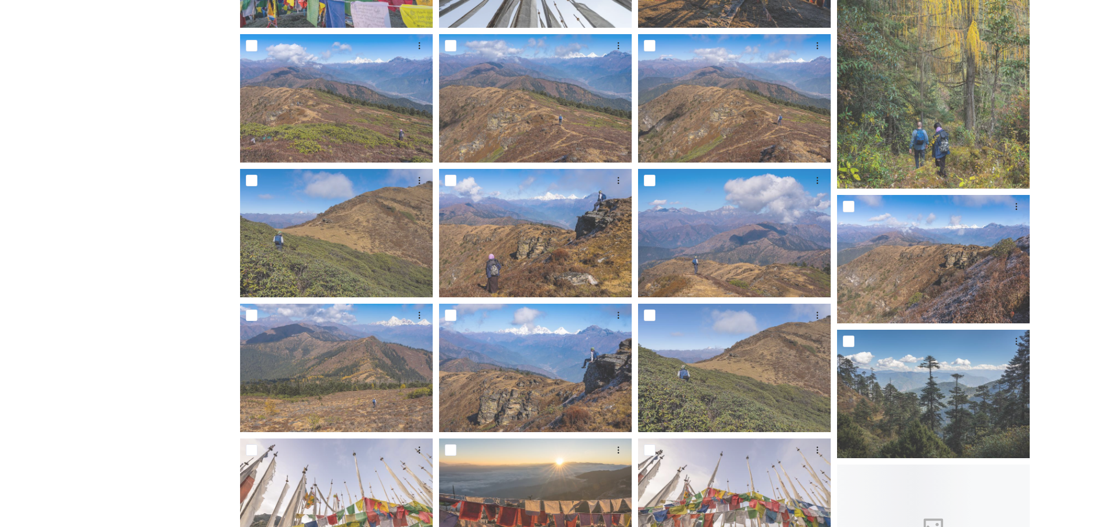
scroll to position [752, 0]
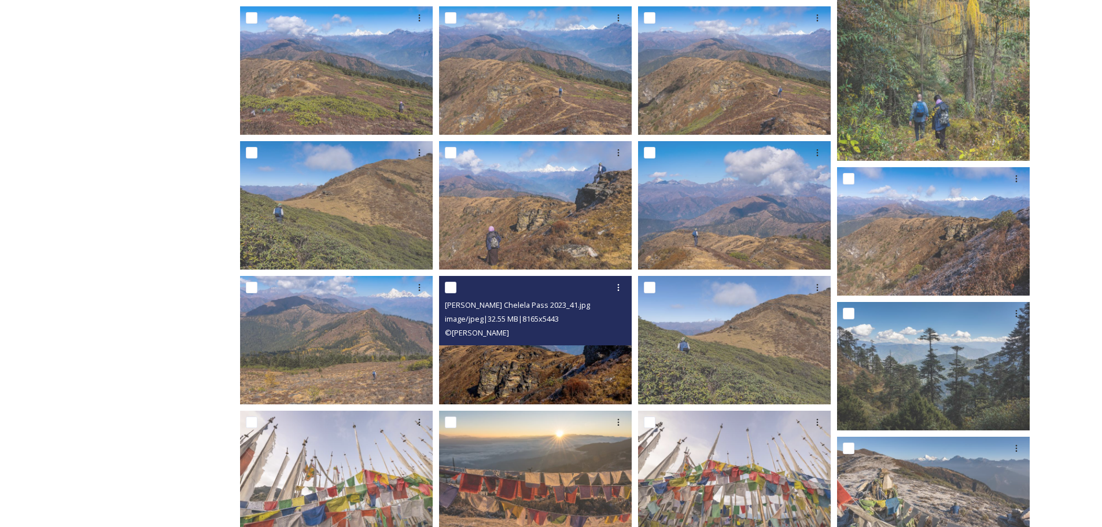
click at [546, 352] on img at bounding box center [535, 340] width 193 height 128
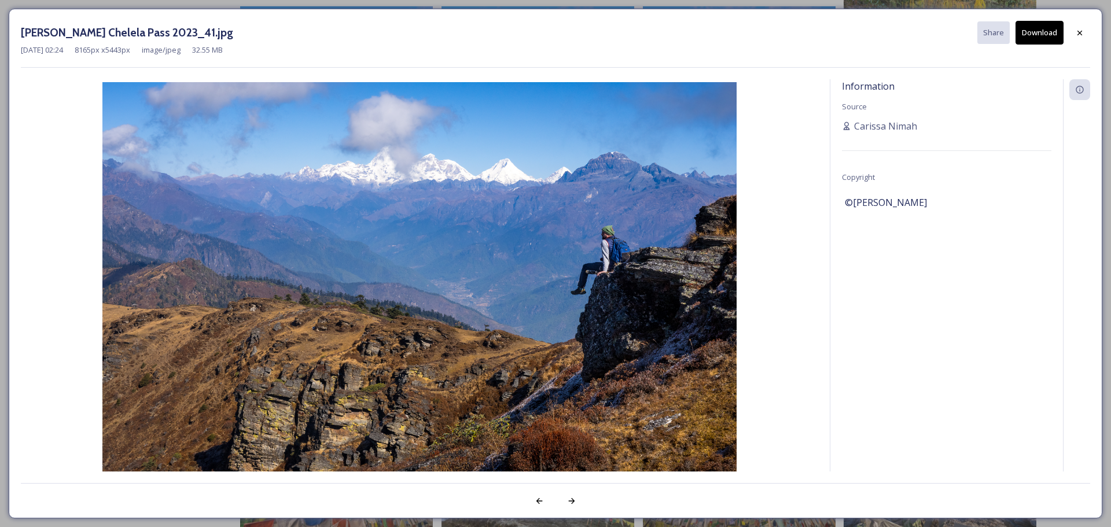
click at [1038, 30] on button "Download" at bounding box center [1040, 33] width 48 height 24
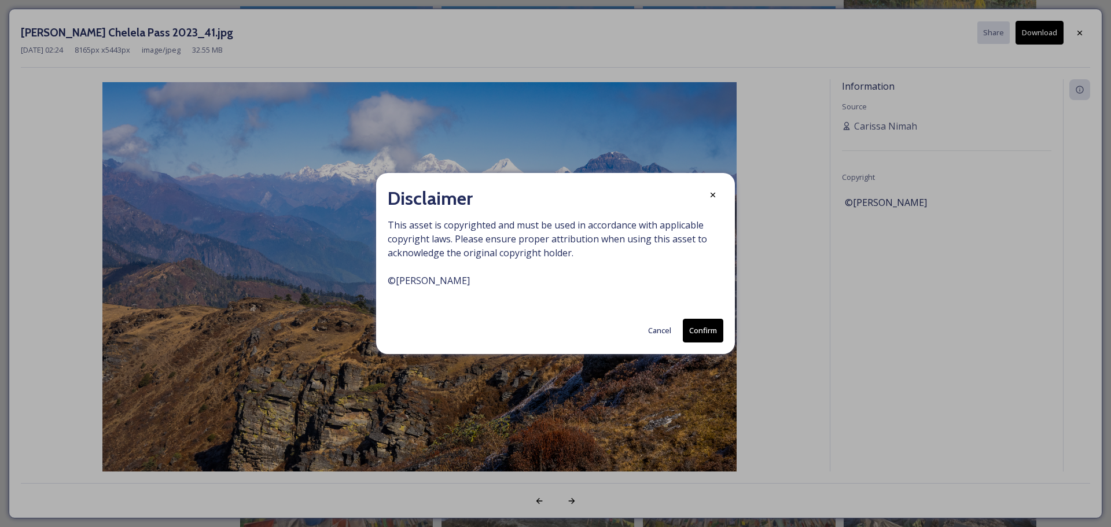
click at [702, 328] on button "Confirm" at bounding box center [703, 331] width 41 height 24
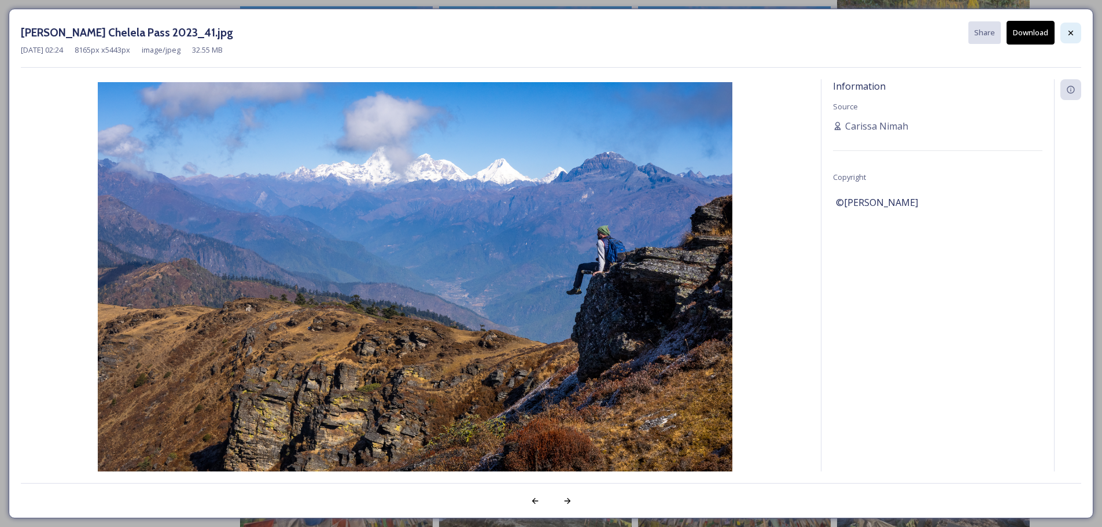
click at [1072, 34] on icon at bounding box center [1071, 32] width 5 height 5
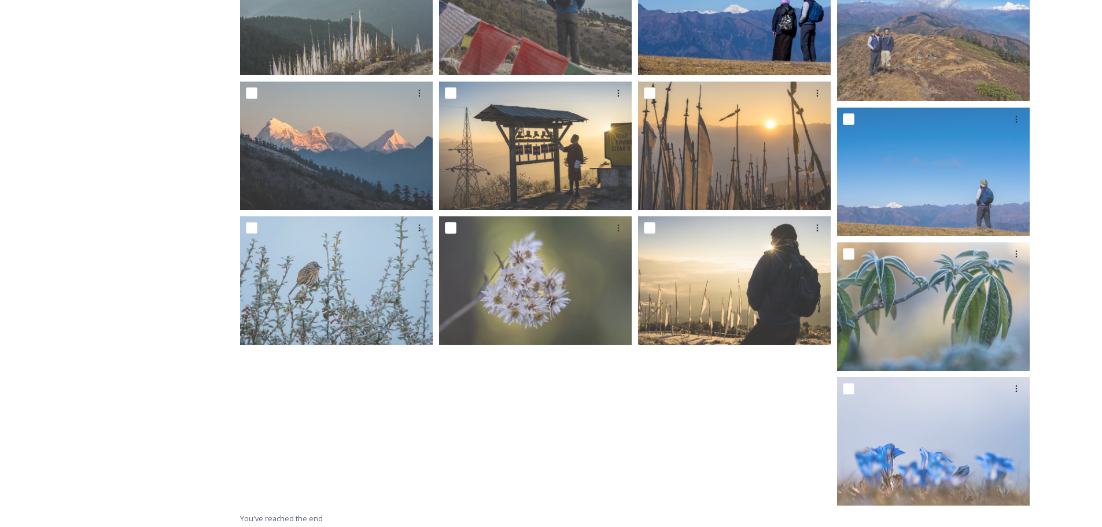
scroll to position [1625, 0]
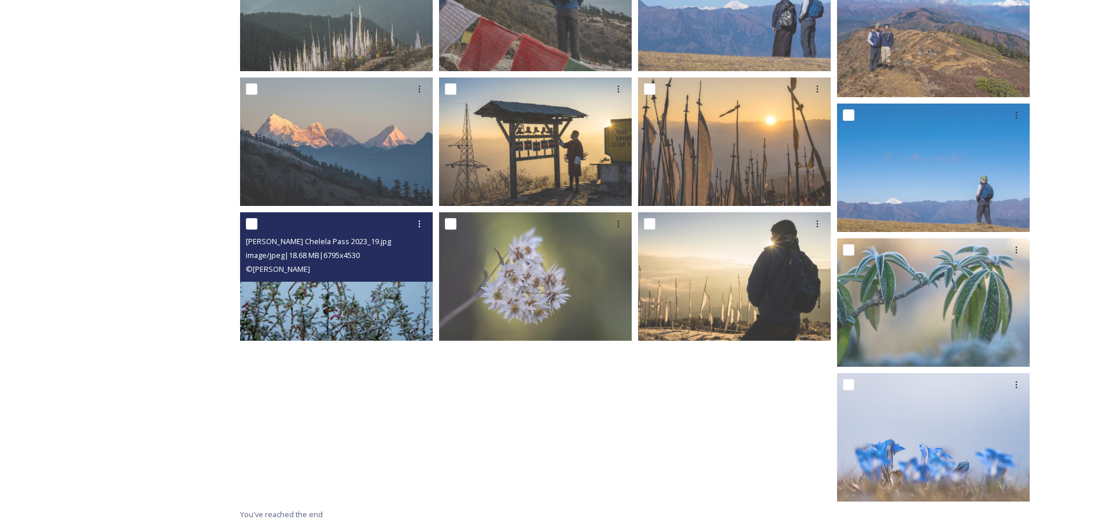
click at [340, 298] on img at bounding box center [336, 276] width 193 height 128
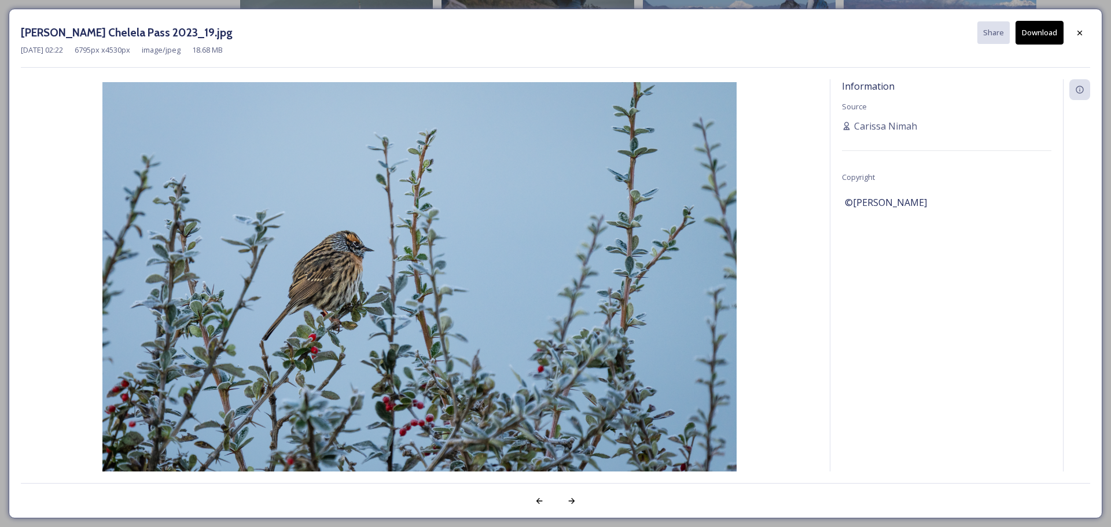
click at [1029, 34] on button "Download" at bounding box center [1040, 33] width 48 height 24
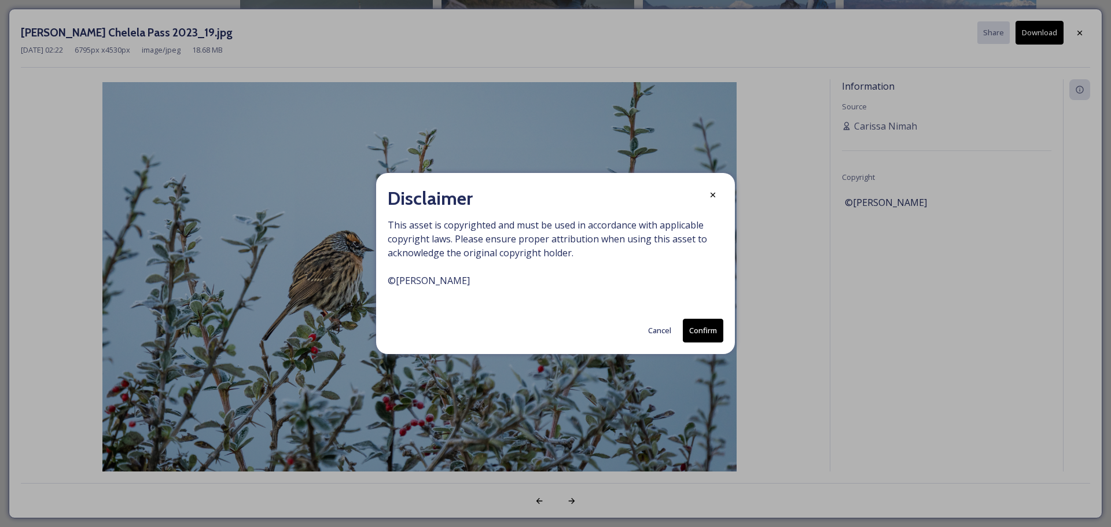
click at [702, 330] on button "Confirm" at bounding box center [703, 331] width 41 height 24
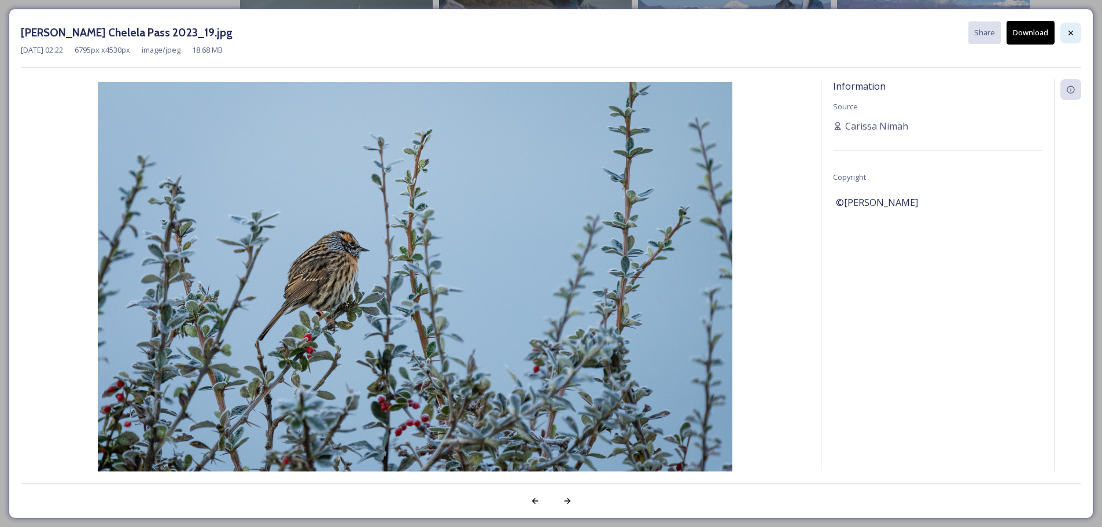
click at [1067, 32] on icon at bounding box center [1071, 32] width 9 height 9
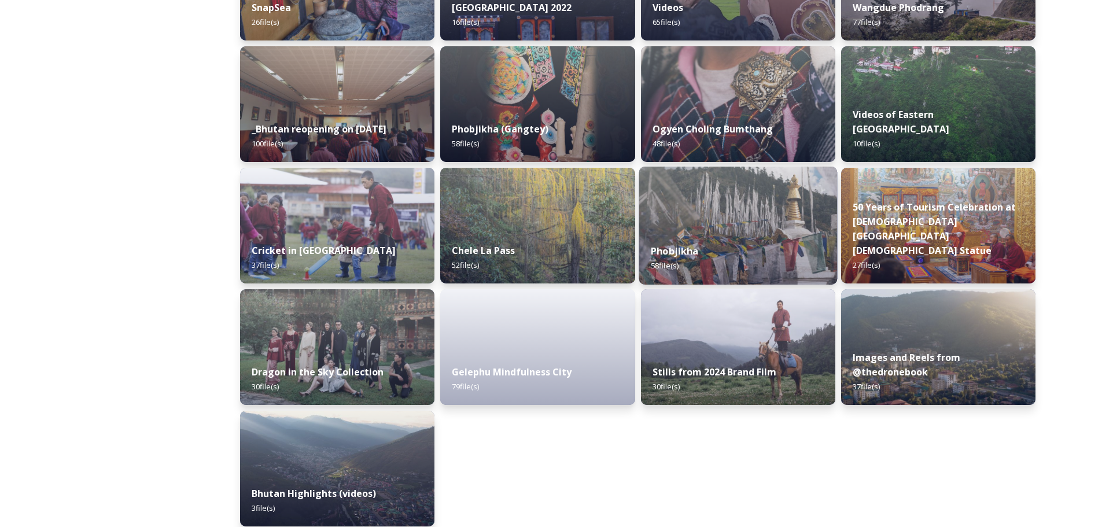
scroll to position [1365, 0]
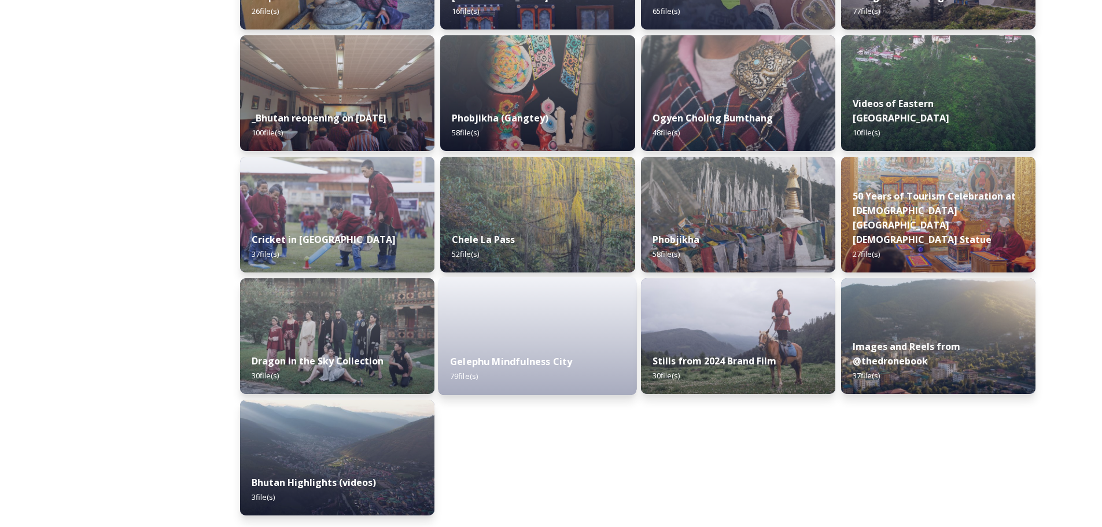
click at [558, 345] on div "Gelephu Mindfulness City 79 file(s)" at bounding box center [538, 369] width 198 height 53
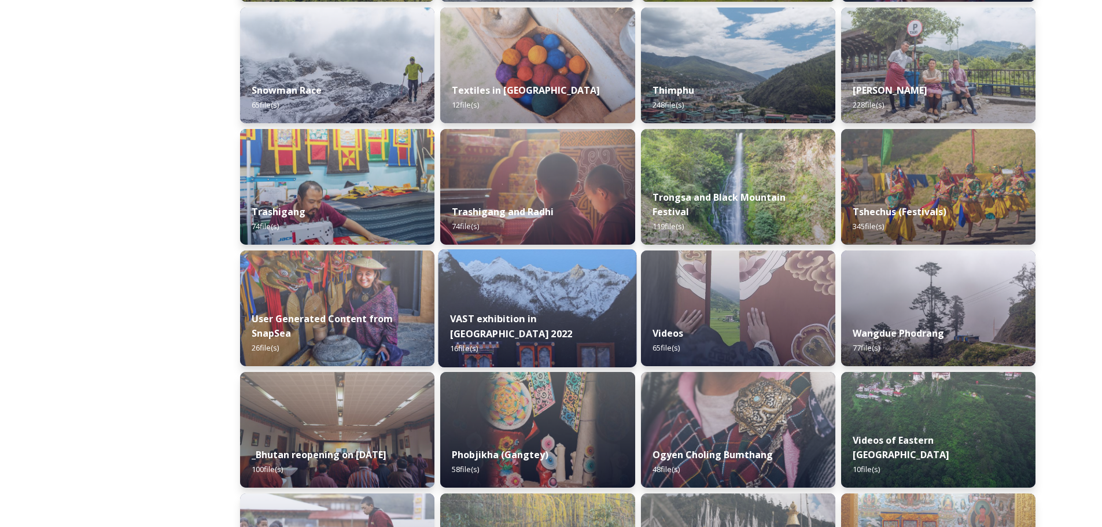
scroll to position [926, 0]
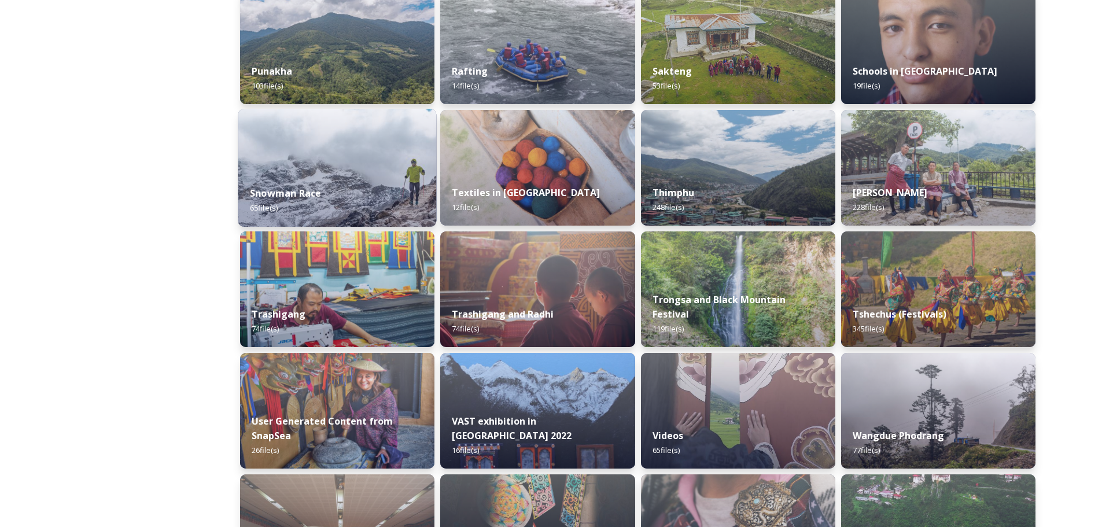
click at [339, 195] on div "Snowman Race 65 file(s)" at bounding box center [337, 200] width 198 height 53
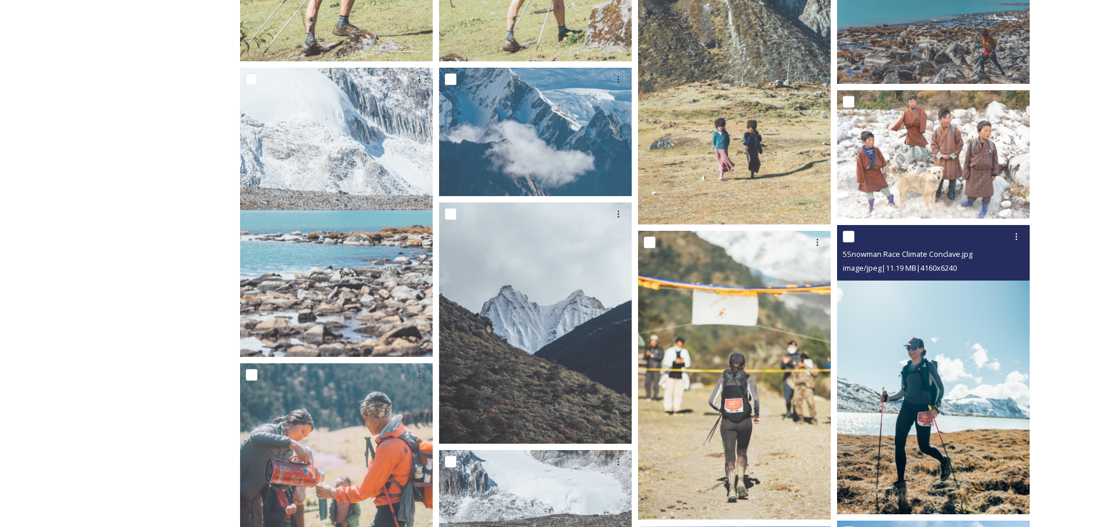
scroll to position [463, 0]
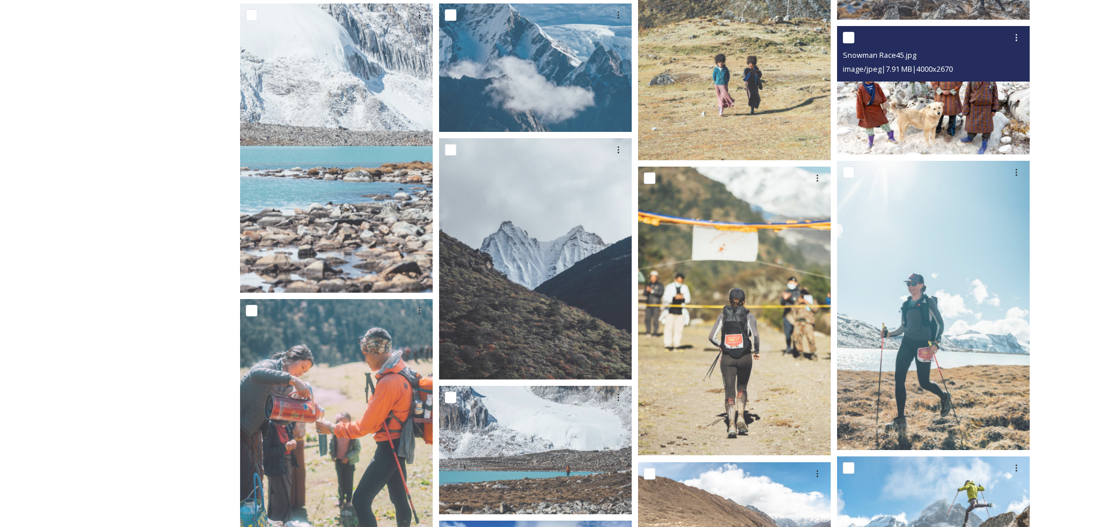
click at [929, 116] on img at bounding box center [933, 90] width 193 height 128
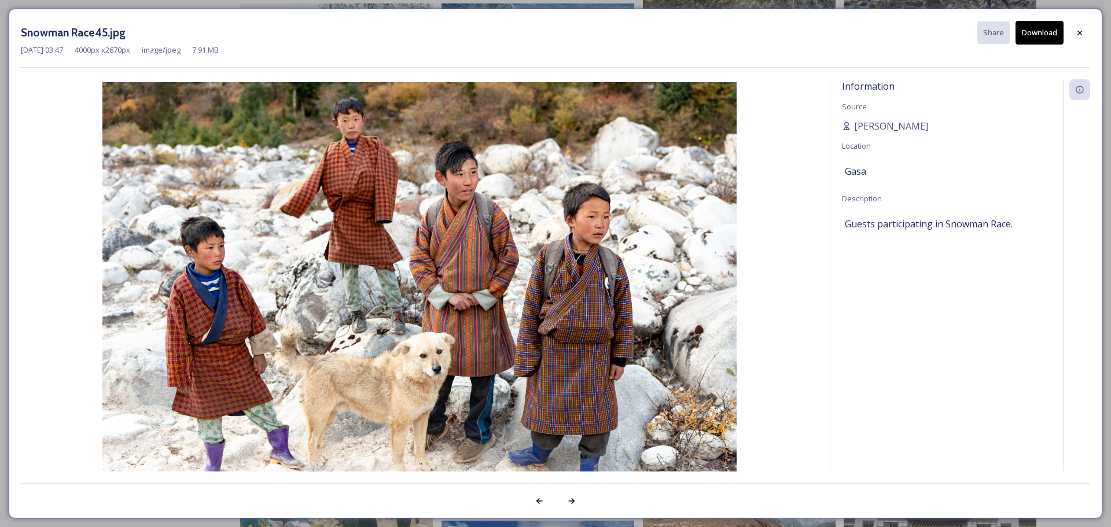
click at [1039, 31] on button "Download" at bounding box center [1040, 33] width 48 height 24
click at [1087, 31] on div at bounding box center [1079, 33] width 21 height 21
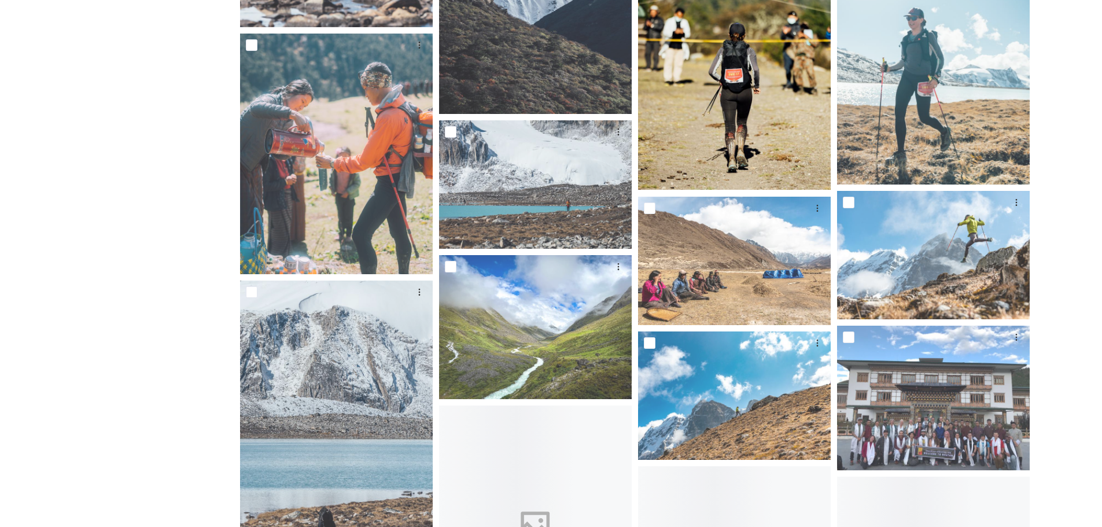
scroll to position [752, 0]
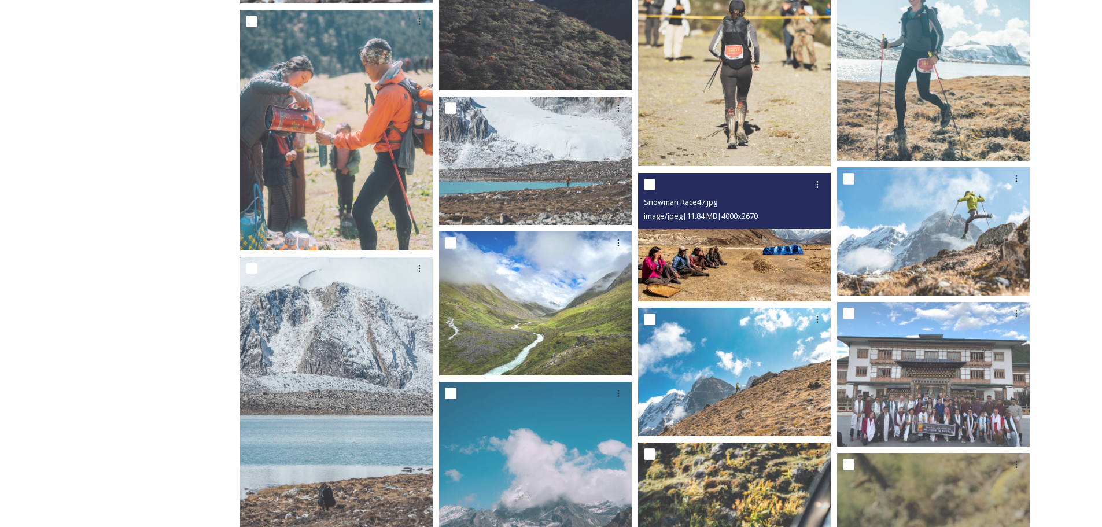
click at [748, 261] on img at bounding box center [734, 237] width 193 height 128
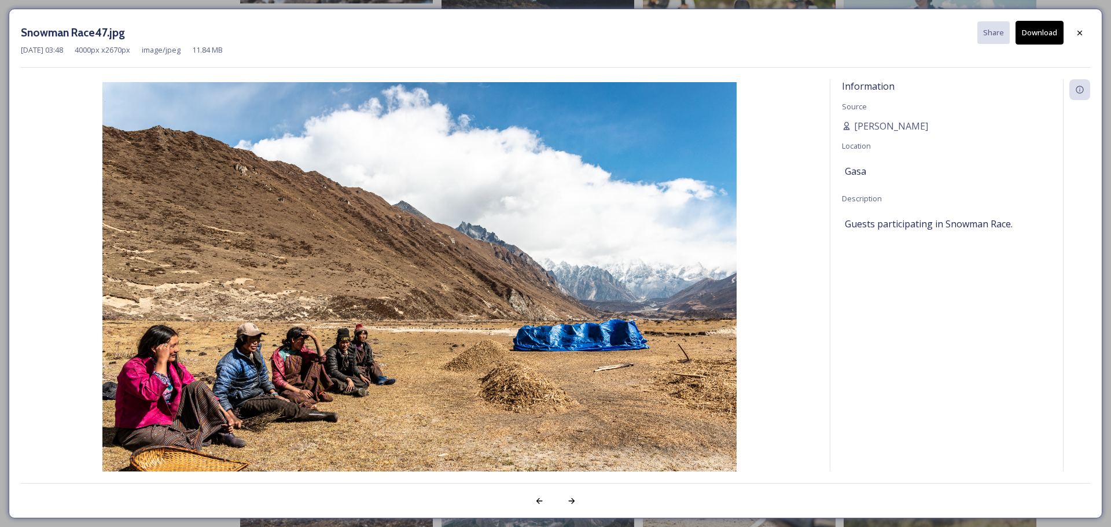
drag, startPoint x: 1042, startPoint y: 33, endPoint x: 1048, endPoint y: 34, distance: 5.9
click at [1042, 33] on button "Download" at bounding box center [1040, 33] width 48 height 24
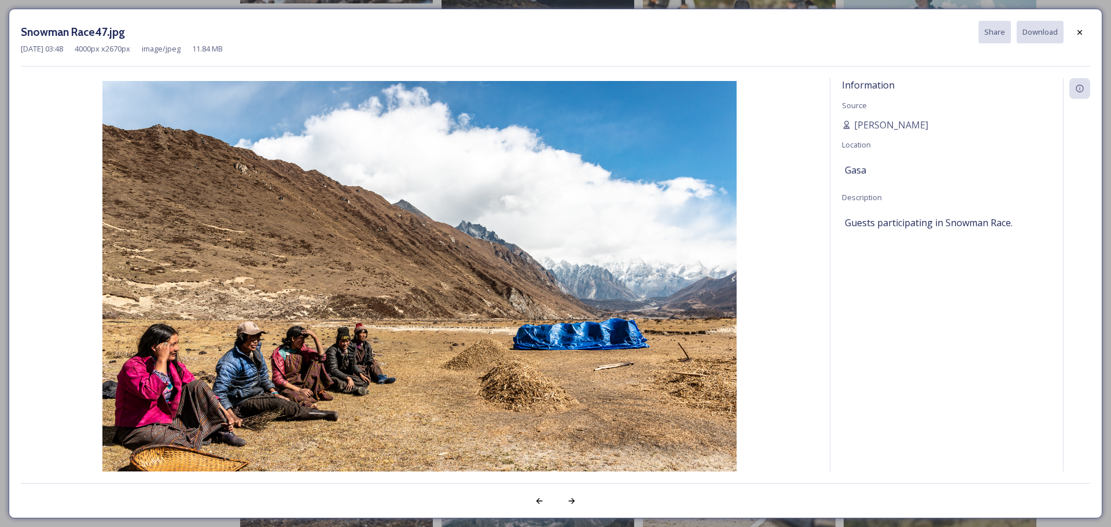
click at [1080, 30] on icon at bounding box center [1079, 32] width 9 height 9
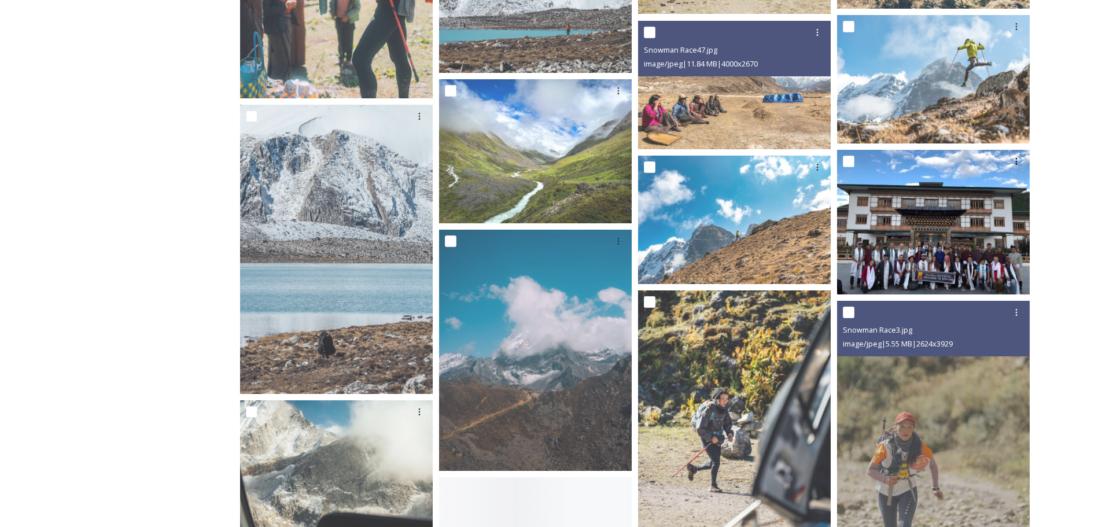
scroll to position [926, 0]
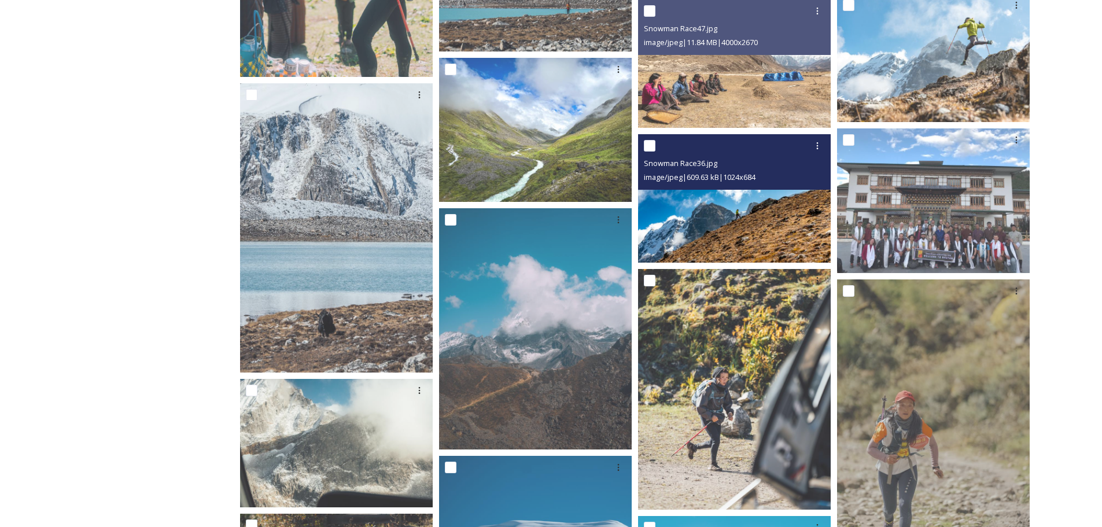
click at [776, 223] on img at bounding box center [734, 198] width 193 height 129
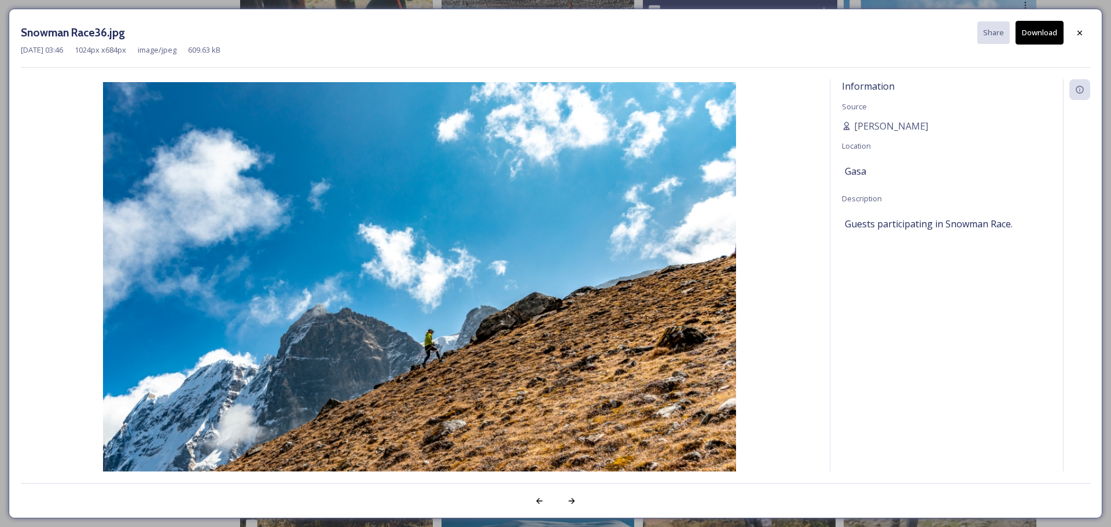
click at [1039, 36] on button "Download" at bounding box center [1040, 33] width 48 height 24
click at [1076, 31] on icon at bounding box center [1079, 32] width 9 height 9
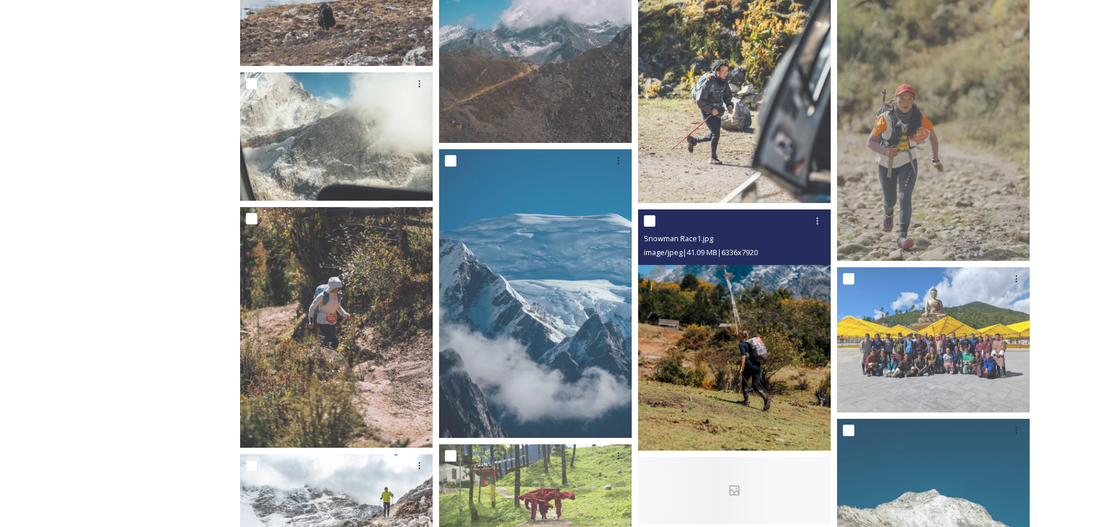
scroll to position [1273, 0]
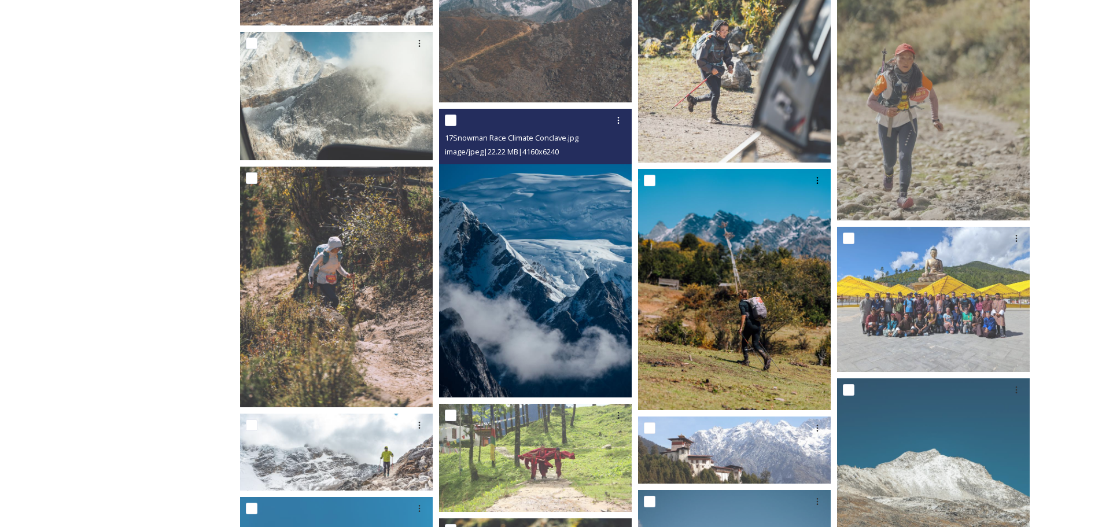
click at [550, 347] on img at bounding box center [535, 253] width 193 height 289
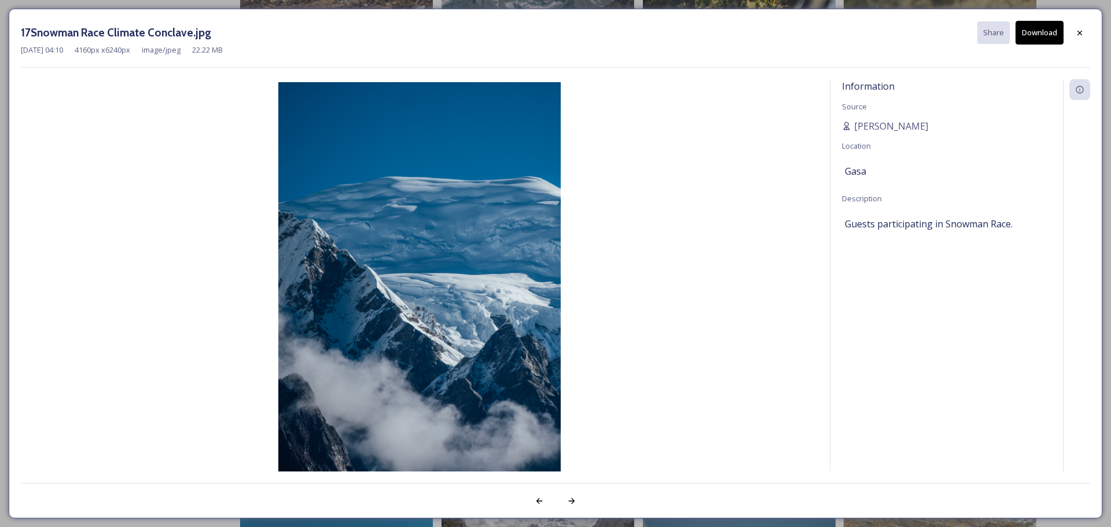
click at [1042, 26] on button "Download" at bounding box center [1040, 33] width 48 height 24
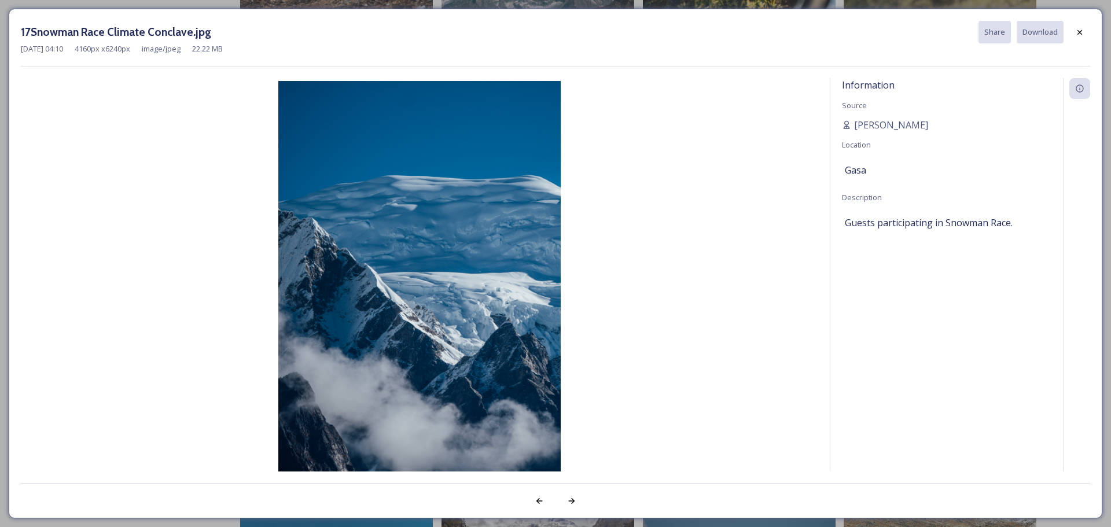
click at [1083, 28] on icon at bounding box center [1079, 32] width 9 height 9
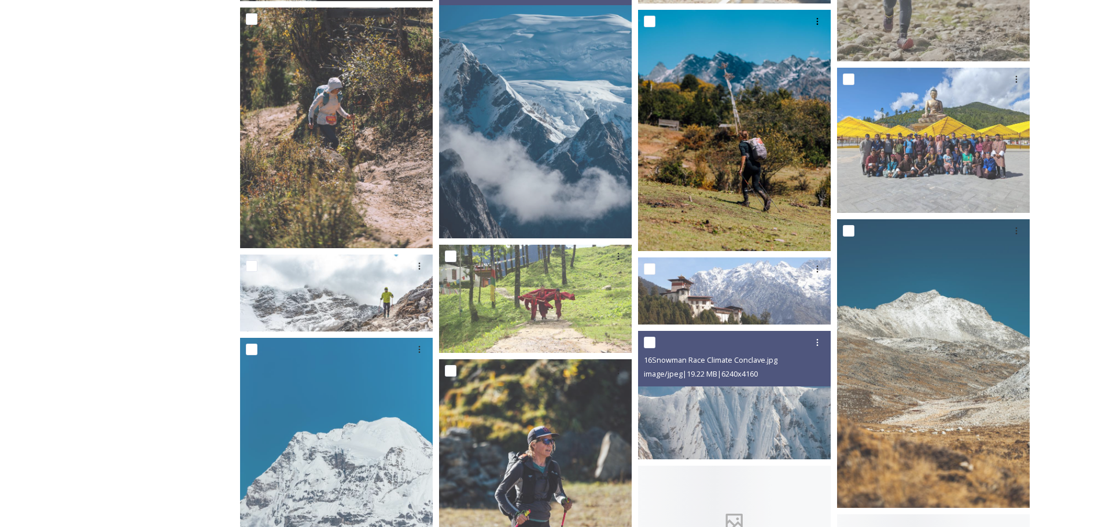
scroll to position [1447, 0]
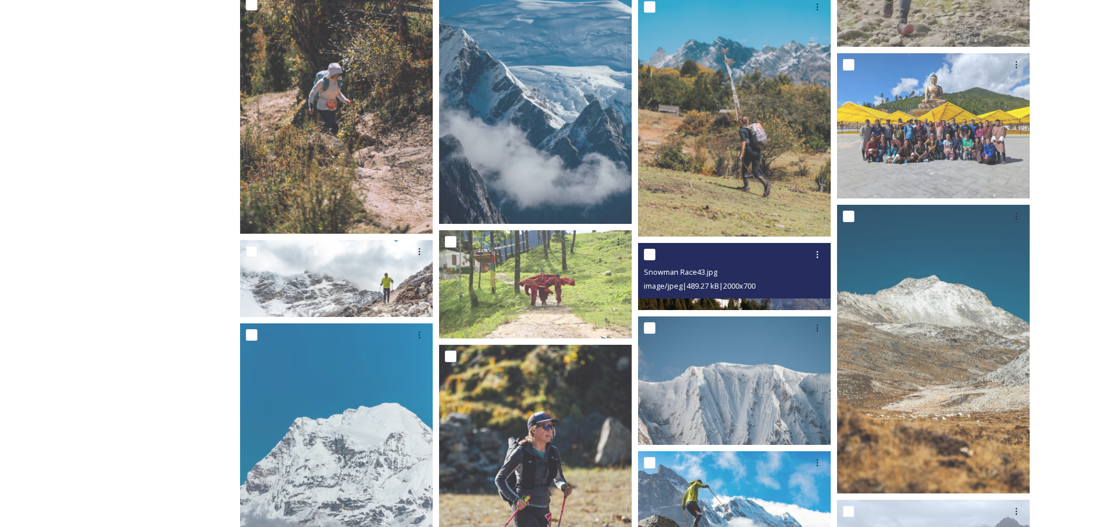
click at [745, 296] on div "Snowman Race43.jpg image/jpeg | 489.27 kB | 2000 x 700" at bounding box center [734, 271] width 193 height 56
click at [770, 302] on img at bounding box center [734, 277] width 193 height 68
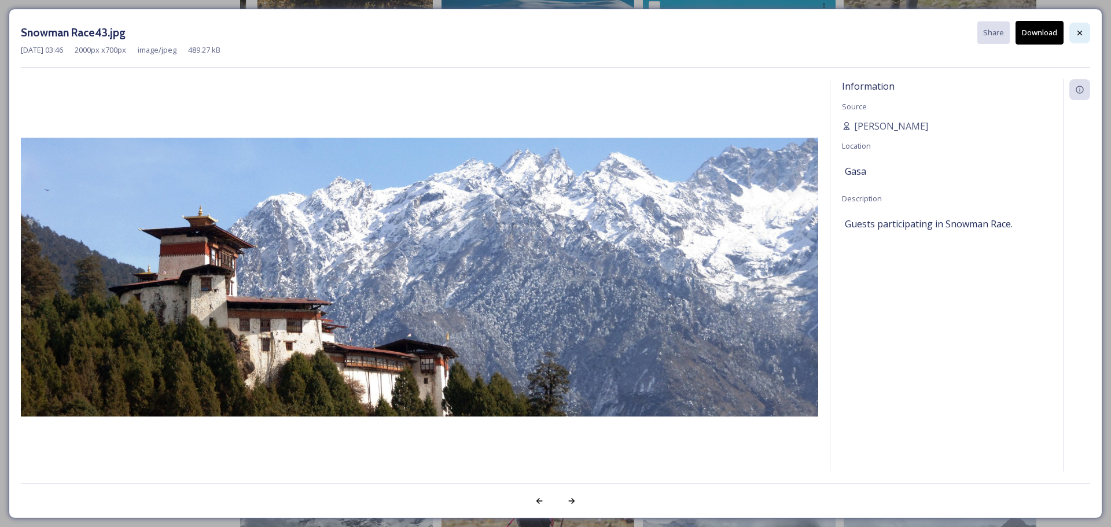
click at [1079, 34] on icon at bounding box center [1080, 32] width 5 height 5
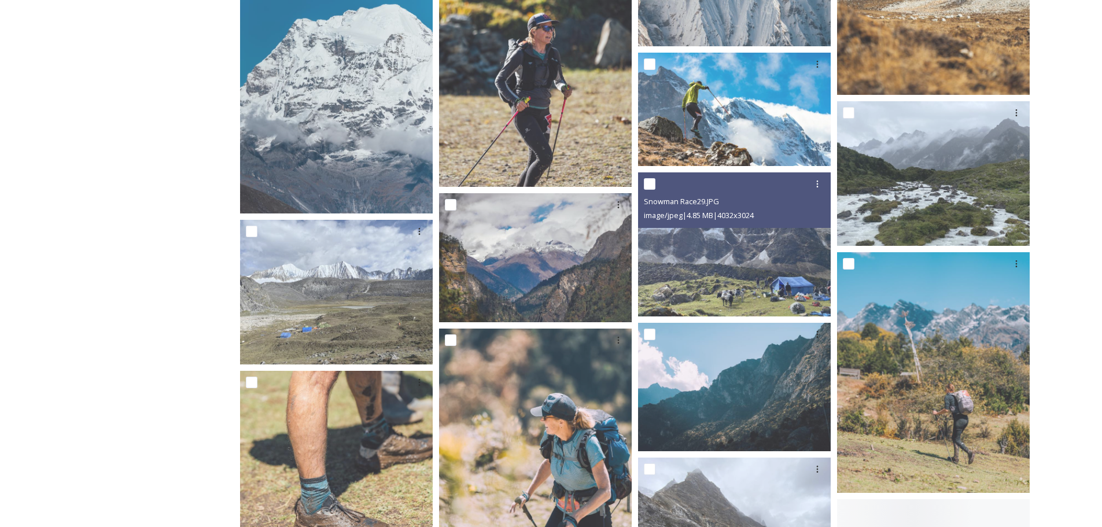
scroll to position [1852, 0]
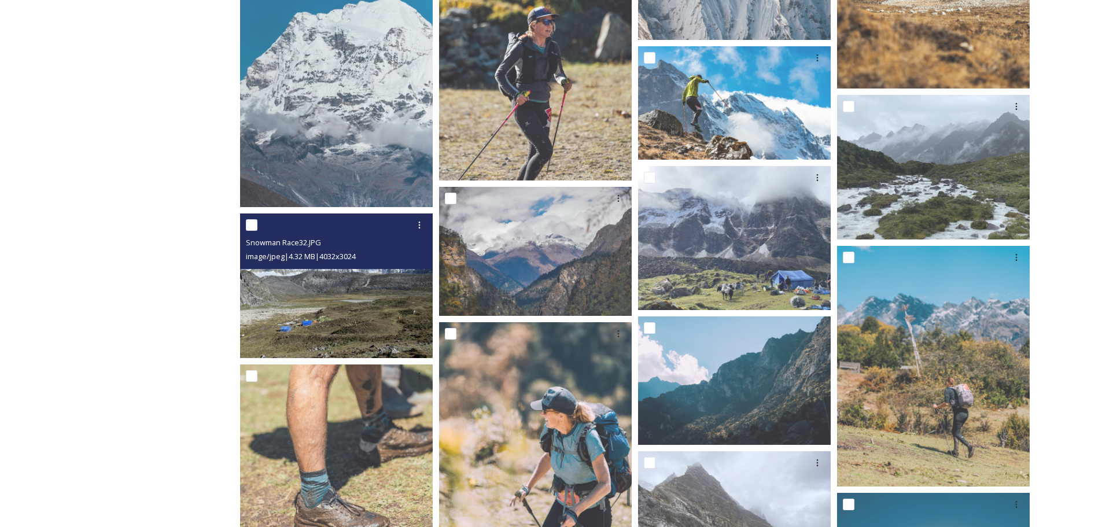
click at [346, 308] on img at bounding box center [336, 286] width 193 height 145
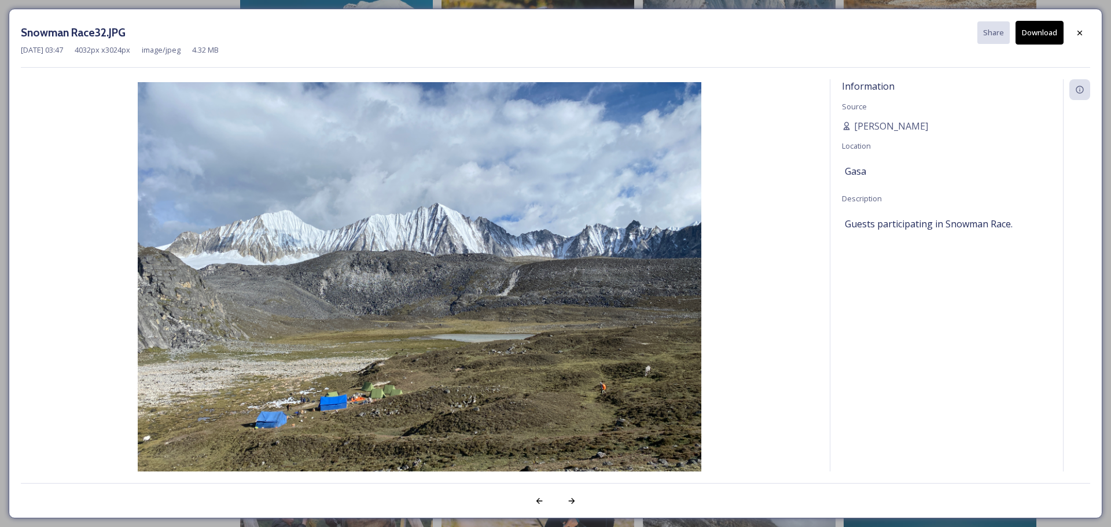
click at [1032, 36] on button "Download" at bounding box center [1040, 33] width 48 height 24
click at [1076, 37] on icon at bounding box center [1079, 32] width 9 height 9
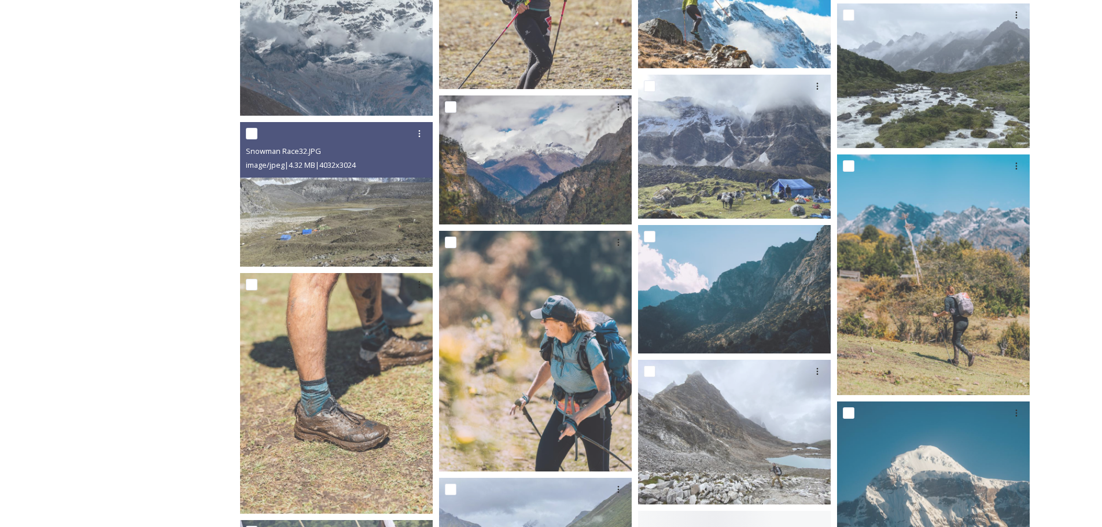
scroll to position [2141, 0]
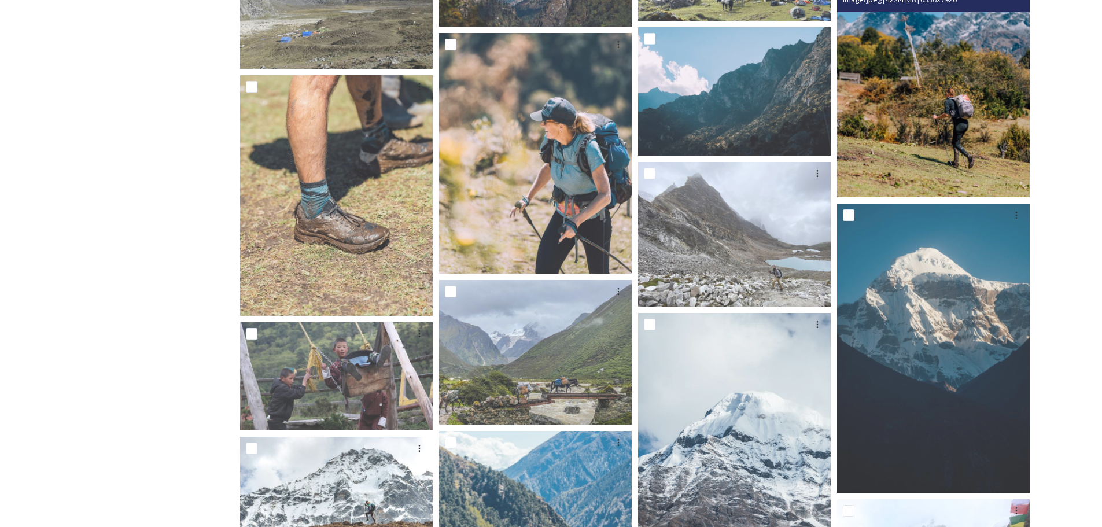
click at [922, 128] on img at bounding box center [933, 77] width 193 height 241
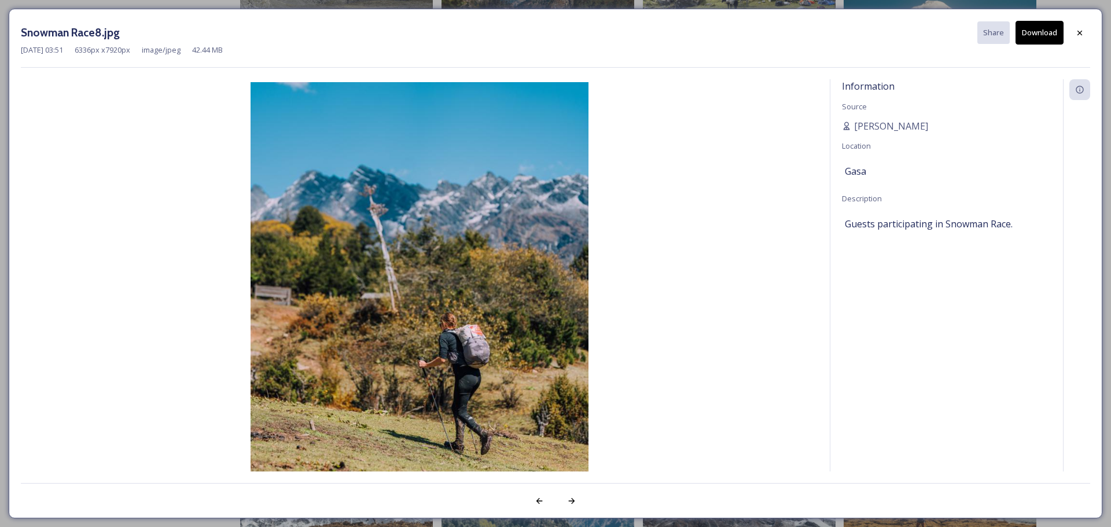
click at [1038, 28] on button "Download" at bounding box center [1040, 33] width 48 height 24
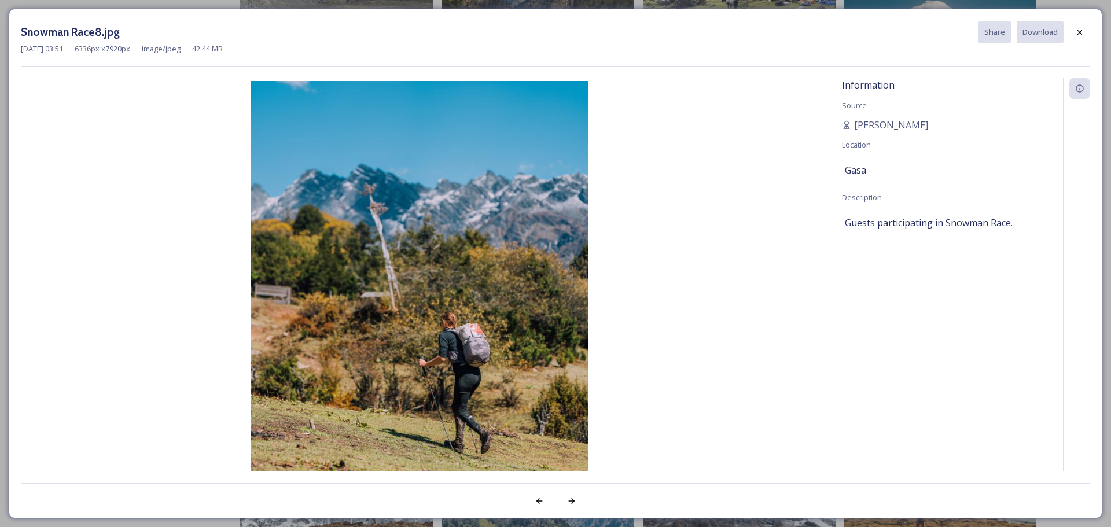
click at [1083, 28] on icon at bounding box center [1079, 32] width 9 height 9
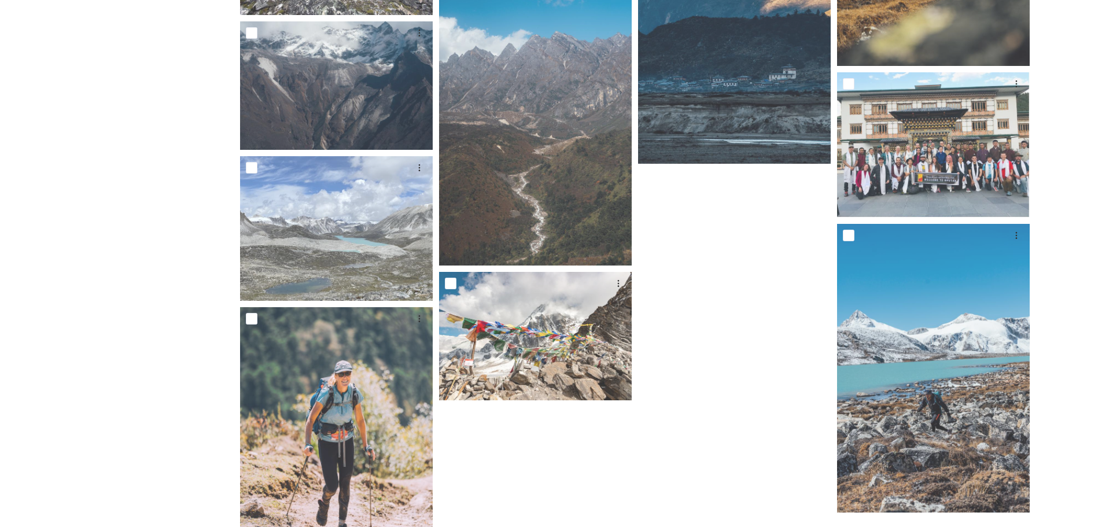
scroll to position [3024, 0]
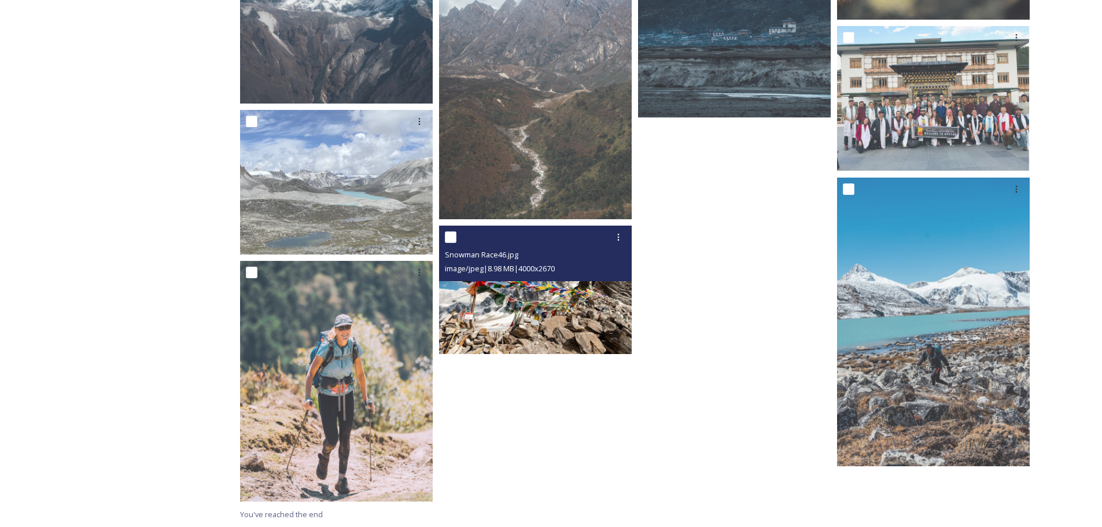
click at [531, 307] on img at bounding box center [535, 290] width 193 height 128
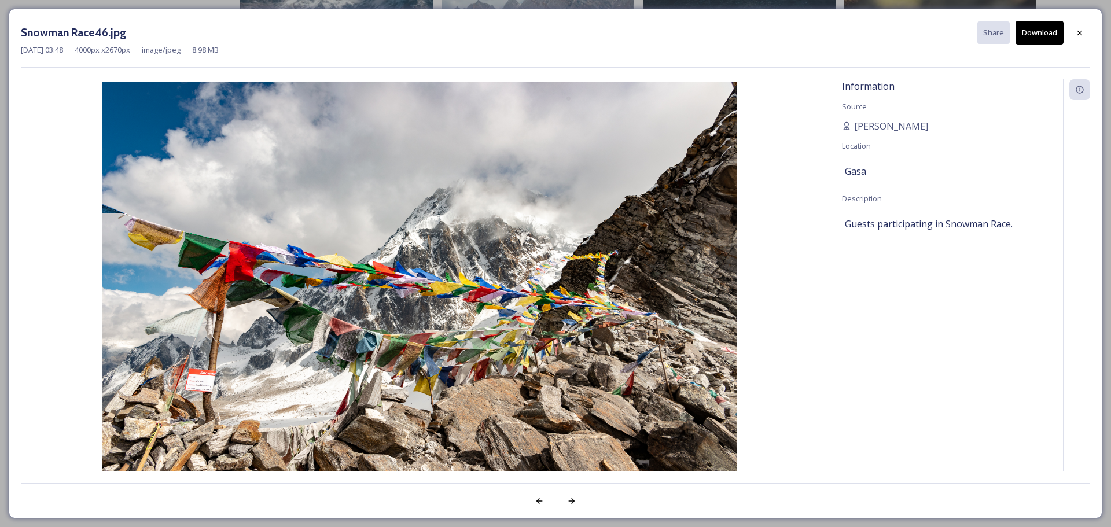
click at [1041, 36] on button "Download" at bounding box center [1040, 33] width 48 height 24
click at [1080, 30] on icon at bounding box center [1079, 32] width 9 height 9
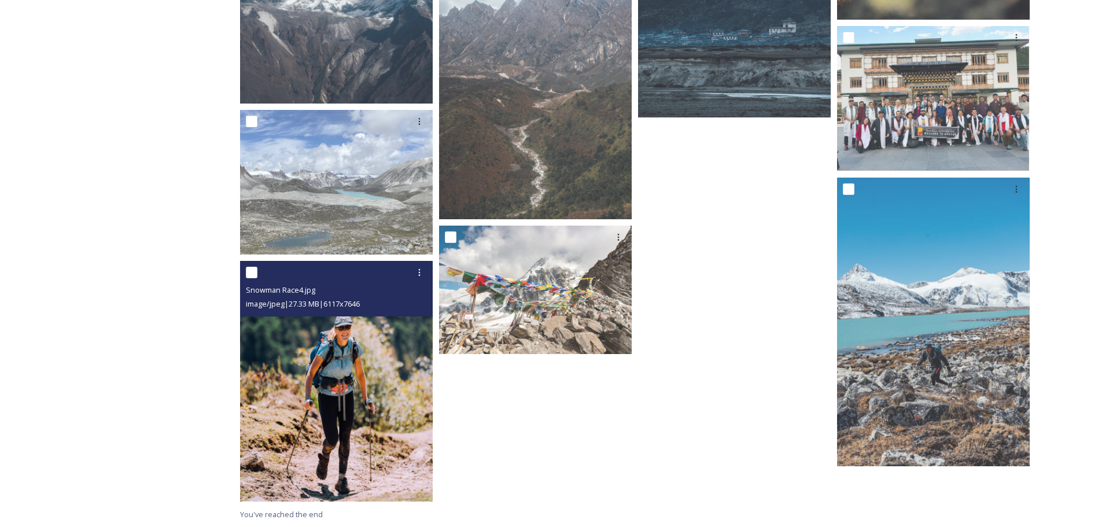
click at [374, 394] on img at bounding box center [336, 381] width 193 height 241
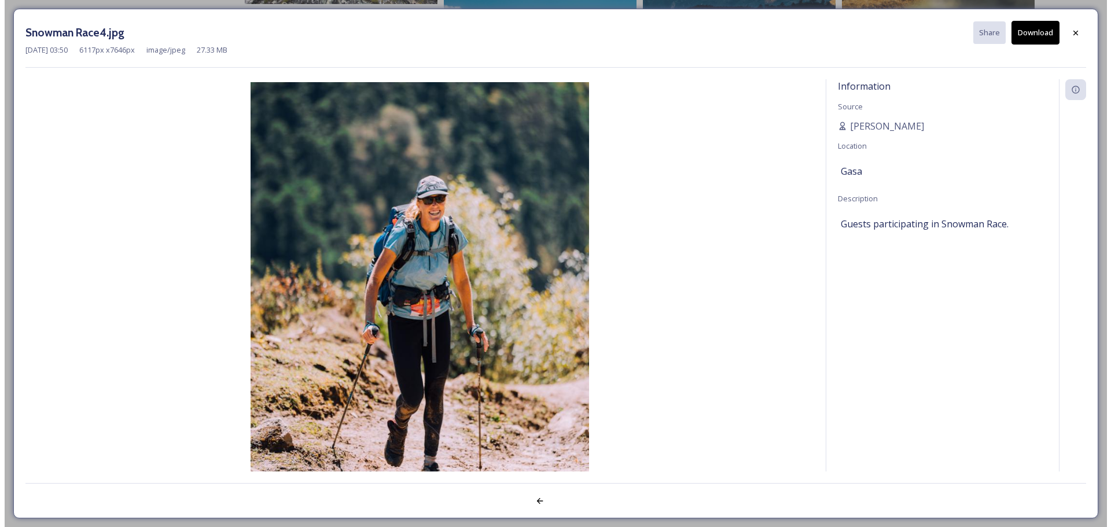
scroll to position [2989, 0]
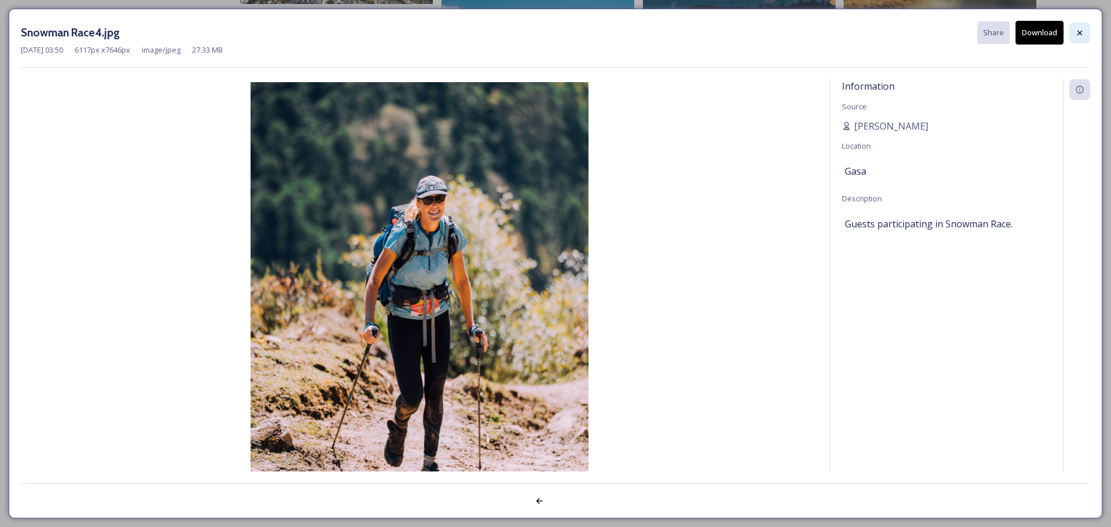
click at [1079, 32] on icon at bounding box center [1080, 32] width 5 height 5
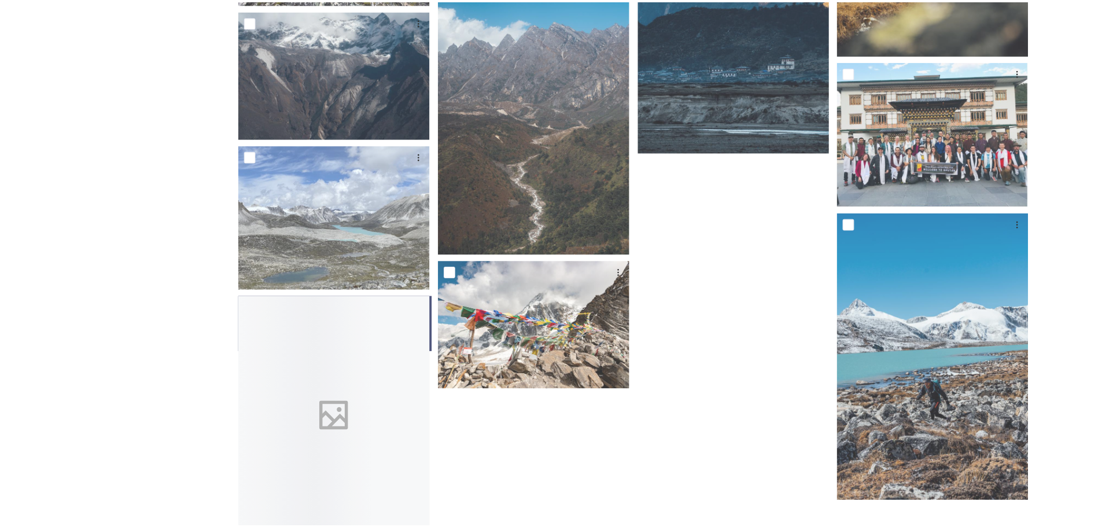
scroll to position [3024, 0]
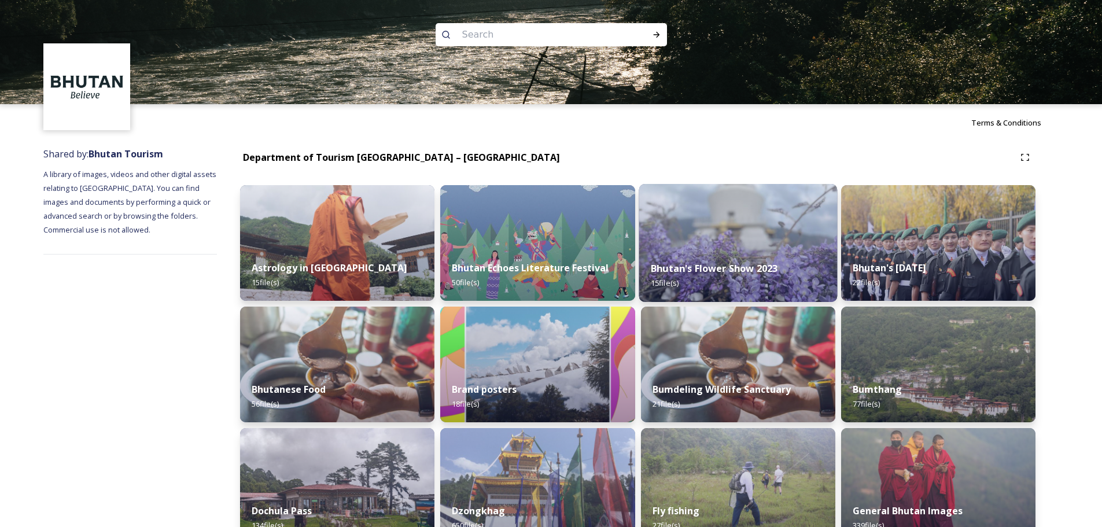
click at [740, 263] on strong "Bhutan's Flower Show 2023" at bounding box center [714, 268] width 127 height 13
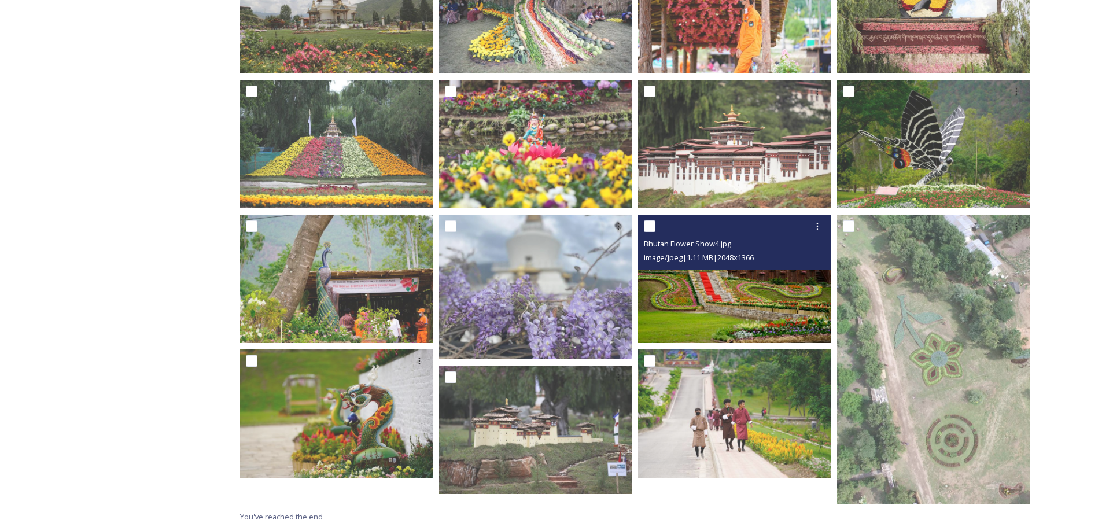
scroll to position [277, 0]
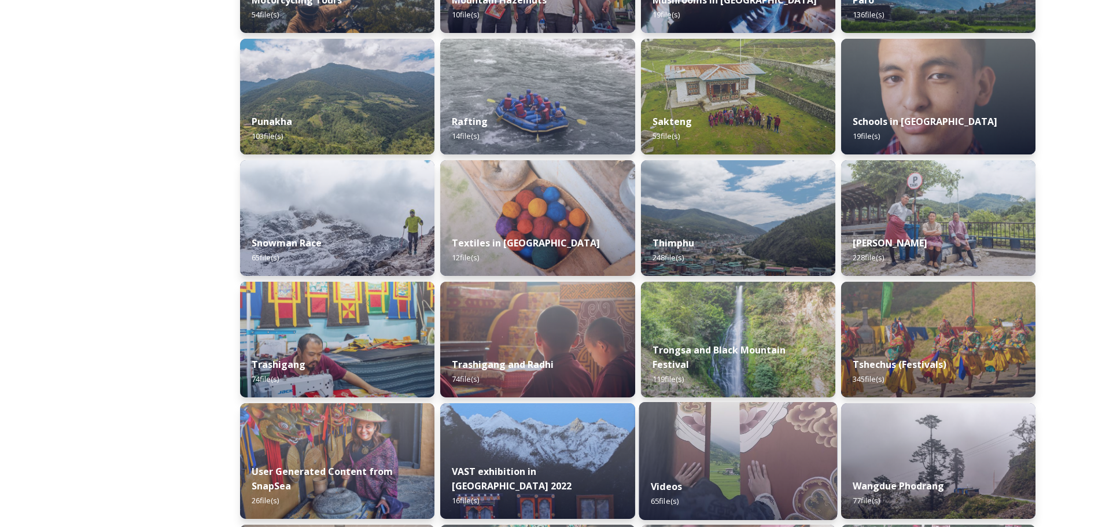
scroll to position [984, 0]
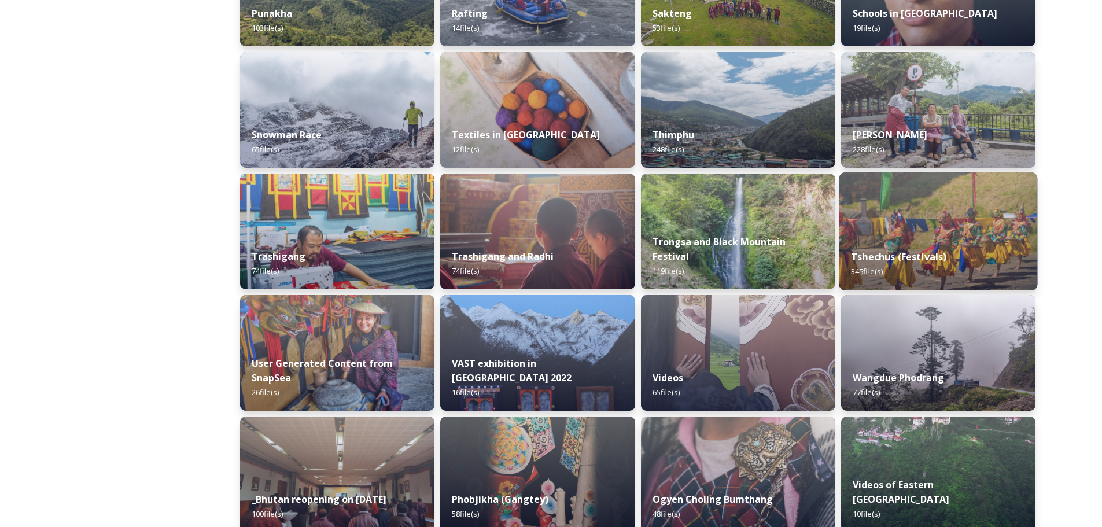
click at [938, 253] on strong "Tshechus (Festivals)" at bounding box center [898, 257] width 95 height 13
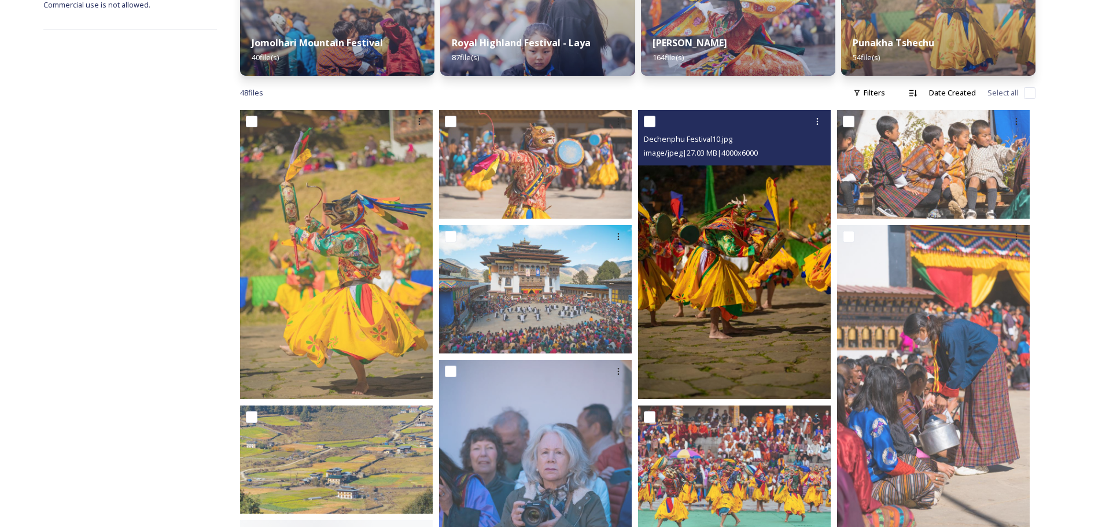
scroll to position [231, 0]
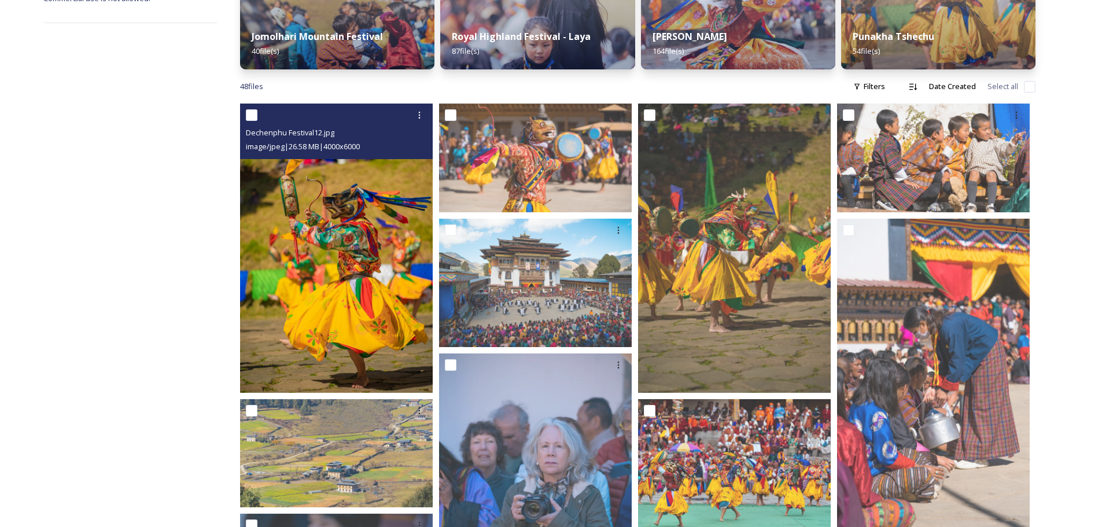
click at [356, 260] on img at bounding box center [336, 248] width 193 height 289
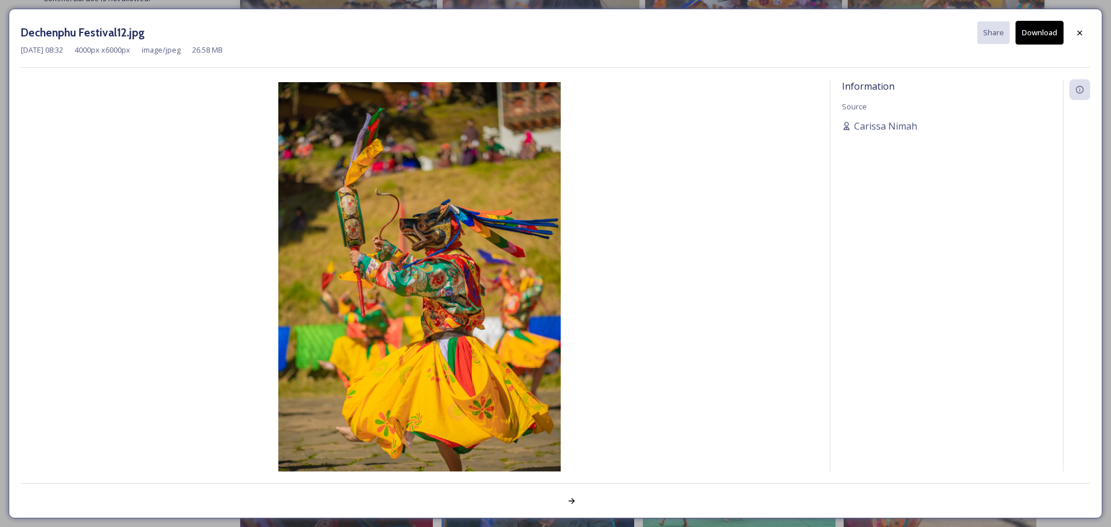
click at [1040, 29] on button "Download" at bounding box center [1040, 33] width 48 height 24
click at [1078, 36] on icon at bounding box center [1079, 32] width 9 height 9
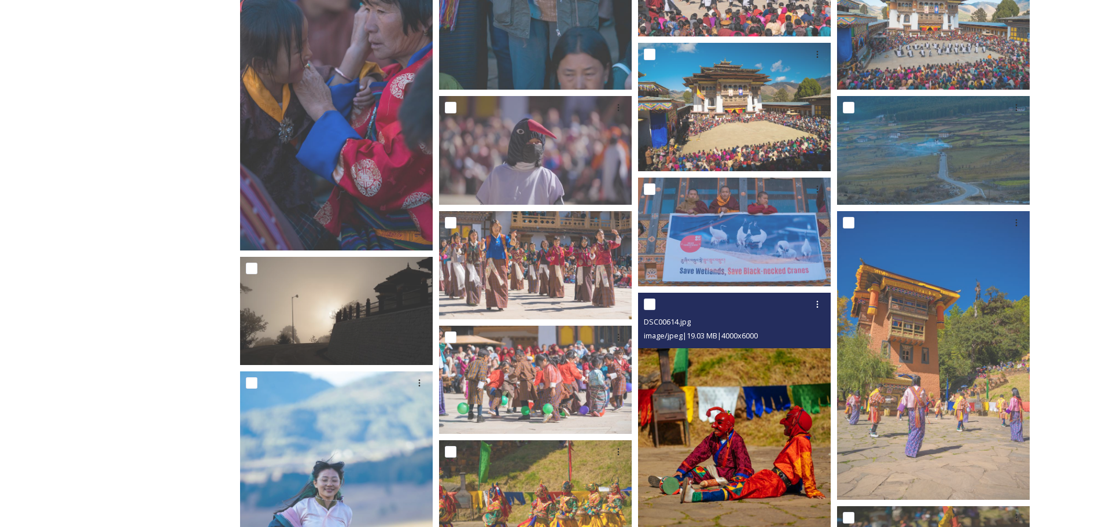
scroll to position [752, 0]
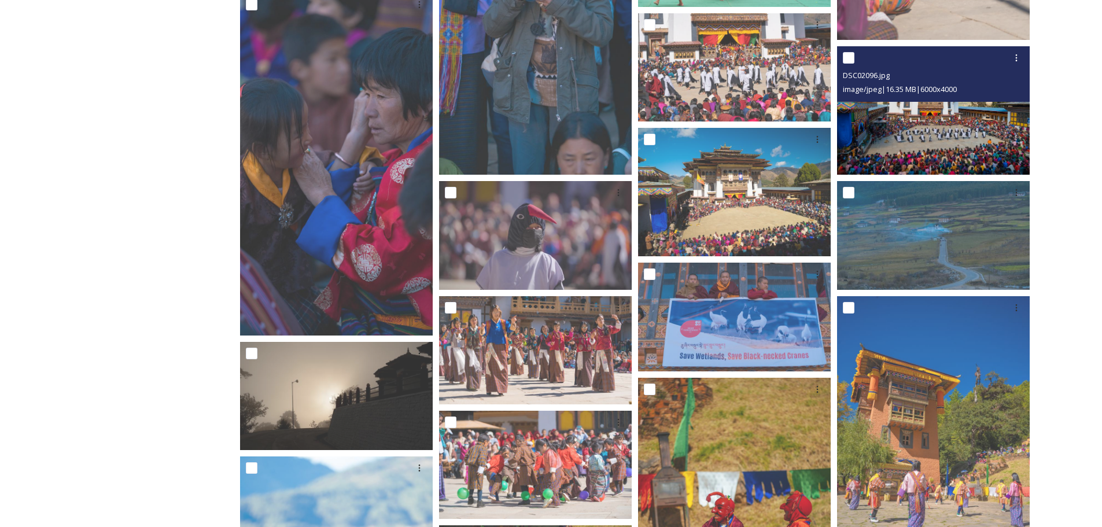
click at [927, 137] on img at bounding box center [933, 110] width 193 height 128
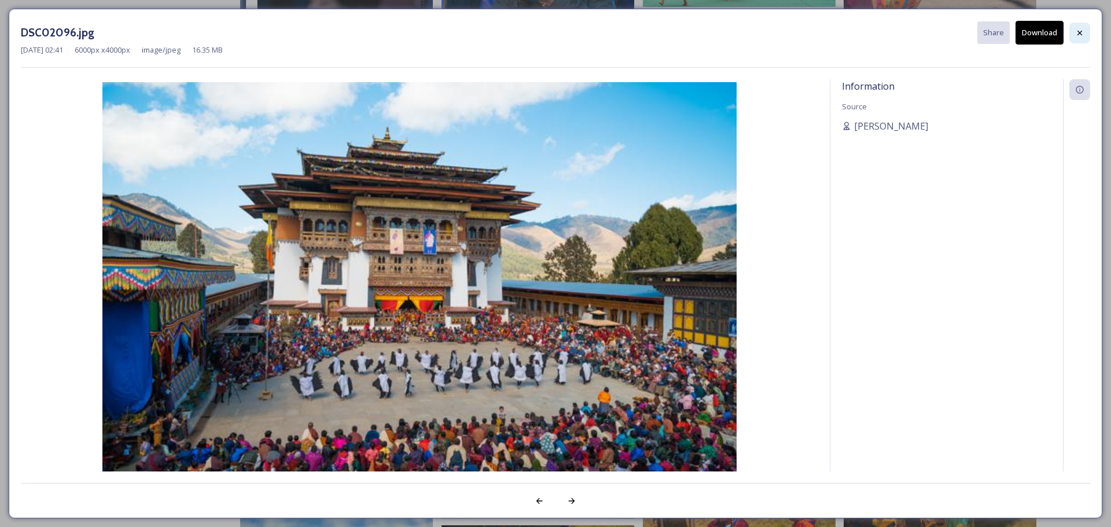
click at [1079, 31] on icon at bounding box center [1079, 32] width 9 height 9
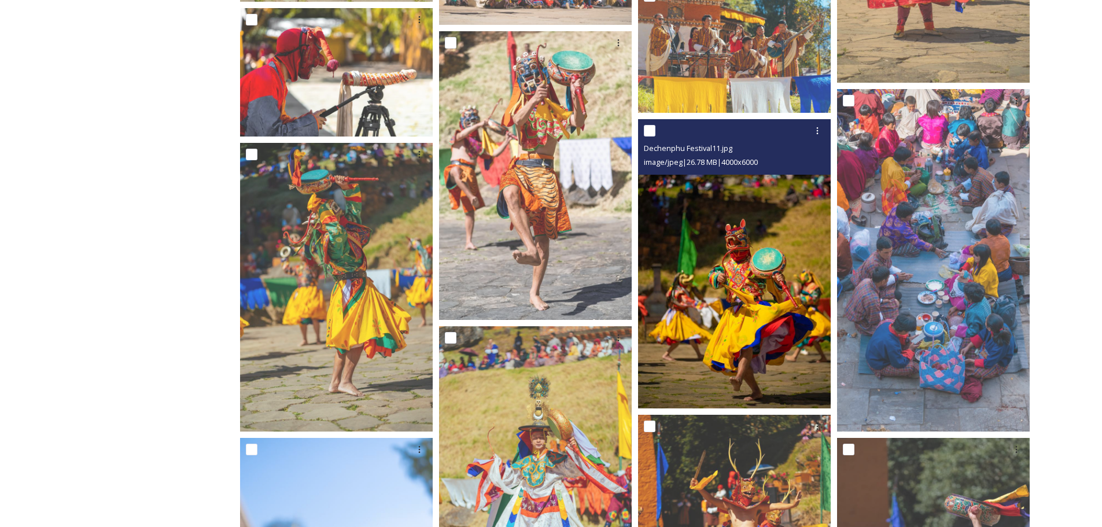
scroll to position [2025, 0]
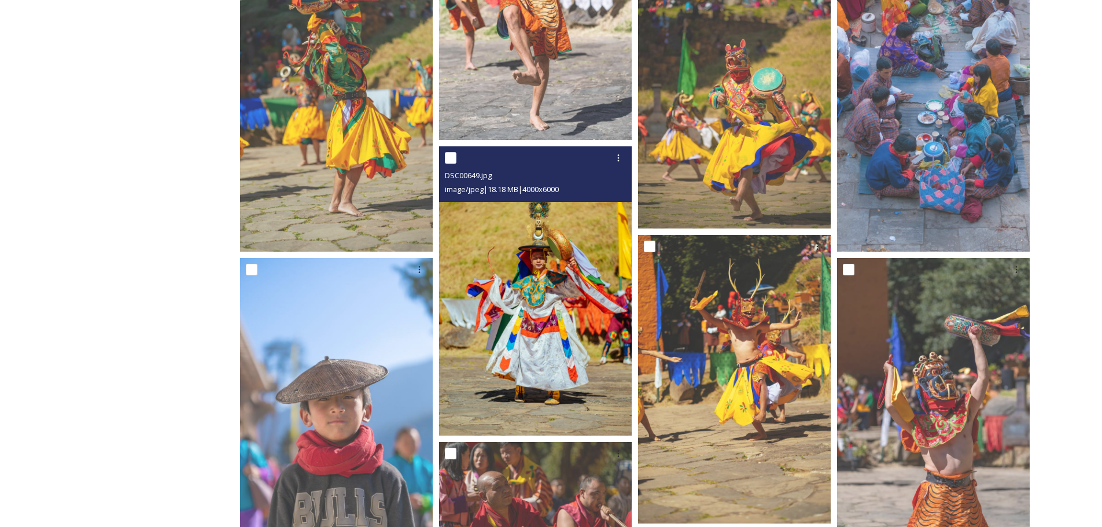
click at [539, 355] on img at bounding box center [535, 290] width 193 height 289
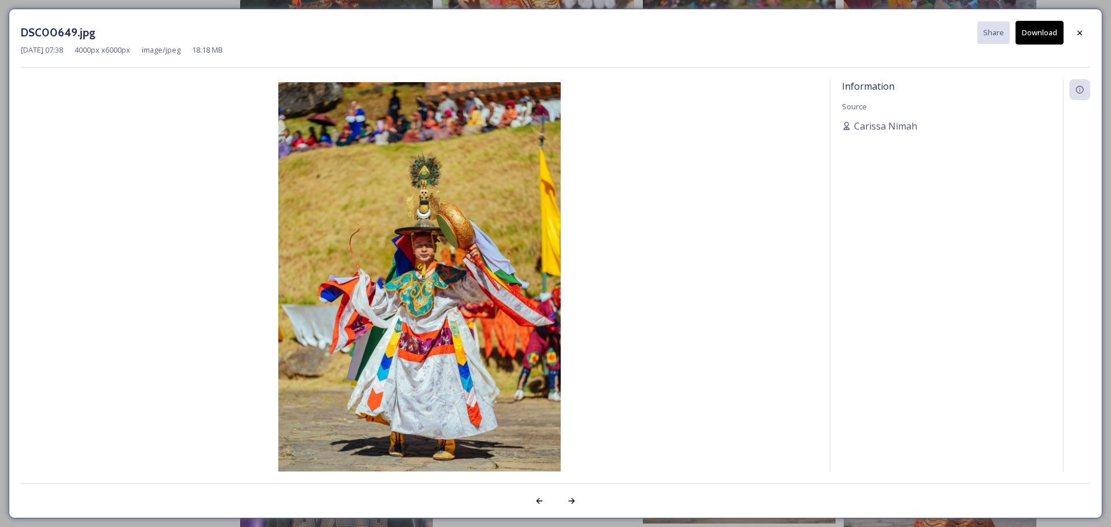
click at [1037, 35] on button "Download" at bounding box center [1040, 33] width 48 height 24
click at [1087, 28] on div at bounding box center [1079, 33] width 21 height 21
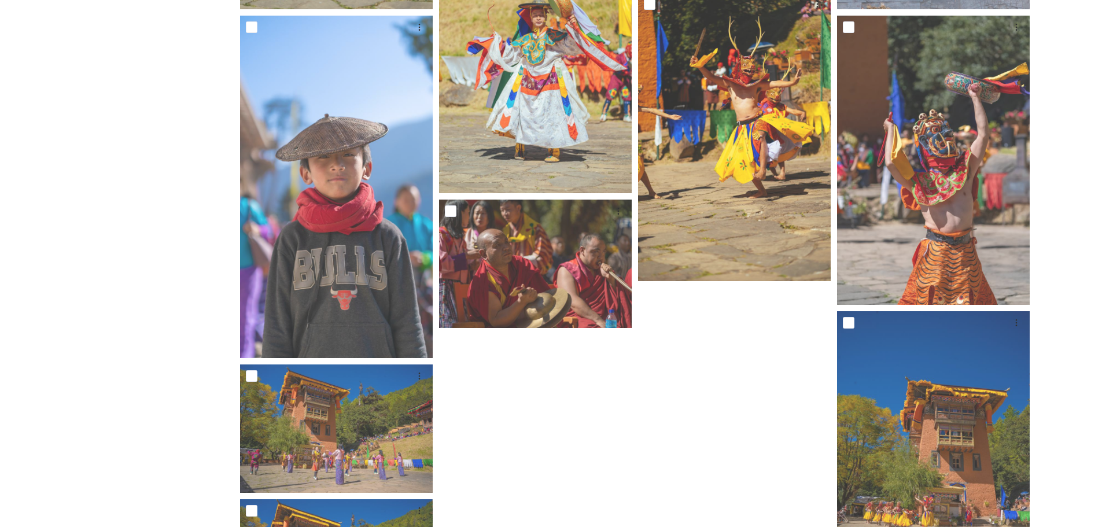
scroll to position [2257, 0]
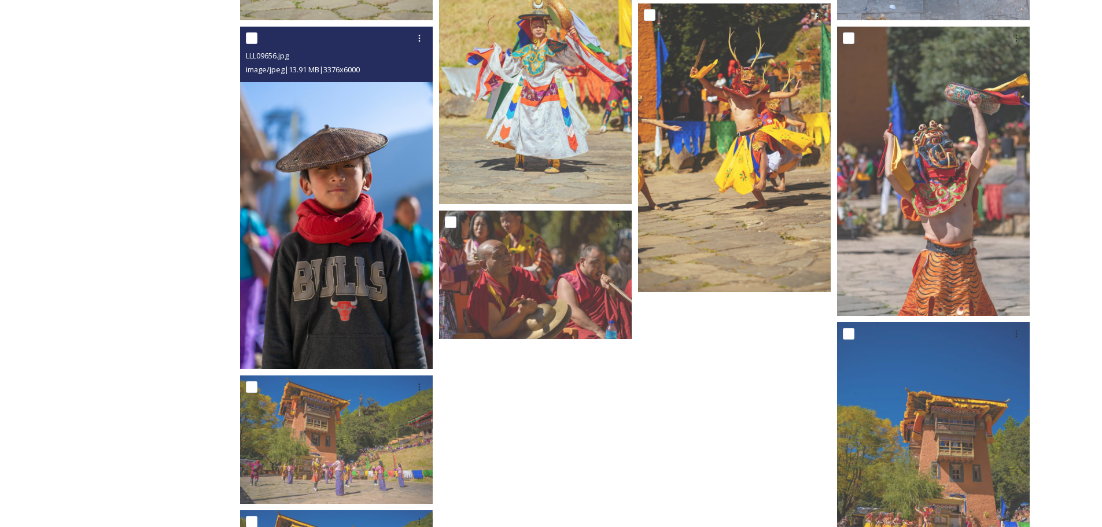
click at [358, 261] on img at bounding box center [336, 198] width 193 height 343
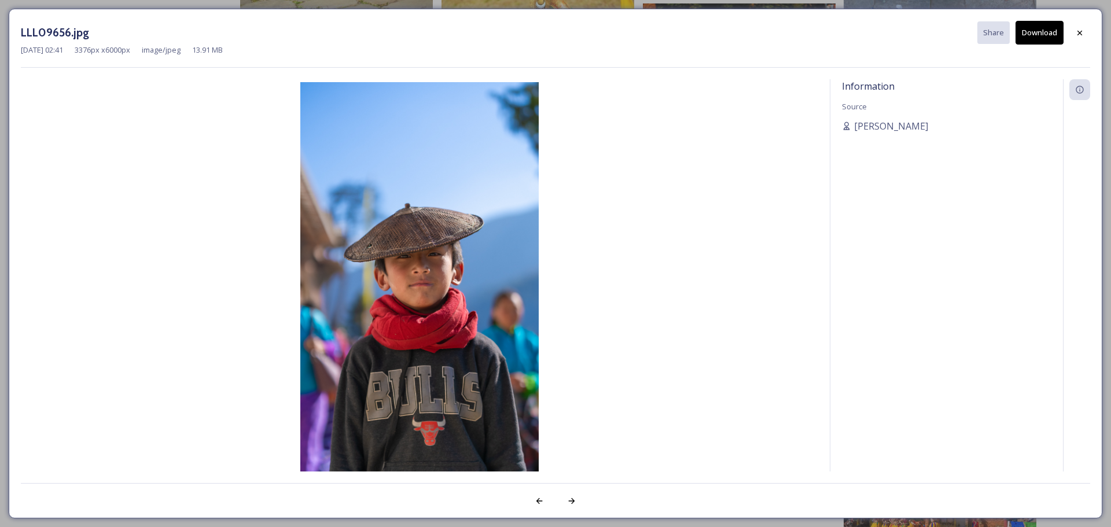
click at [1034, 33] on button "Download" at bounding box center [1040, 33] width 48 height 24
click at [1080, 30] on icon at bounding box center [1079, 32] width 9 height 9
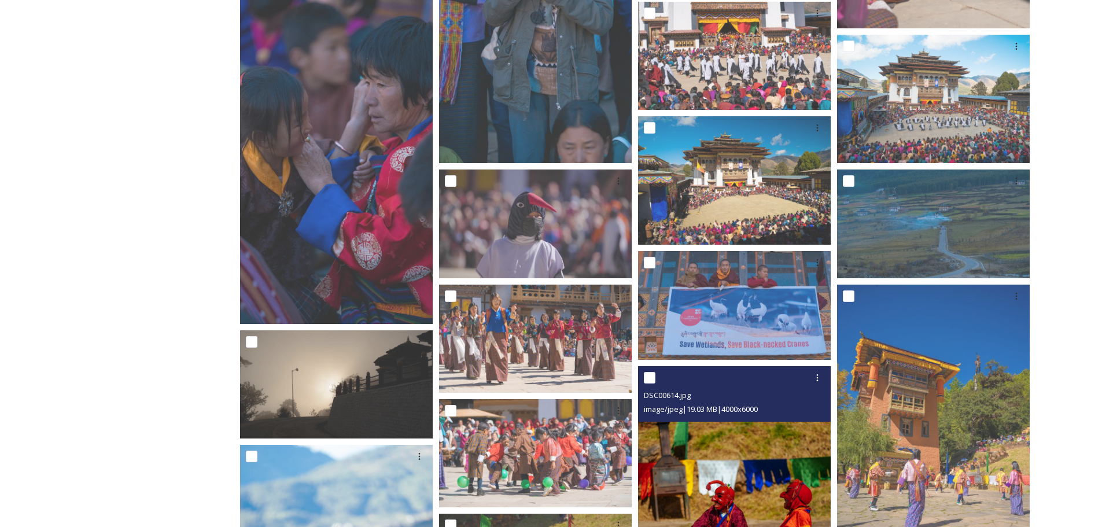
scroll to position [656, 0]
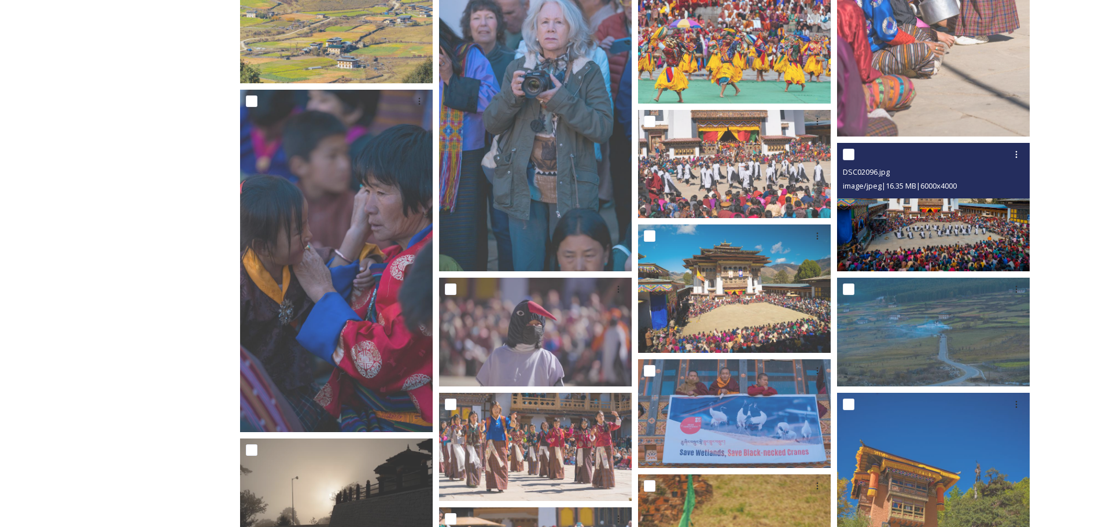
click at [907, 225] on img at bounding box center [933, 207] width 193 height 128
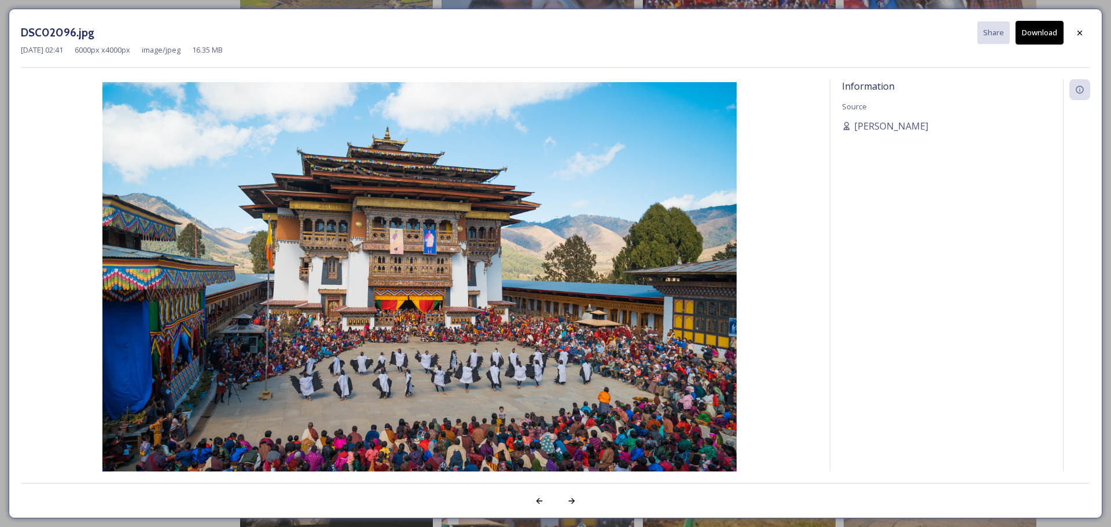
click at [1028, 32] on button "Download" at bounding box center [1040, 33] width 48 height 24
click at [1081, 32] on icon at bounding box center [1079, 32] width 9 height 9
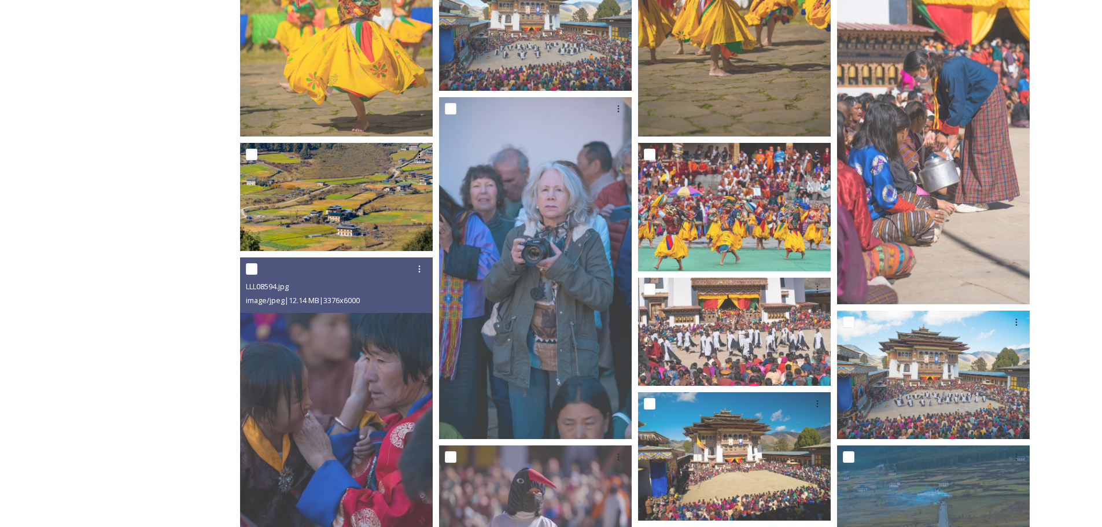
scroll to position [482, 0]
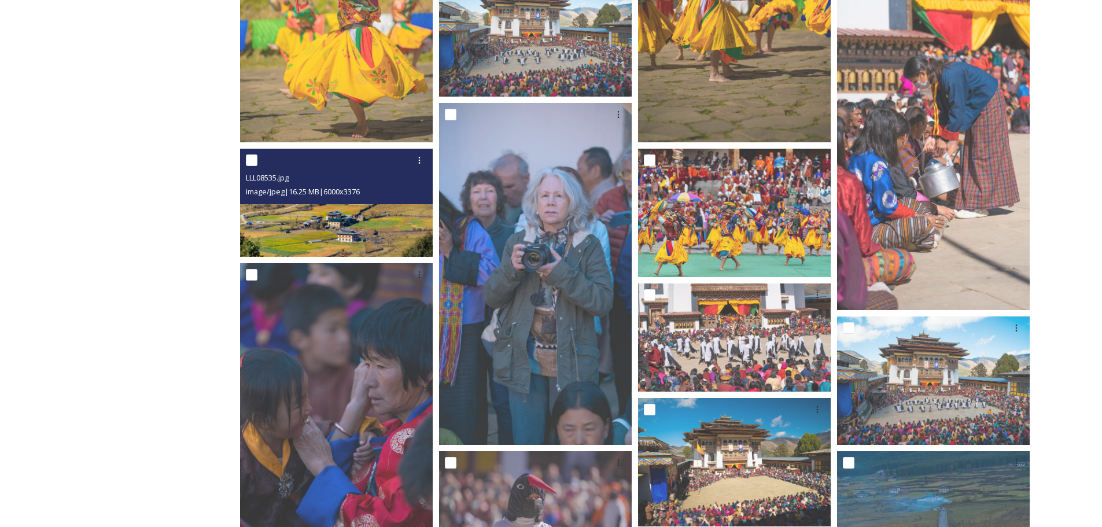
click at [337, 222] on img at bounding box center [336, 203] width 193 height 108
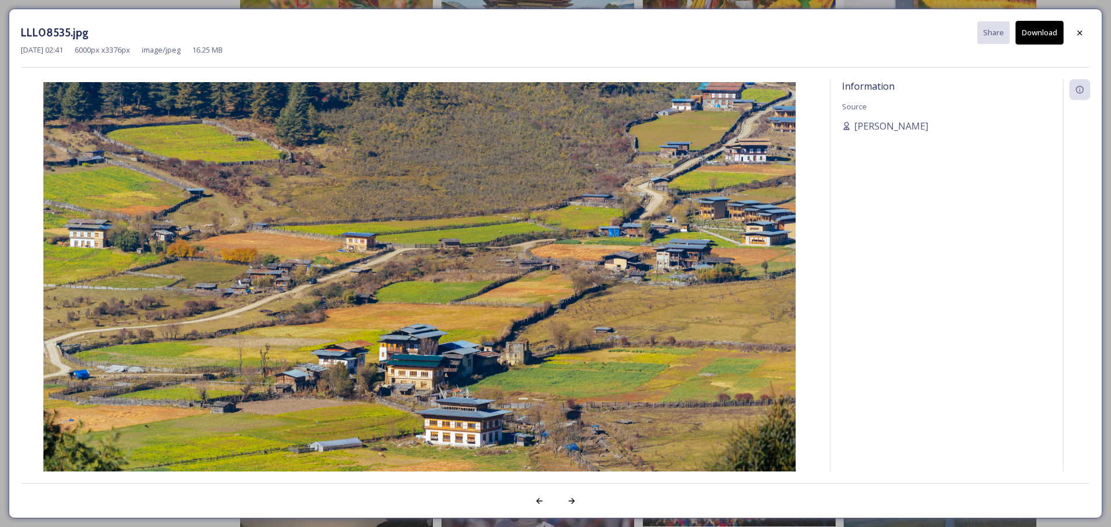
click at [1034, 38] on button "Download" at bounding box center [1040, 33] width 48 height 24
click at [1079, 33] on icon at bounding box center [1080, 32] width 5 height 5
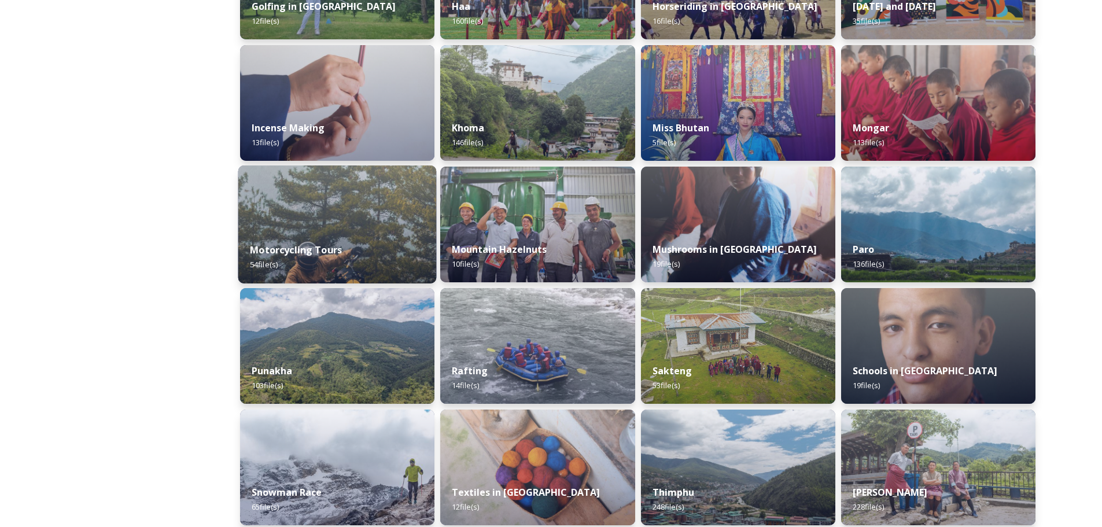
scroll to position [613, 0]
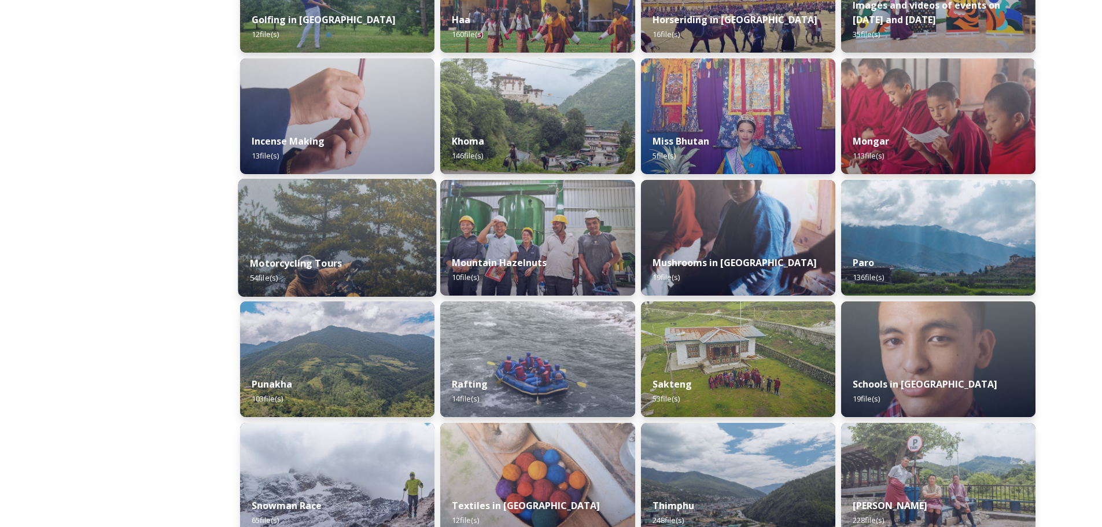
click at [330, 259] on strong "Motorcycling Tours" at bounding box center [296, 263] width 92 height 13
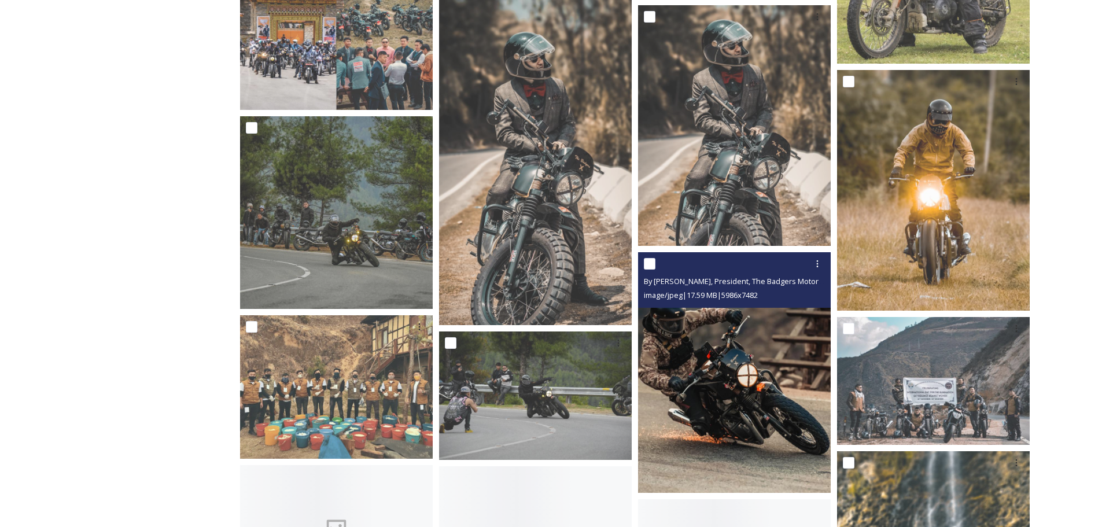
scroll to position [1852, 0]
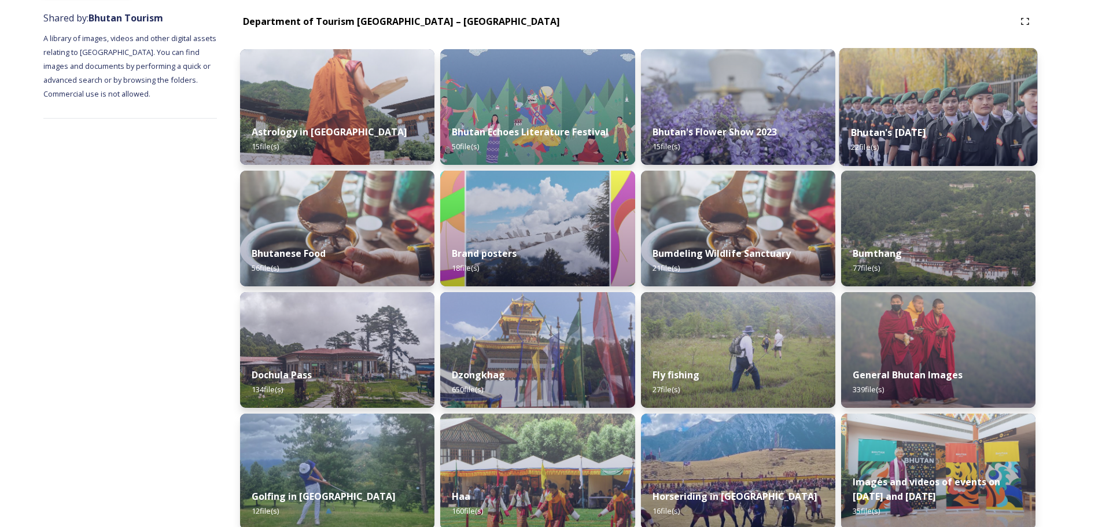
scroll to position [174, 0]
